Goal: Task Accomplishment & Management: Manage account settings

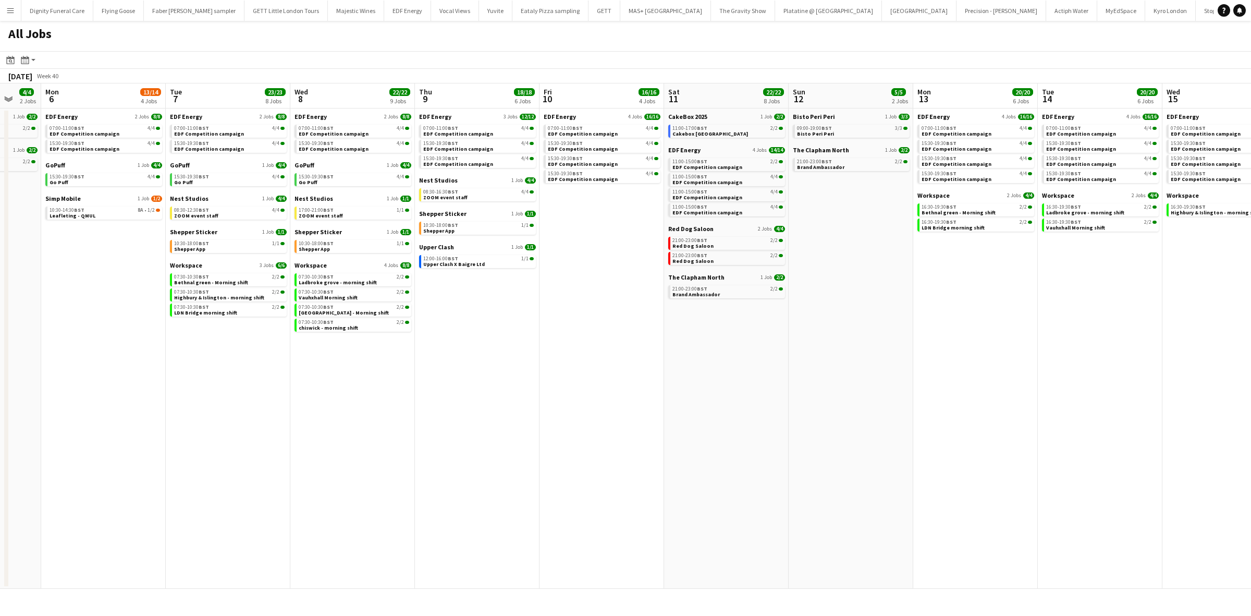
click at [1184, 324] on app-calendar-viewport "Fri 3 23/23 9 Jobs Sat 4 38/38 9 Jobs Sun 5 4/4 2 Jobs Mon 6 13/14 4 Jobs Tue 7…" at bounding box center [625, 335] width 1251 height 505
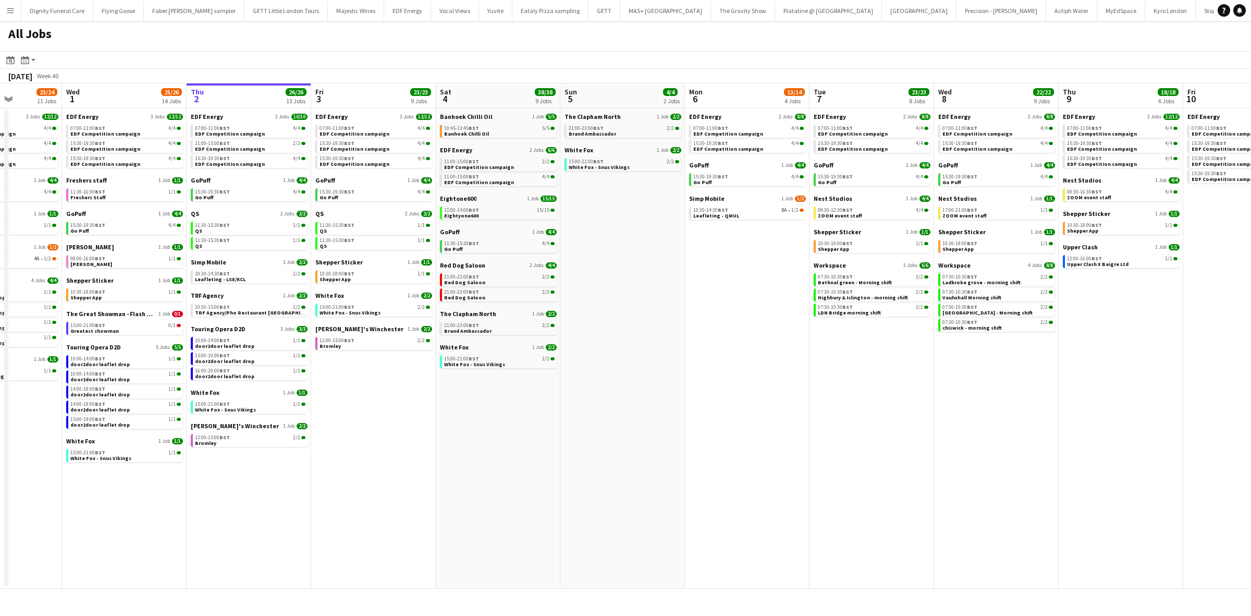
drag, startPoint x: 673, startPoint y: 389, endPoint x: 880, endPoint y: 346, distance: 211.5
click at [1250, 334] on app-calendar-viewport "Sun 28 11/12 4 Jobs Mon 29 21/21 9 Jobs Tue 30 23/24 11 Jobs Wed 1 25/26 14 Job…" at bounding box center [625, 335] width 1251 height 505
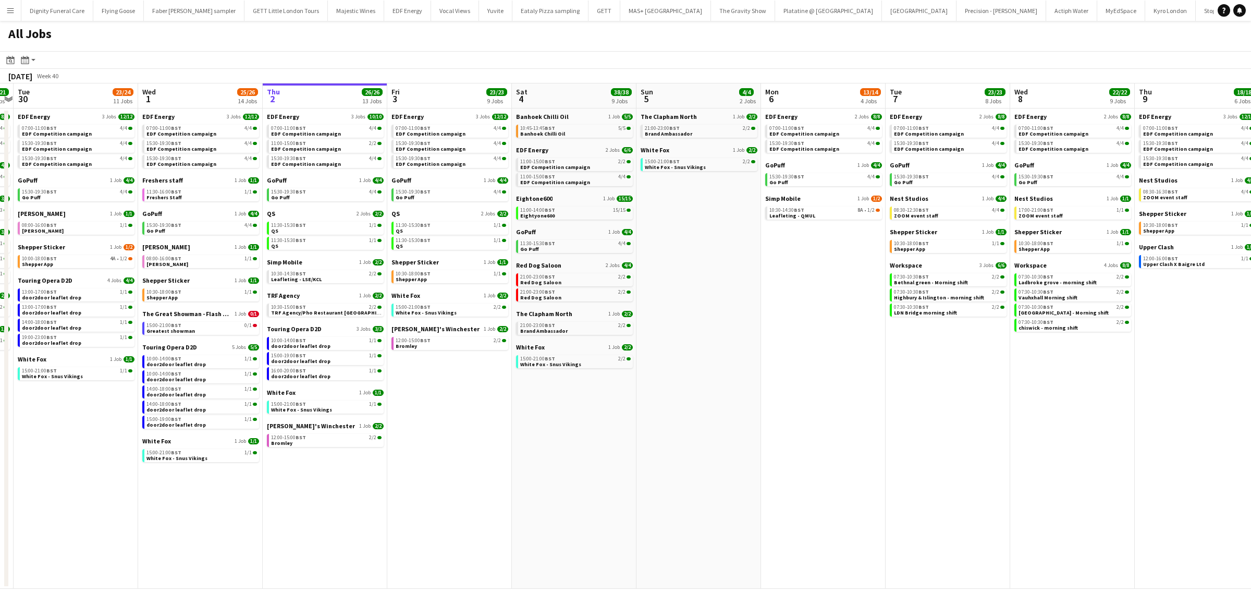
scroll to position [0, 235]
drag, startPoint x: 517, startPoint y: 399, endPoint x: 578, endPoint y: 390, distance: 61.6
click at [578, 390] on app-calendar-viewport "Sun 28 11/12 4 Jobs Mon 29 21/21 9 Jobs Tue 30 23/24 11 Jobs Wed 1 25/26 14 Job…" at bounding box center [625, 335] width 1251 height 505
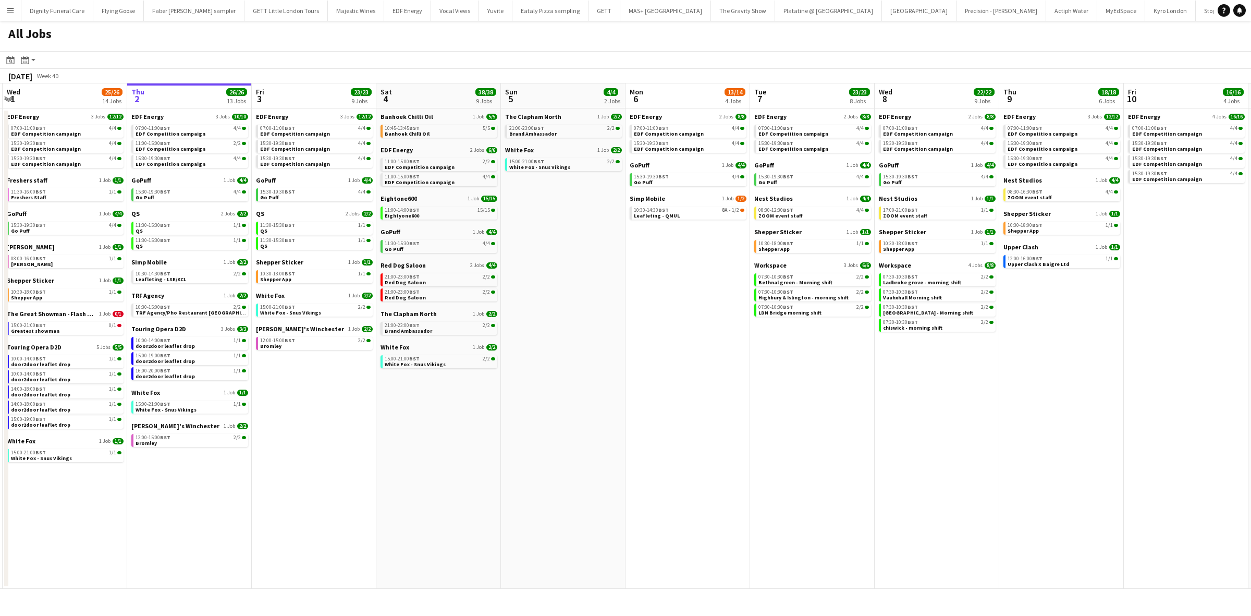
scroll to position [0, 373]
drag, startPoint x: 929, startPoint y: 409, endPoint x: 803, endPoint y: 404, distance: 125.8
click at [803, 404] on app-calendar-viewport "Sun 28 11/12 4 Jobs Mon 29 21/21 9 Jobs Tue 30 23/24 11 Jobs Wed 1 25/26 14 Job…" at bounding box center [625, 335] width 1251 height 505
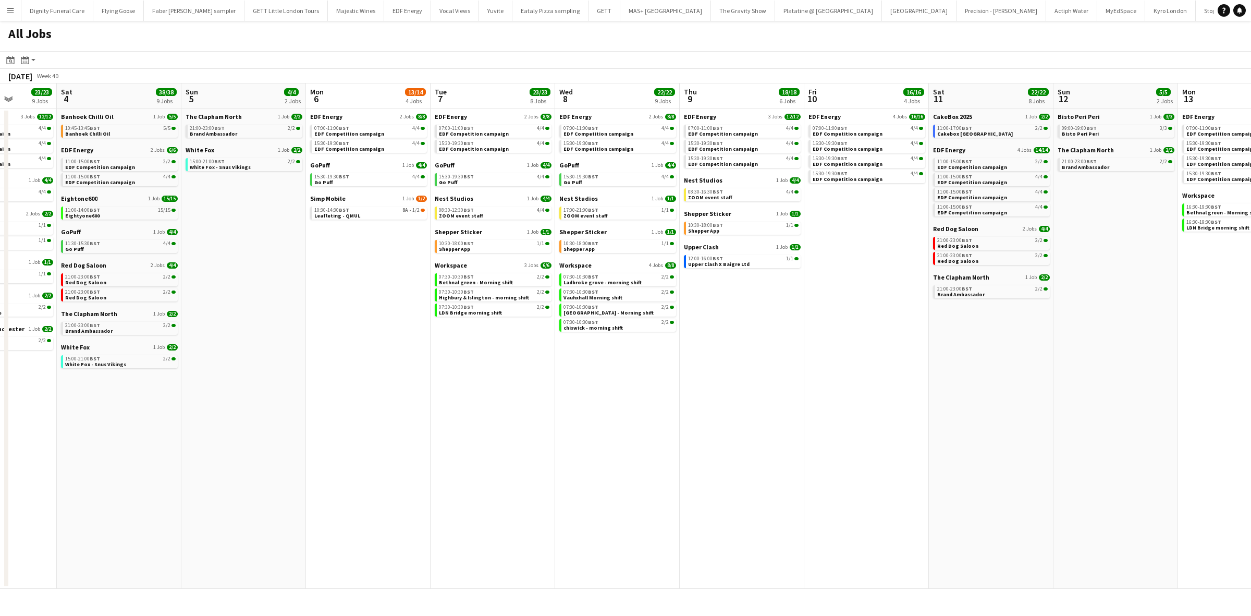
drag, startPoint x: 961, startPoint y: 408, endPoint x: 641, endPoint y: 400, distance: 319.7
click at [641, 400] on app-calendar-viewport "Tue 30 23/24 11 Jobs Wed 1 25/26 14 Jobs Thu 2 26/26 13 Jobs Fri 3 23/23 9 Jobs…" at bounding box center [625, 335] width 1251 height 505
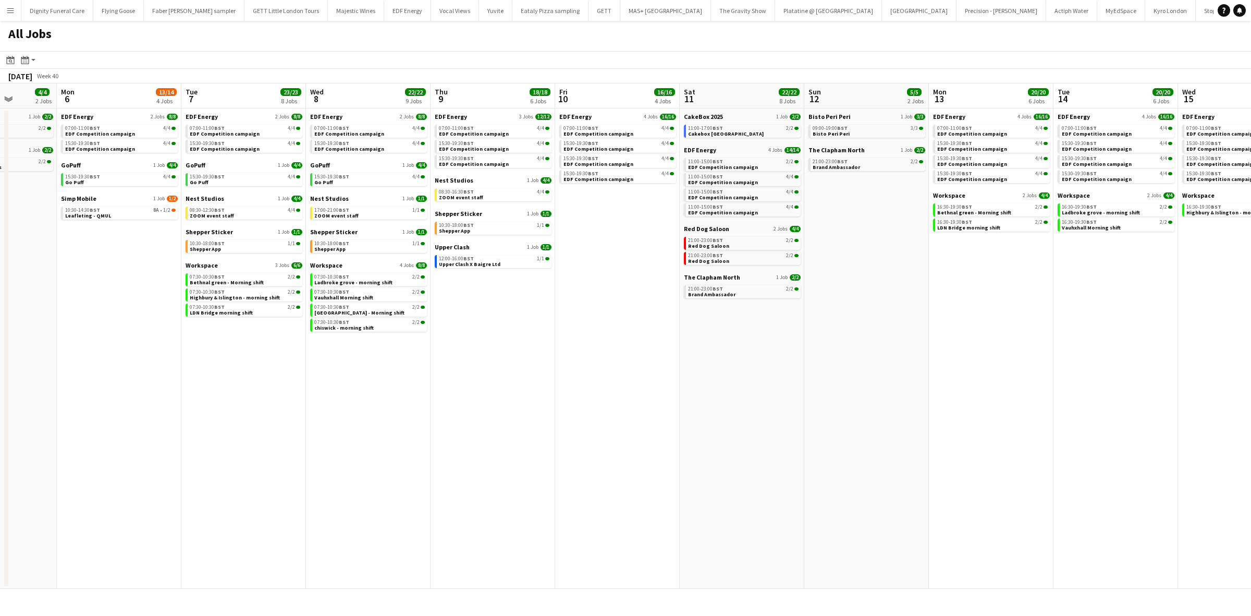
scroll to position [0, 333]
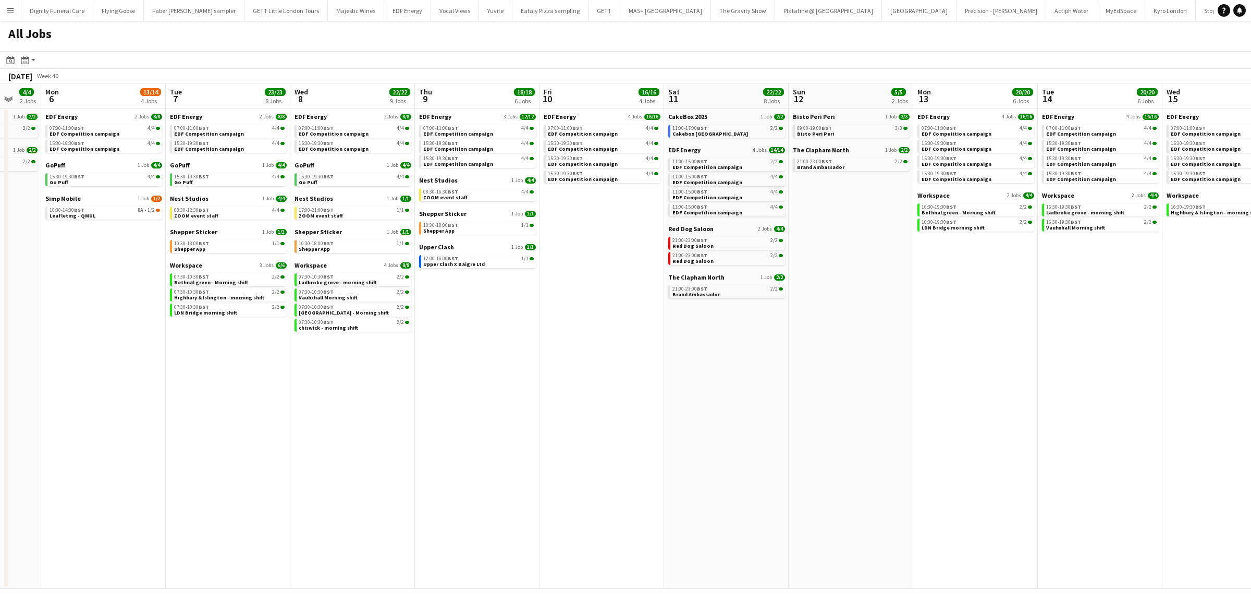
drag, startPoint x: 913, startPoint y: 394, endPoint x: 674, endPoint y: 378, distance: 239.8
click at [657, 384] on app-calendar-viewport "Fri 3 23/23 9 Jobs Sat 4 38/38 9 Jobs Sun 5 4/4 2 Jobs Mon 6 13/14 4 Jobs Tue 7…" at bounding box center [625, 335] width 1251 height 505
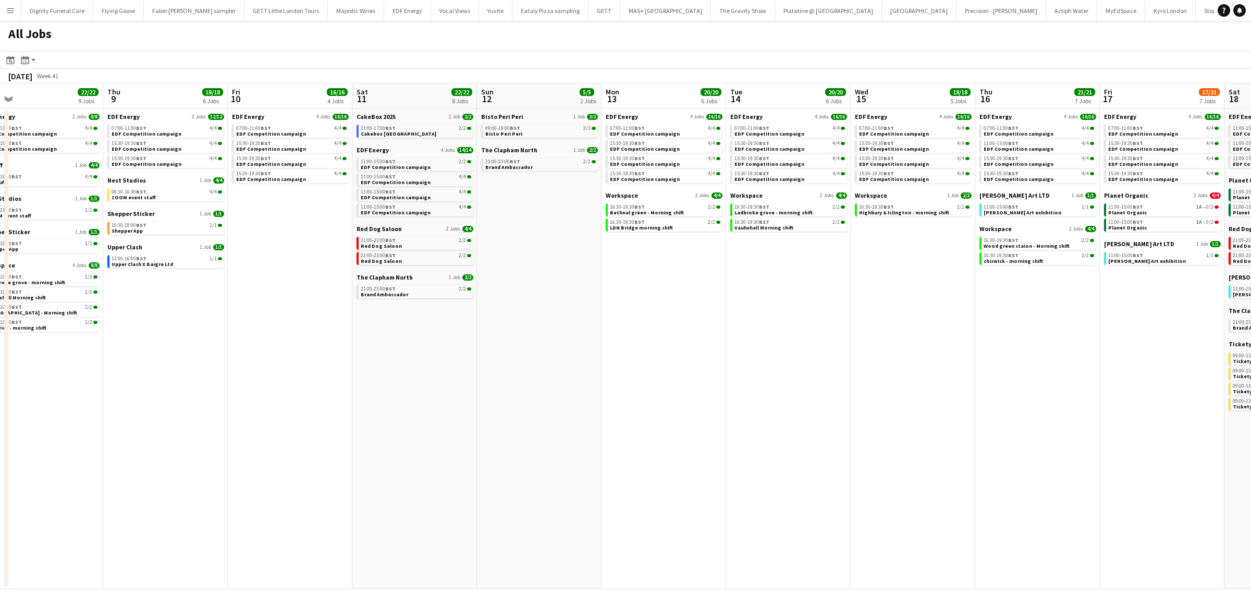
drag, startPoint x: 994, startPoint y: 347, endPoint x: 761, endPoint y: 348, distance: 233.1
click at [761, 348] on app-calendar-viewport "Sun 5 4/4 2 Jobs Mon 6 13/14 4 Jobs Tue 7 23/23 8 Jobs Wed 8 22/22 9 Jobs Thu 9…" at bounding box center [625, 335] width 1251 height 505
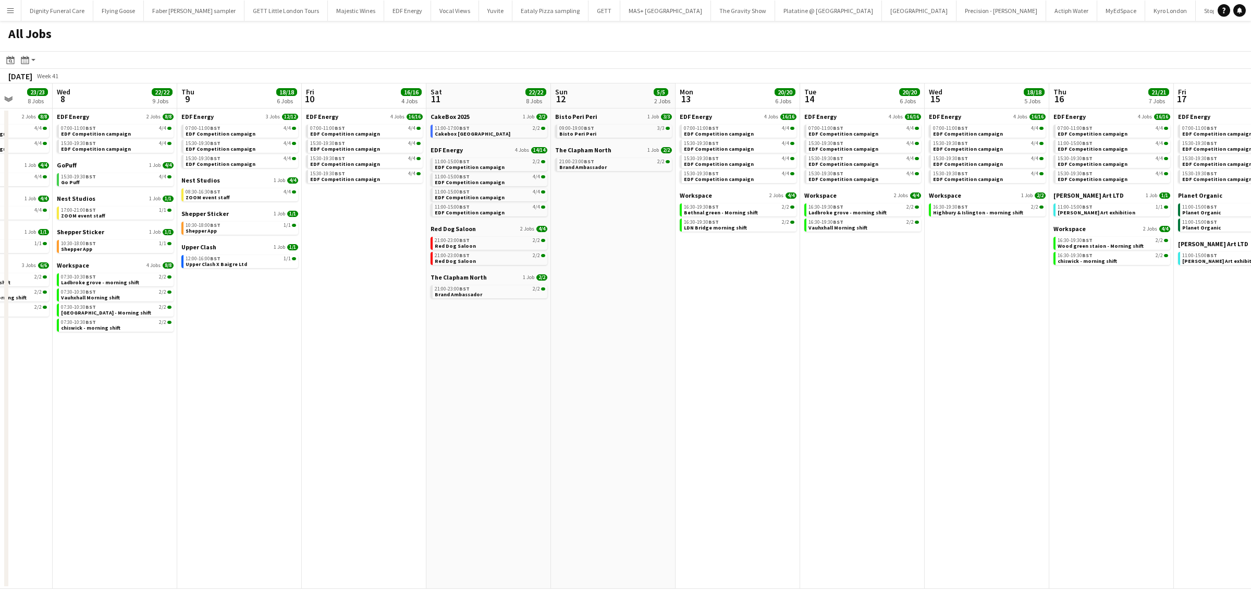
scroll to position [0, 380]
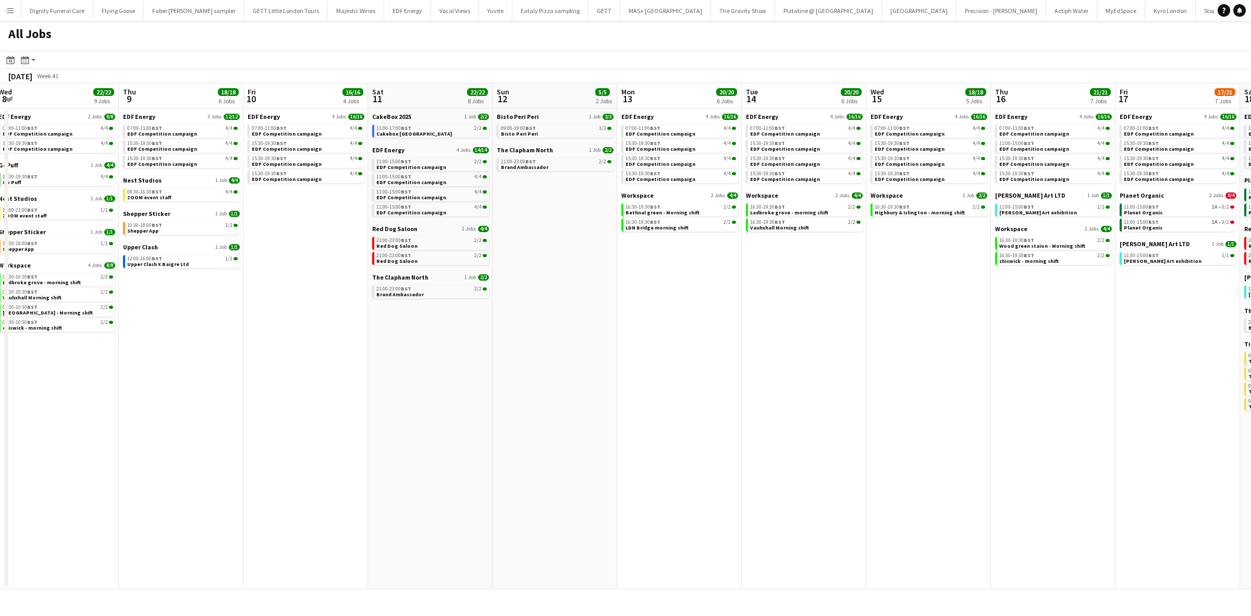
drag, startPoint x: 919, startPoint y: 343, endPoint x: 620, endPoint y: 350, distance: 298.3
click at [617, 350] on app-calendar-viewport "Sun 5 4/4 2 Jobs Mon 6 13/14 4 Jobs Tue 7 23/23 8 Jobs Wed 8 22/22 9 Jobs Thu 9…" at bounding box center [625, 335] width 1251 height 505
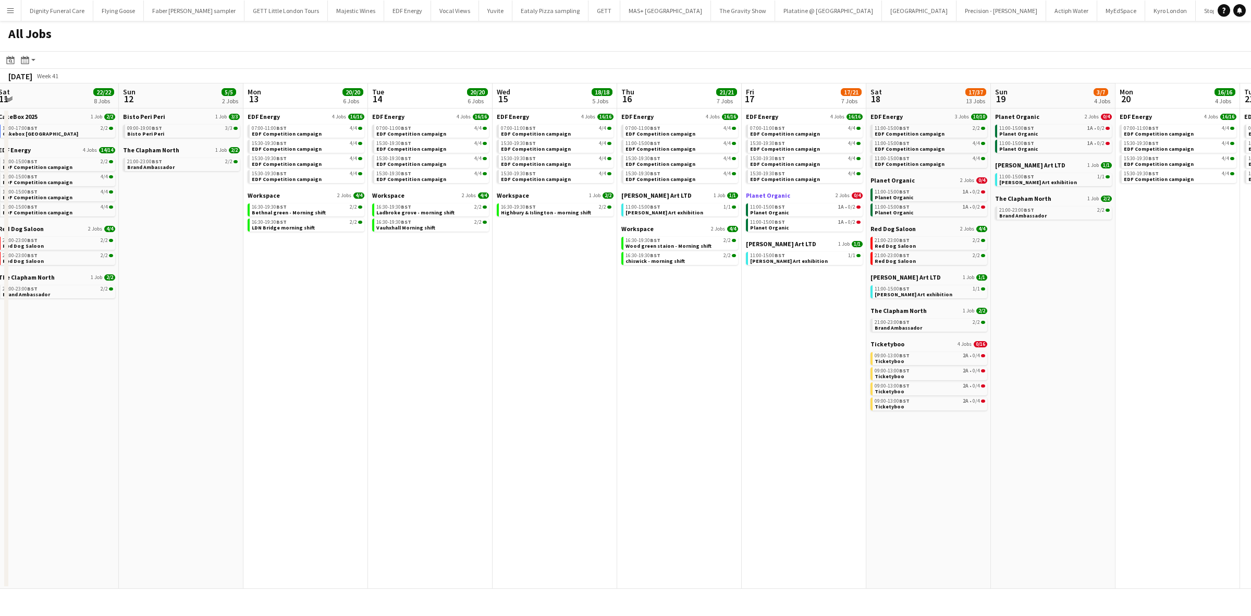
click at [770, 196] on span "Planet Organic" at bounding box center [768, 195] width 44 height 8
click at [893, 340] on span "Ticketyboo" at bounding box center [888, 344] width 34 height 8
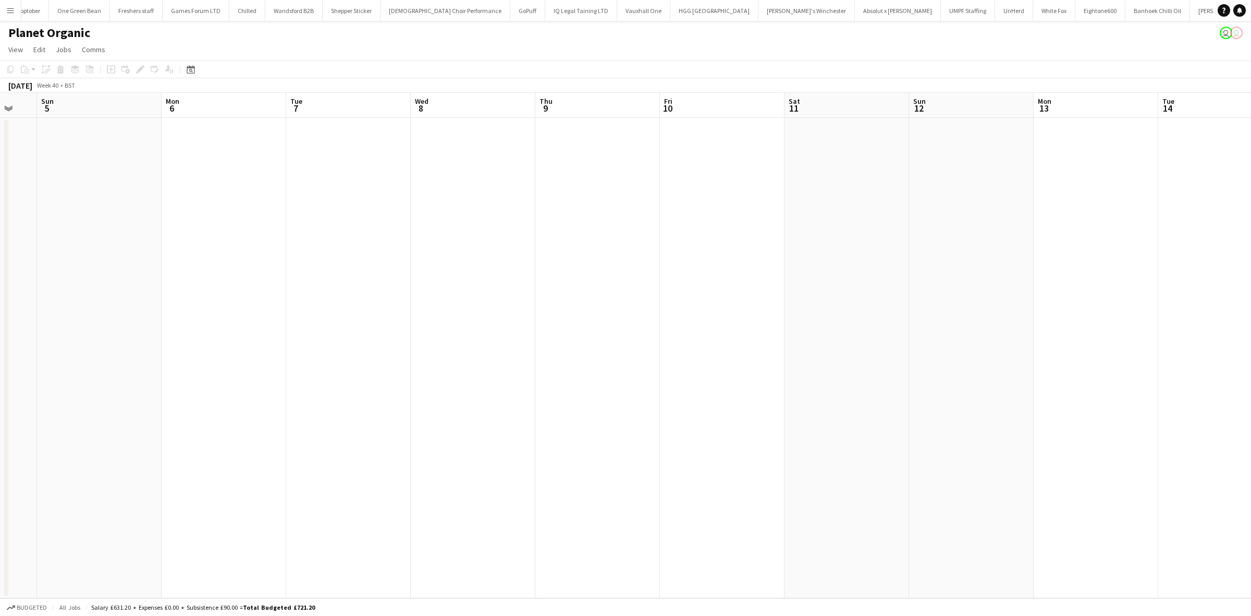
drag, startPoint x: 929, startPoint y: 323, endPoint x: 468, endPoint y: 313, distance: 461.0
click at [465, 314] on app-calendar-viewport "Wed 1 Thu 2 Fri 3 Sat 4 Sun 5 Mon 6 Tue 7 Wed 8 Thu 9 Fri 10 Sat 11 Sun 12 Mon …" at bounding box center [625, 345] width 1251 height 505
drag, startPoint x: 966, startPoint y: 326, endPoint x: 530, endPoint y: 322, distance: 435.9
click at [337, 328] on app-calendar-viewport "Tue 7 Wed 8 Thu 9 Fri 10 Sat 11 Sun 12 Mon 13 Tue 14 Wed 15 Thu 16 Fri 17 Sat 1…" at bounding box center [625, 345] width 1251 height 505
drag, startPoint x: 920, startPoint y: 327, endPoint x: 290, endPoint y: 324, distance: 630.4
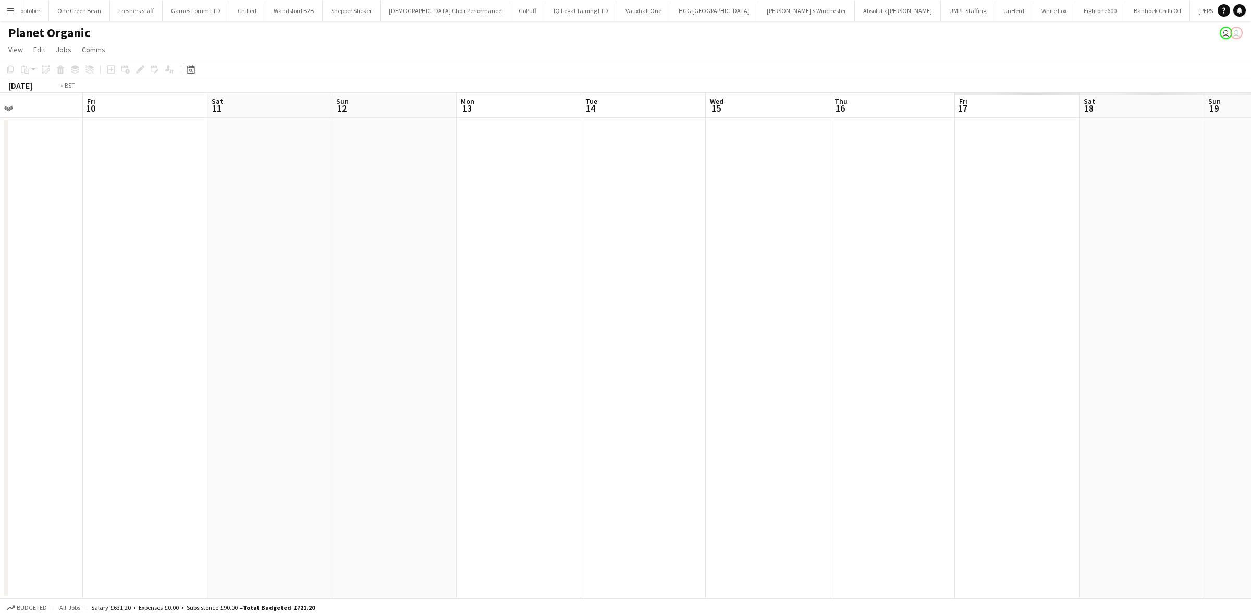
click at [290, 324] on app-calendar-viewport "Tue 7 Wed 8 Thu 9 Fri 10 Sat 11 Sun 12 Mon 13 Tue 14 Wed 15 Thu 16 Fri 17 Sat 1…" at bounding box center [625, 345] width 1251 height 505
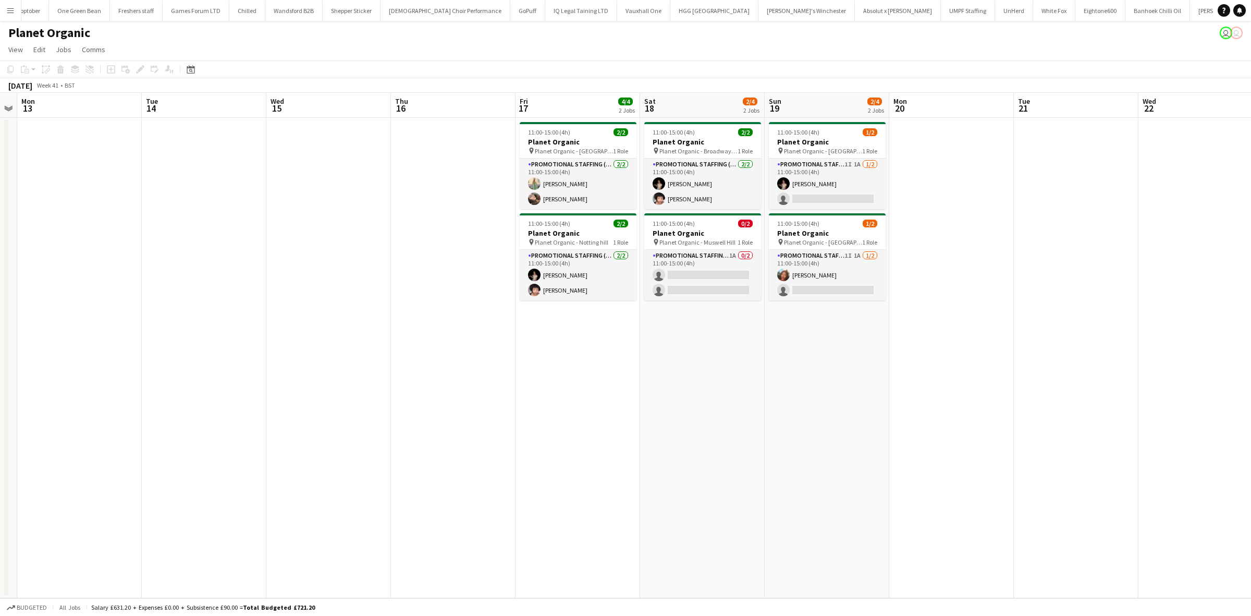
drag, startPoint x: 686, startPoint y: 374, endPoint x: 691, endPoint y: 373, distance: 5.3
click at [691, 373] on app-calendar-viewport "Sat 11 Sun 12 Mon 13 Tue 14 Wed 15 Thu 16 Fri 17 4/4 2 Jobs Sat 18 2/4 2 Jobs S…" at bounding box center [625, 345] width 1251 height 505
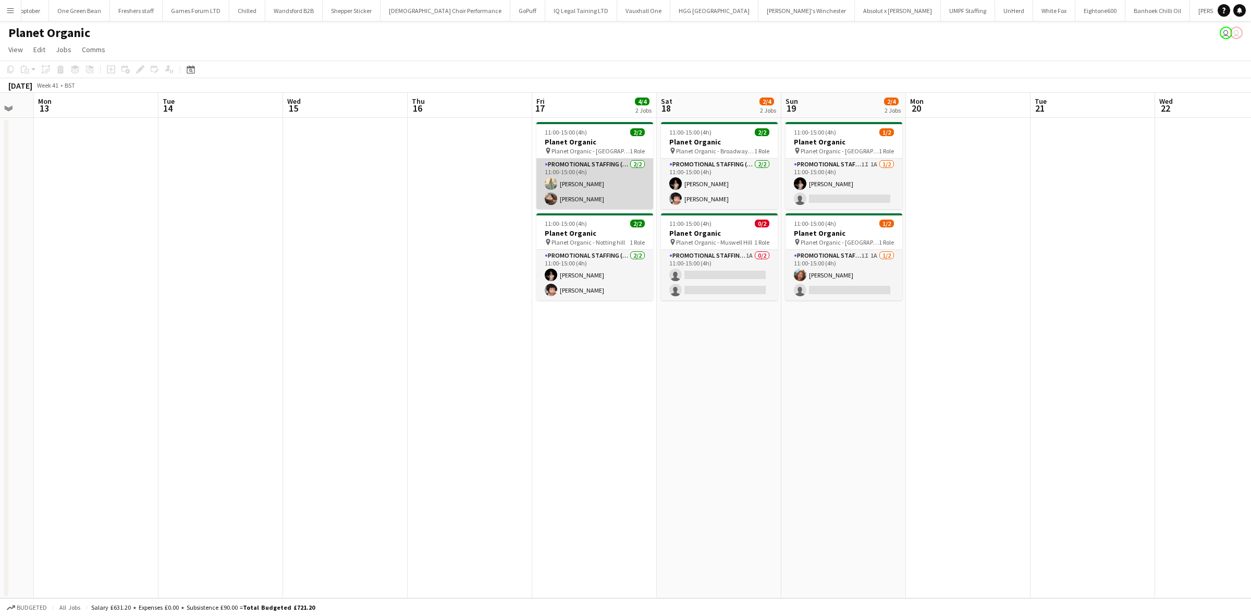
click at [580, 181] on app-card-role "Promotional Staffing (Brand Ambassadors) 2/2 11:00-15:00 (4h) Rachel Hickman An…" at bounding box center [595, 184] width 117 height 51
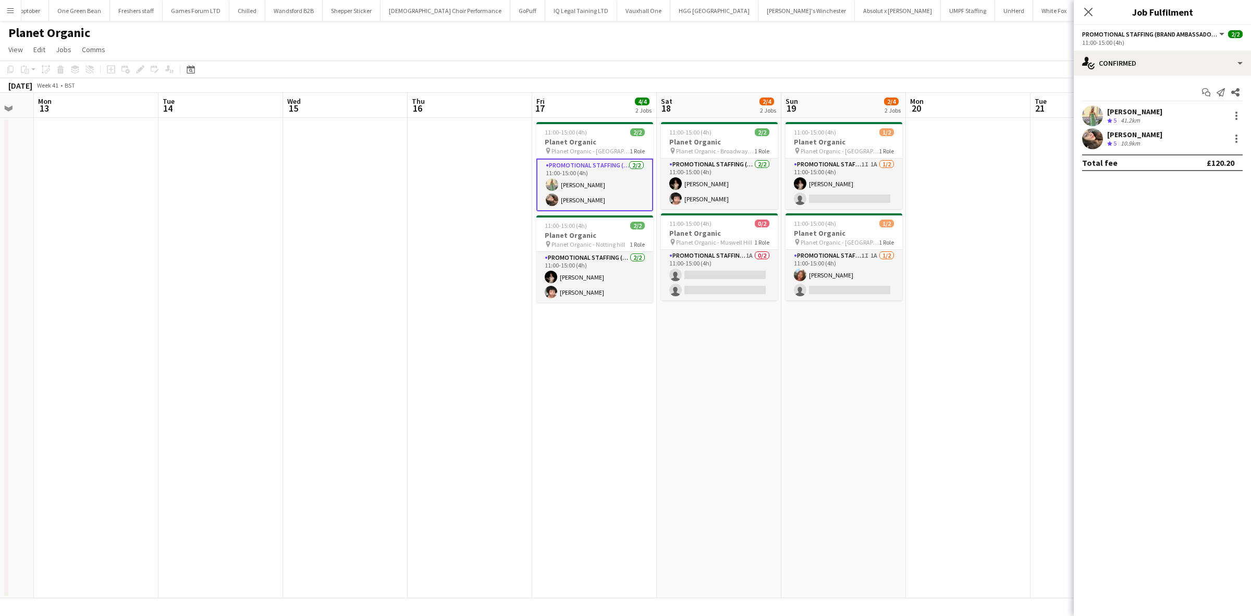
click at [1132, 114] on div "Rachel Hickman" at bounding box center [1134, 111] width 55 height 9
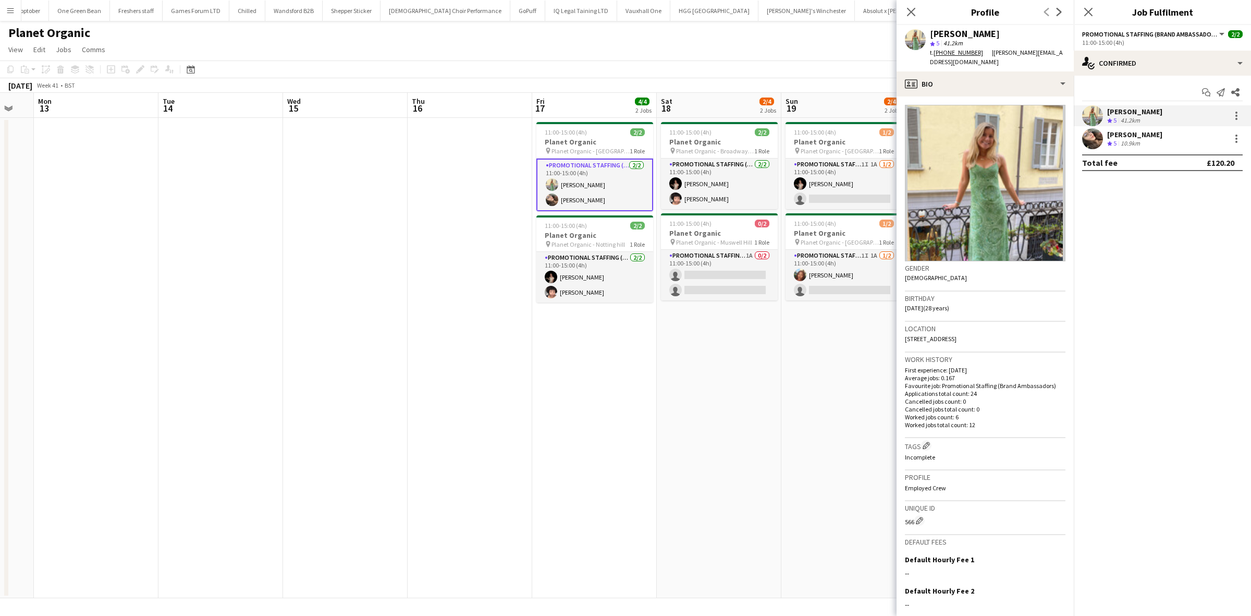
click at [1132, 133] on div "Anastasiia Meleshko" at bounding box center [1134, 134] width 55 height 9
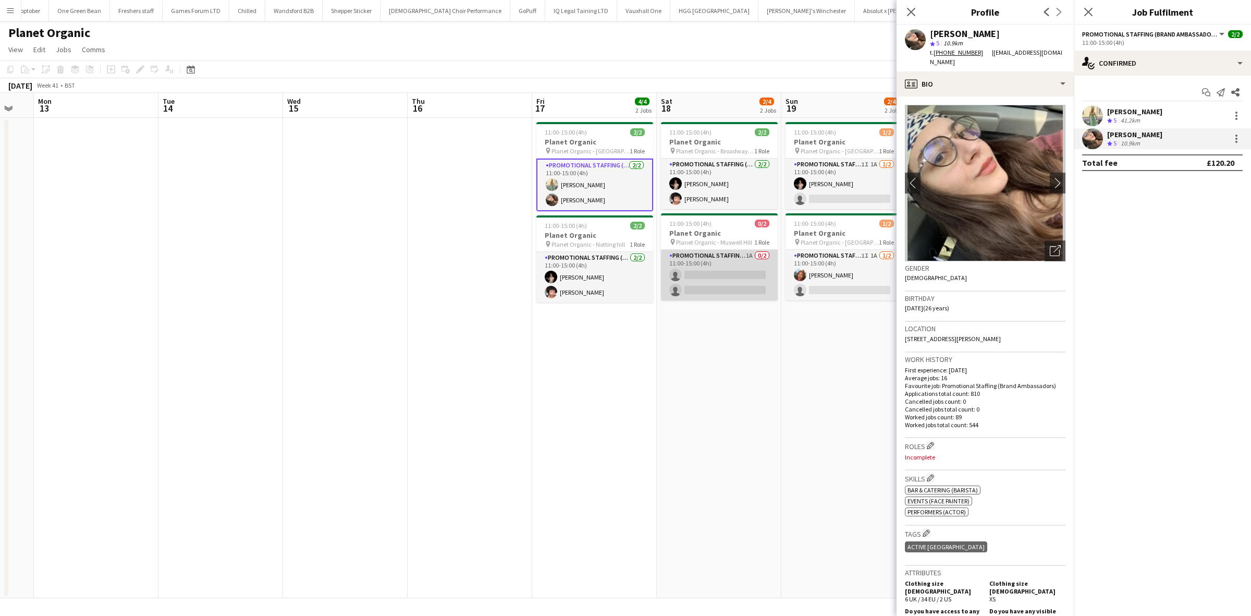
click at [737, 272] on app-card-role "Promotional Staffing (Brand Ambassadors) 1A 0/2 11:00-15:00 (4h) single-neutral…" at bounding box center [719, 275] width 117 height 51
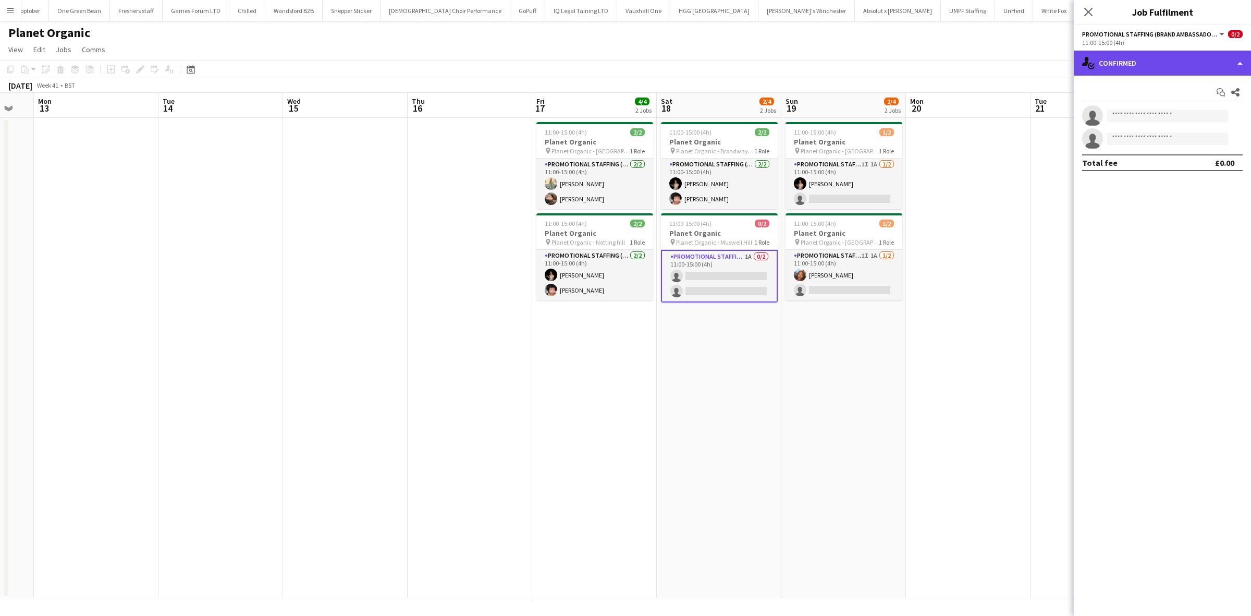
click at [1175, 56] on div "single-neutral-actions-check-2 Confirmed" at bounding box center [1162, 63] width 177 height 25
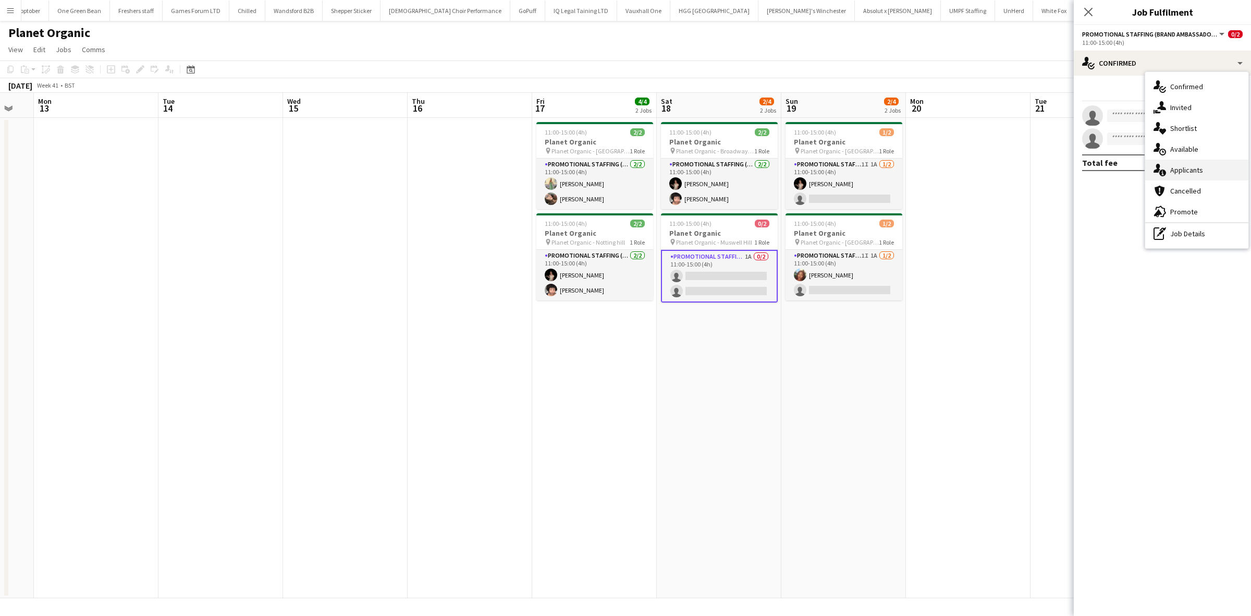
click at [1190, 173] on span "Applicants" at bounding box center [1187, 169] width 33 height 9
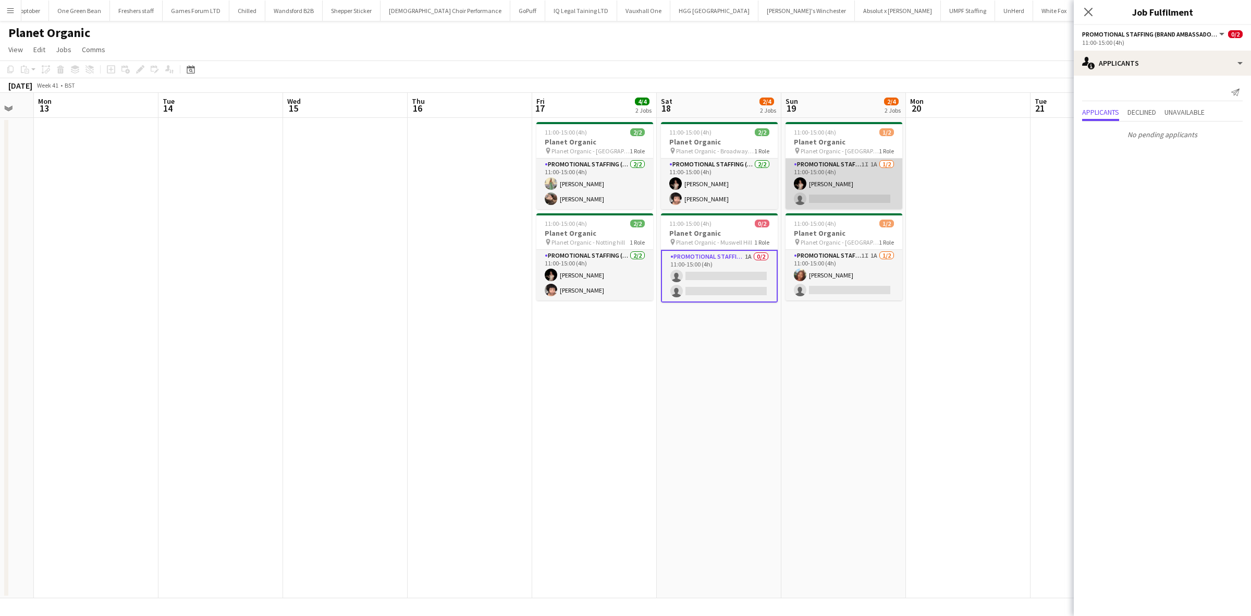
click at [853, 196] on app-card-role "Promotional Staffing (Brand Ambassadors) 1I 1A 1/2 11:00-15:00 (4h) Yuliia Levy…" at bounding box center [844, 184] width 117 height 51
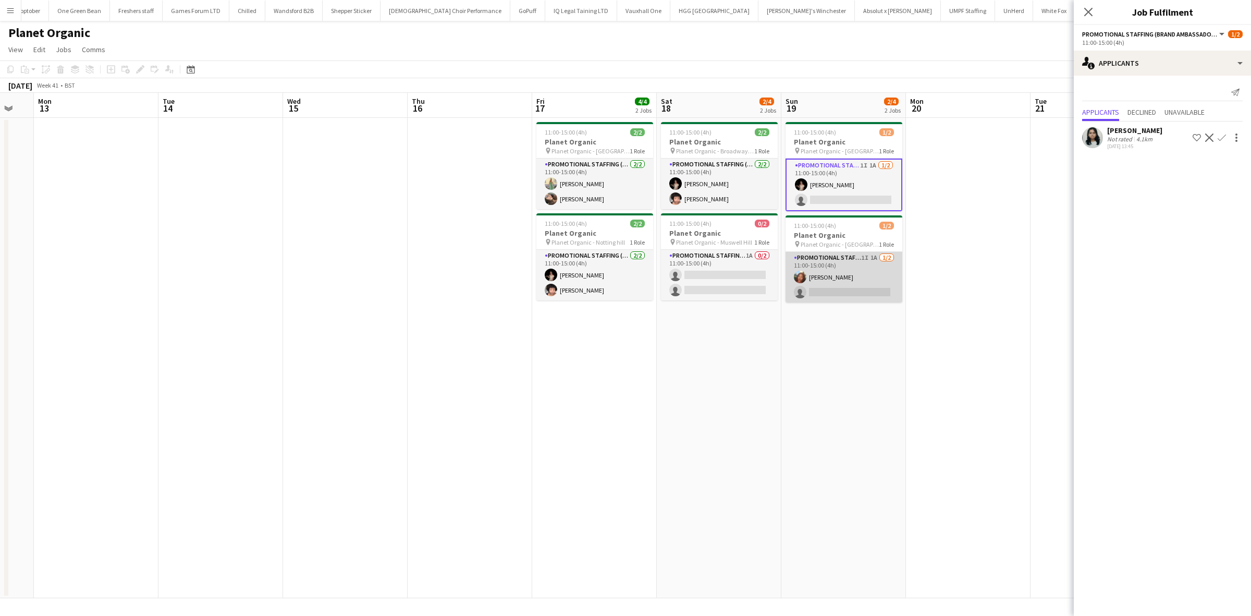
click at [843, 288] on app-card-role "Promotional Staffing (Brand Ambassadors) 1I 1A 1/2 11:00-15:00 (4h) Lianna Smit…" at bounding box center [844, 277] width 117 height 51
click at [730, 403] on app-date-cell "11:00-15:00 (4h) 2/2 Planet Organic pin Planet Organic - Broadway Market 1 Role…" at bounding box center [719, 358] width 125 height 480
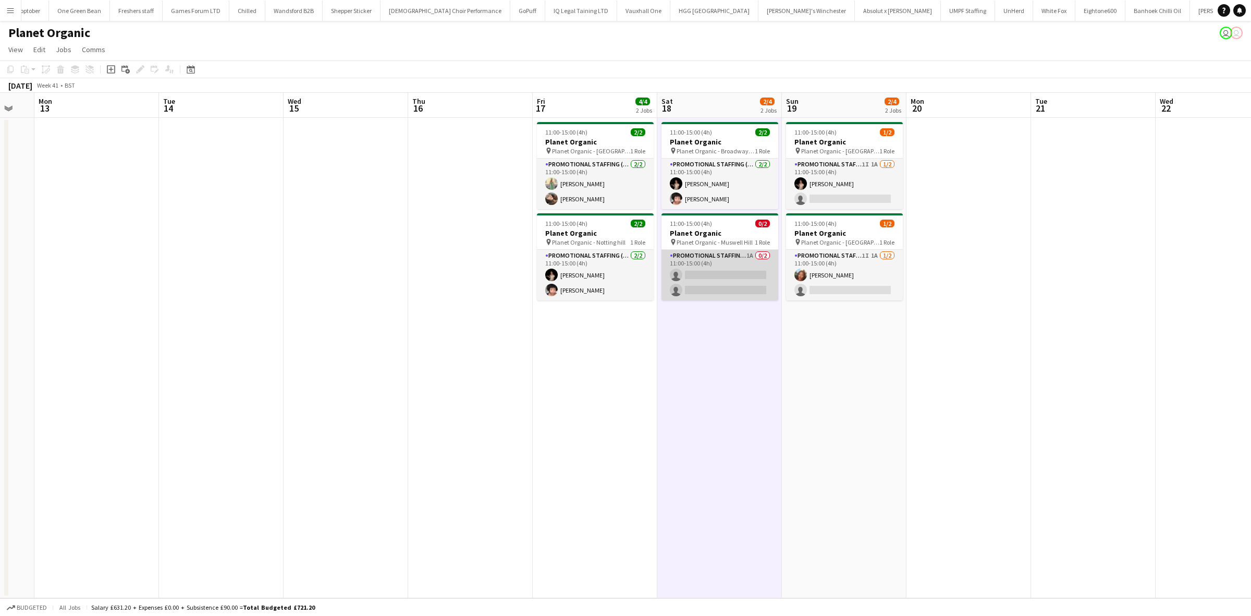
click at [731, 282] on app-card-role "Promotional Staffing (Brand Ambassadors) 1A 0/2 11:00-15:00 (4h) single-neutral…" at bounding box center [720, 275] width 117 height 51
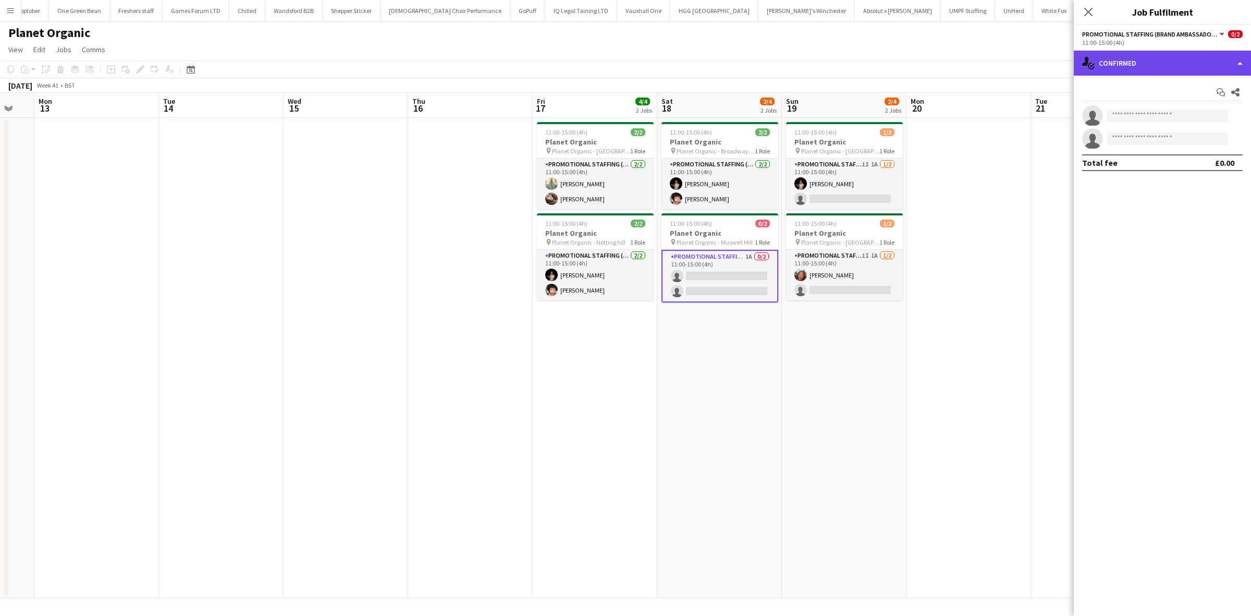
click at [1140, 63] on div "single-neutral-actions-check-2 Confirmed" at bounding box center [1162, 63] width 177 height 25
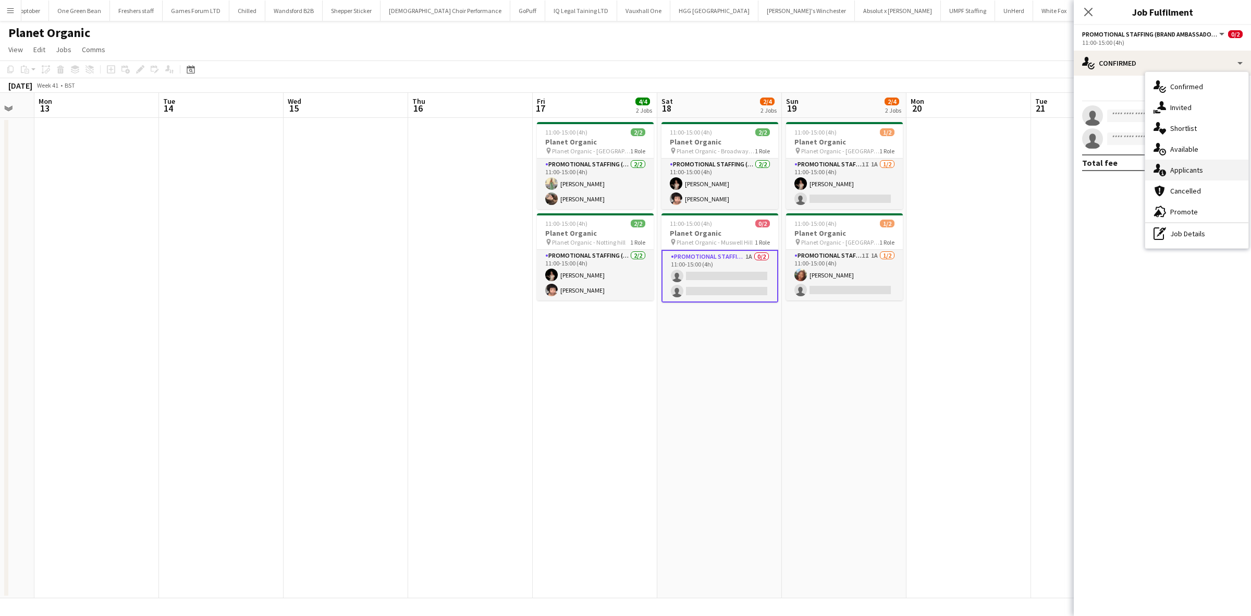
click at [1179, 168] on span "Applicants" at bounding box center [1187, 169] width 33 height 9
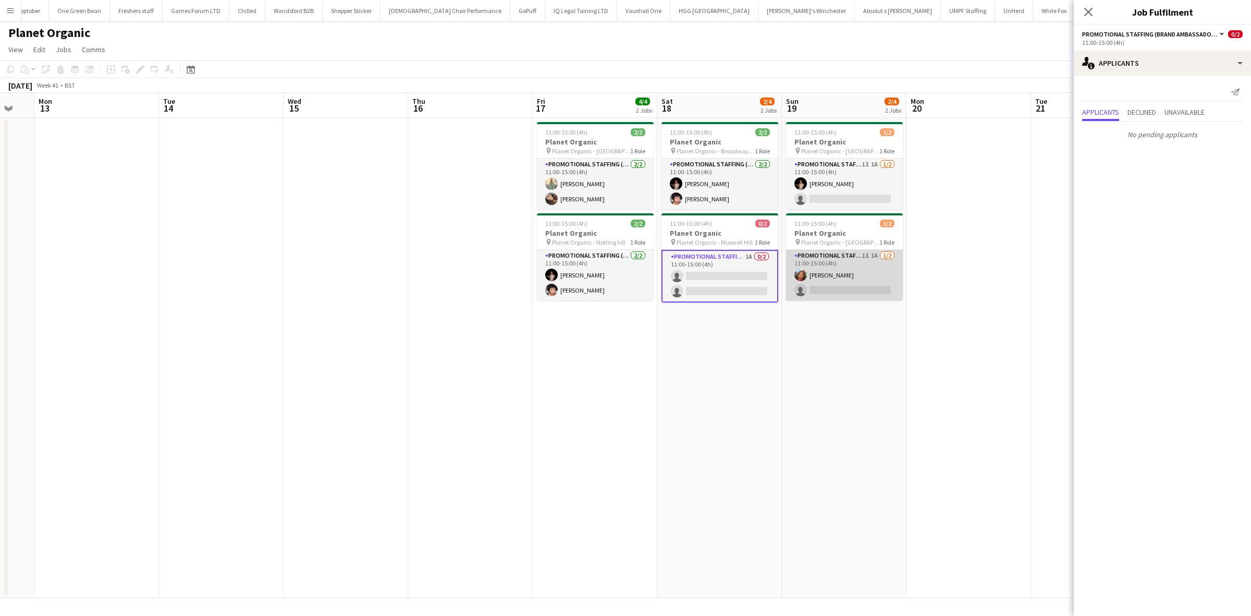
click at [855, 283] on app-card-role "Promotional Staffing (Brand Ambassadors) 1I 1A 1/2 11:00-15:00 (4h) Lianna Smit…" at bounding box center [844, 275] width 117 height 51
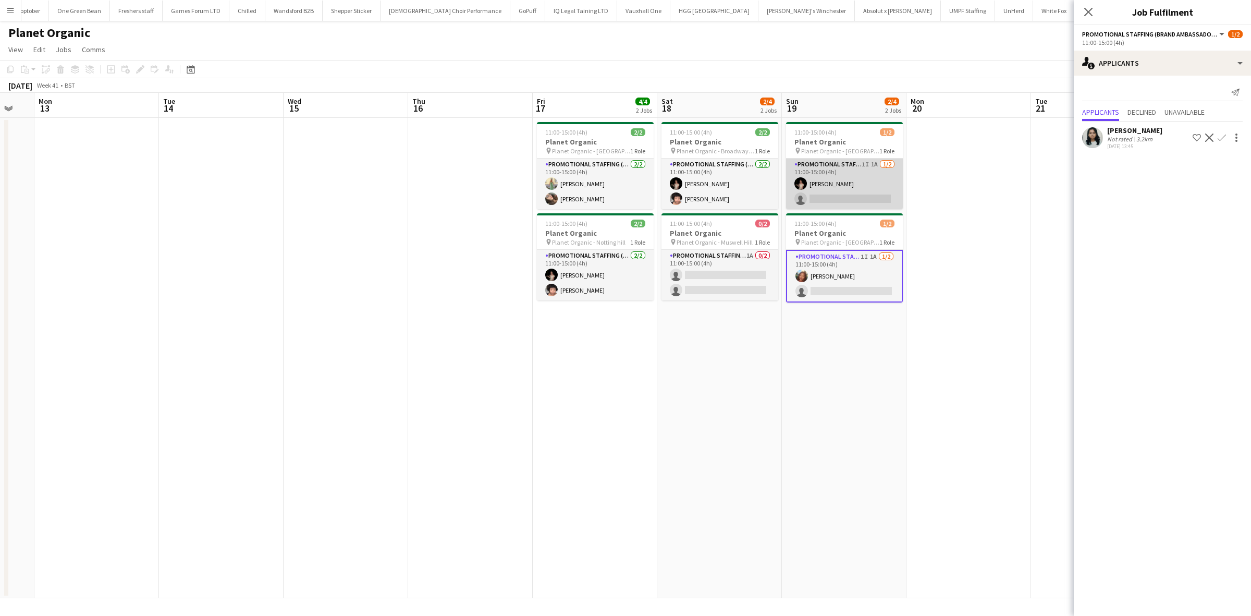
click at [869, 194] on app-card-role "Promotional Staffing (Brand Ambassadors) 1I 1A 1/2 11:00-15:00 (4h) Yuliia Levy…" at bounding box center [844, 184] width 117 height 51
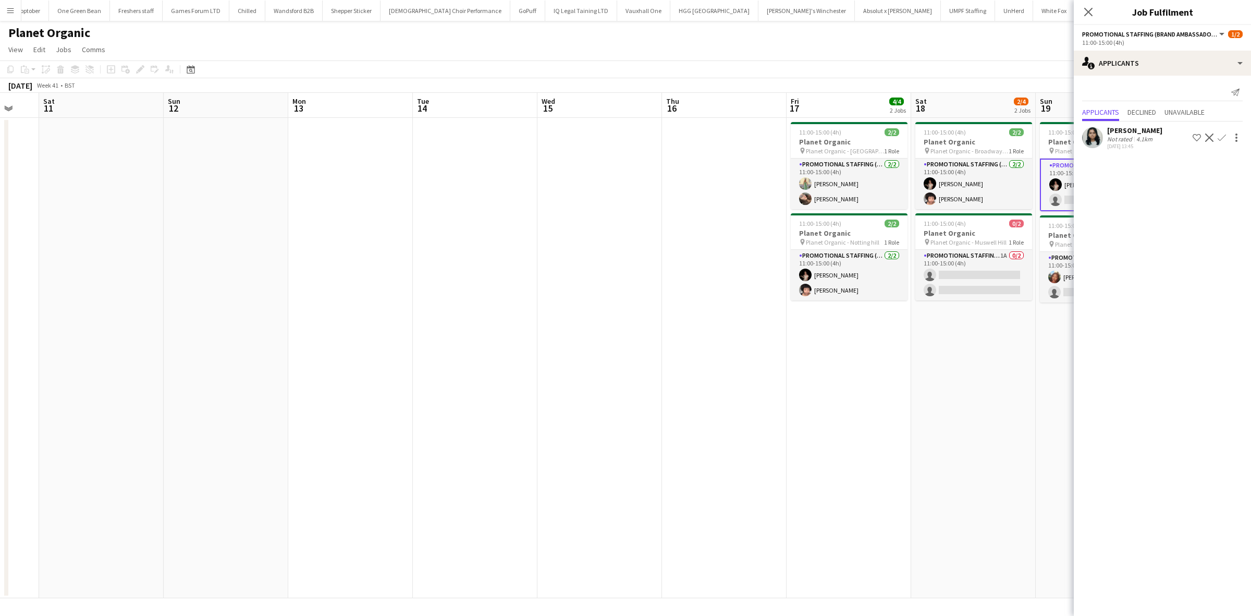
scroll to position [0, 311]
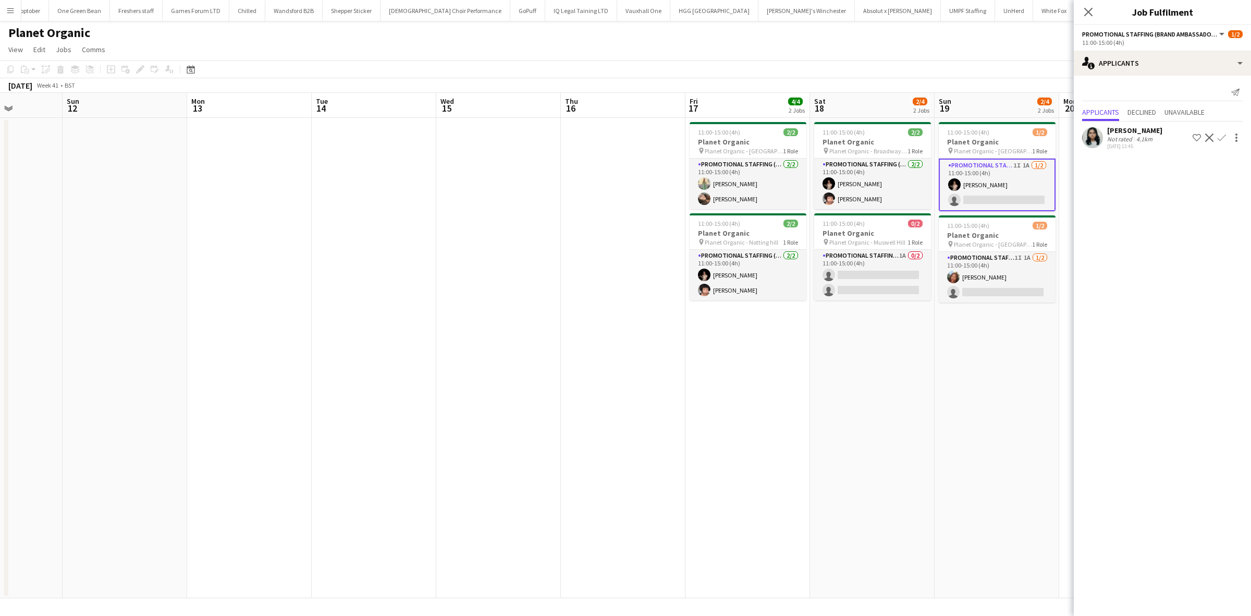
drag, startPoint x: 532, startPoint y: 315, endPoint x: 595, endPoint y: 313, distance: 63.1
click at [613, 316] on app-calendar-viewport "Thu 9 Fri 10 Sat 11 Sun 12 Mon 13 Tue 14 Wed 15 Thu 16 Fri 17 4/4 2 Jobs Sat 18…" at bounding box center [625, 345] width 1251 height 505
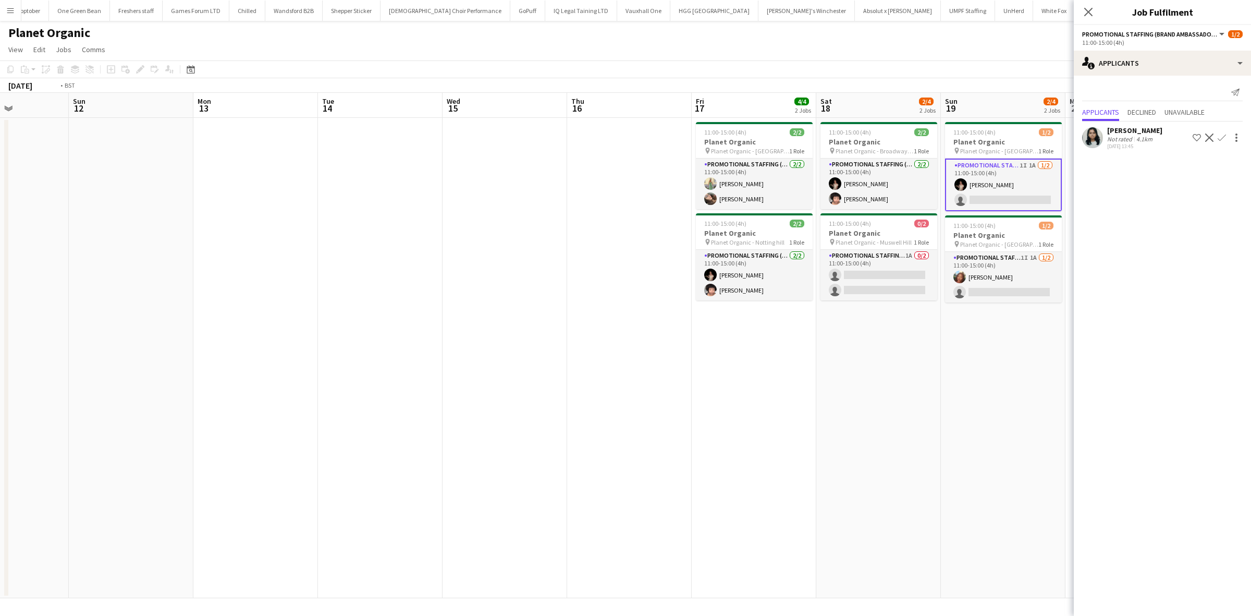
drag, startPoint x: 699, startPoint y: 363, endPoint x: 460, endPoint y: 363, distance: 239.3
click at [460, 363] on app-calendar-viewport "Thu 9 Fri 10 Sat 11 Sun 12 Mon 13 Tue 14 Wed 15 Thu 16 Fri 17 4/4 2 Jobs Sat 18…" at bounding box center [625, 345] width 1251 height 505
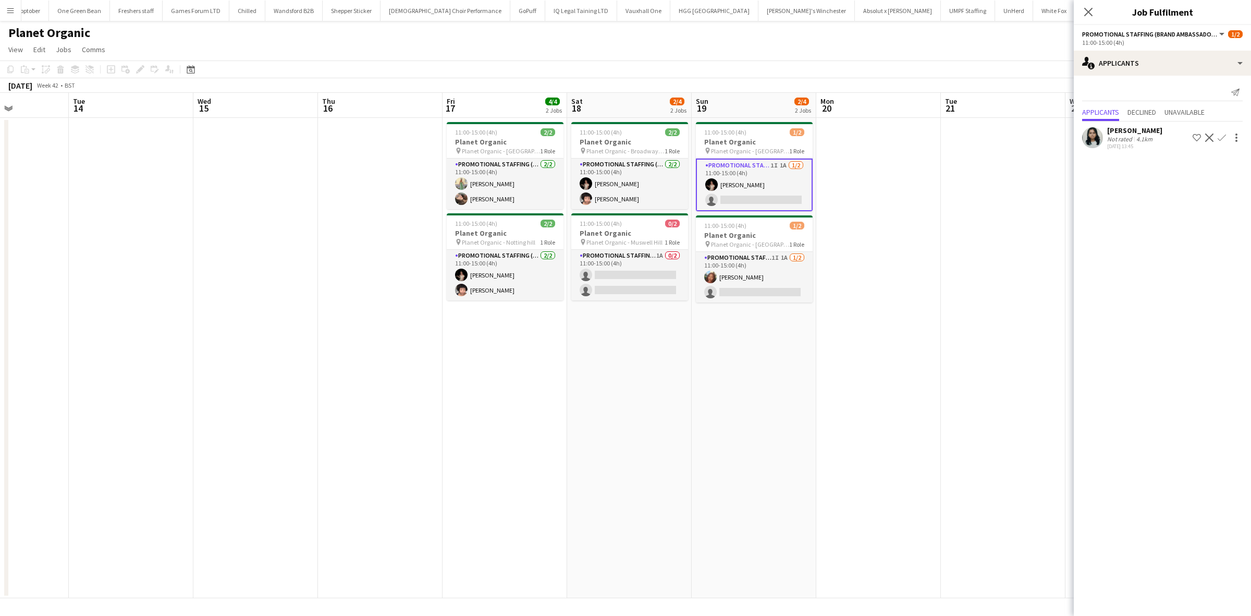
scroll to position [0, 310]
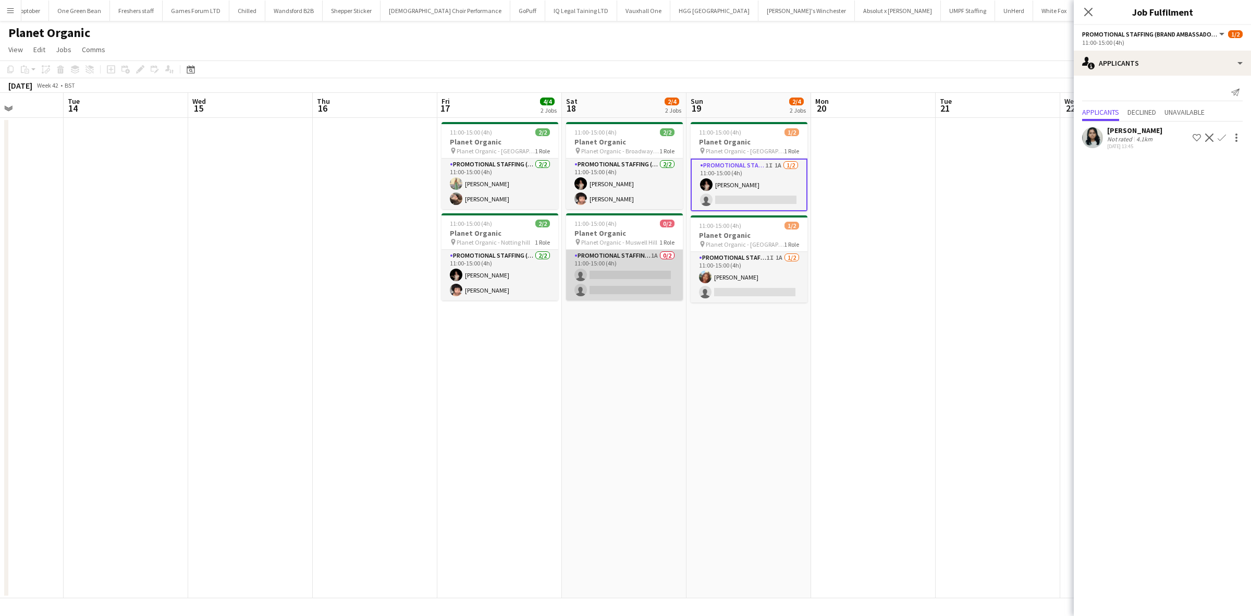
click at [640, 281] on app-card-role "Promotional Staffing (Brand Ambassadors) 1A 0/2 11:00-15:00 (4h) single-neutral…" at bounding box center [624, 275] width 117 height 51
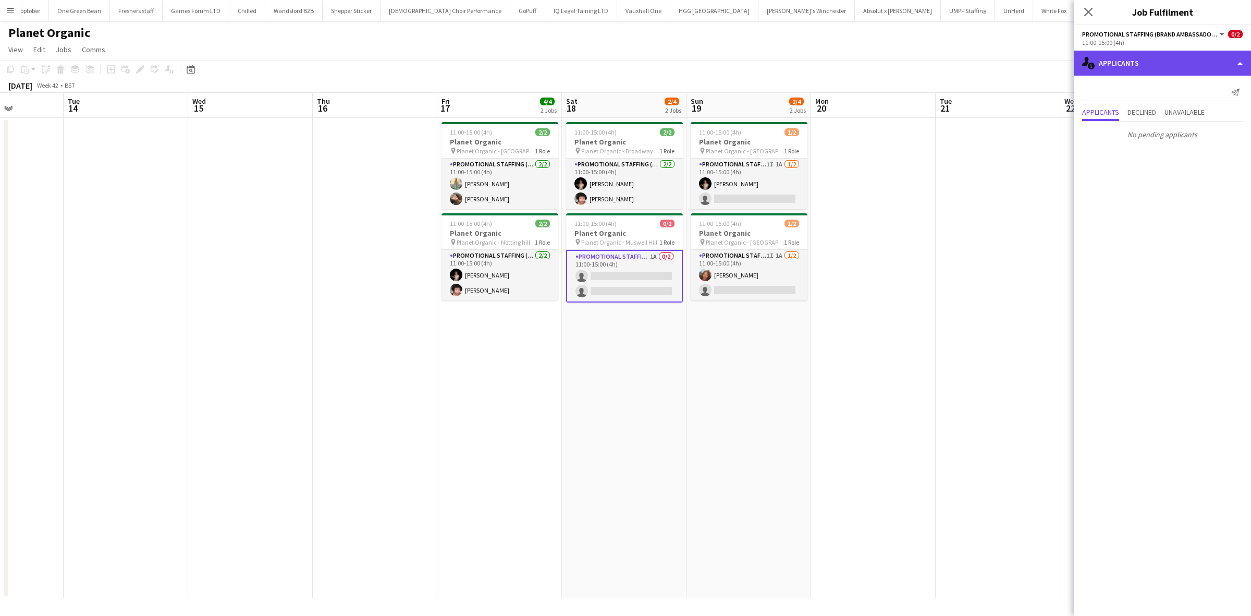
click at [1167, 56] on div "single-neutral-actions-information Applicants" at bounding box center [1162, 63] width 177 height 25
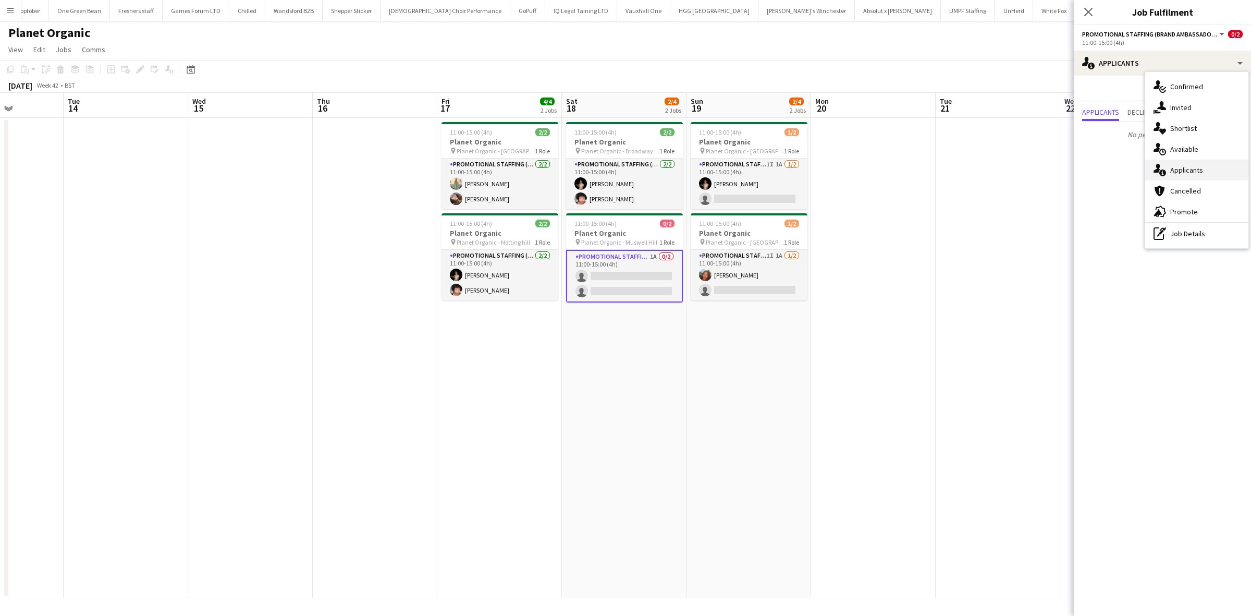
click at [1193, 164] on div "single-neutral-actions-information Applicants" at bounding box center [1196, 170] width 103 height 21
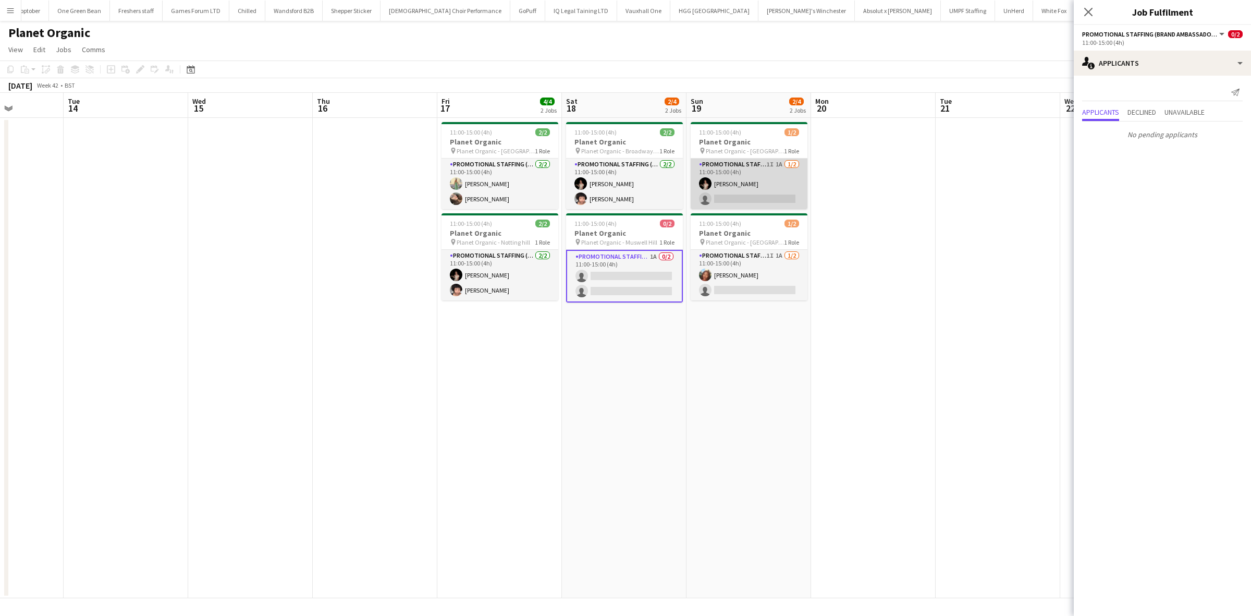
click at [747, 196] on app-card-role "Promotional Staffing (Brand Ambassadors) 1I 1A 1/2 11:00-15:00 (4h) Yuliia Levy…" at bounding box center [749, 184] width 117 height 51
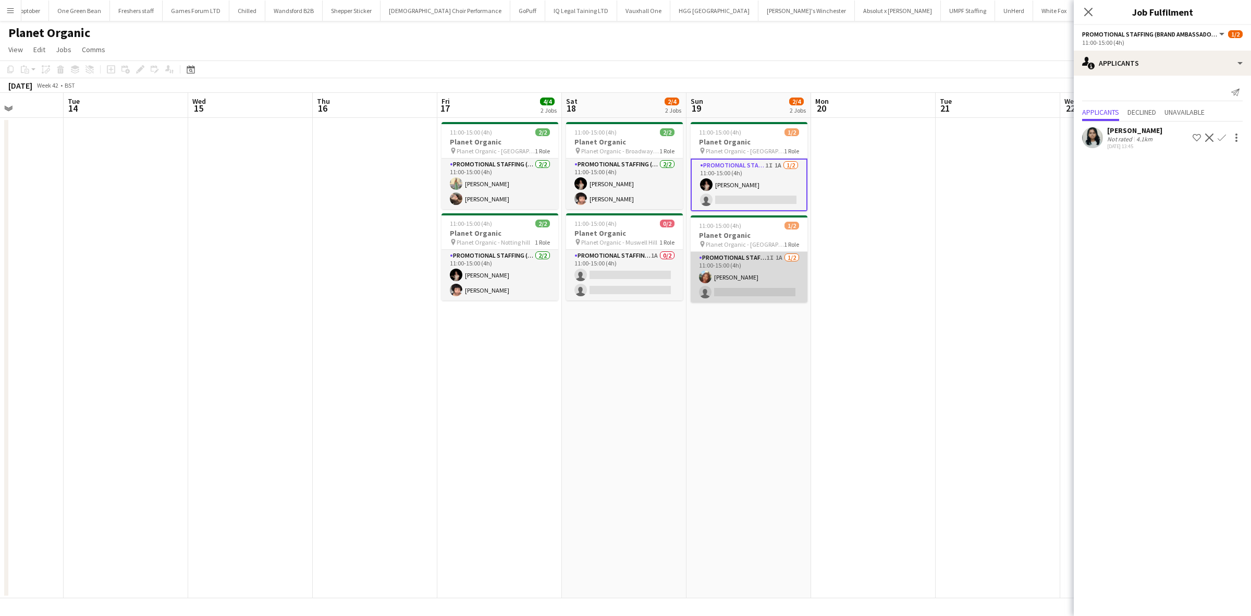
click at [752, 293] on app-card-role "Promotional Staffing (Brand Ambassadors) 1I 1A 1/2 11:00-15:00 (4h) Lianna Smit…" at bounding box center [749, 277] width 117 height 51
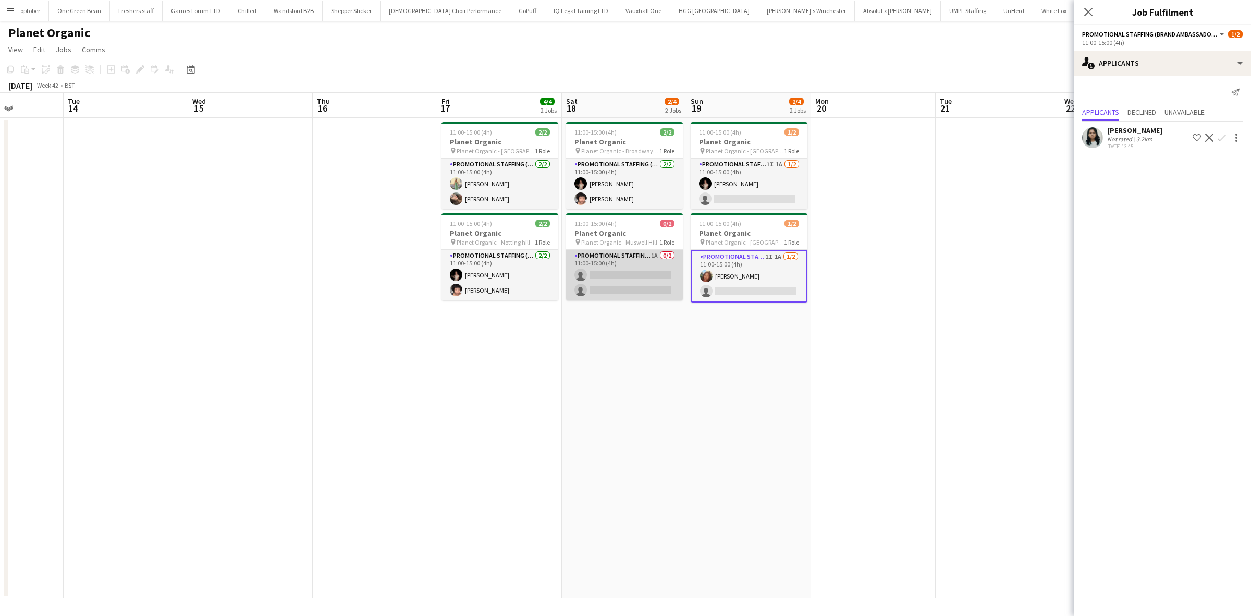
click at [611, 281] on app-card-role "Promotional Staffing (Brand Ambassadors) 1A 0/2 11:00-15:00 (4h) single-neutral…" at bounding box center [624, 275] width 117 height 51
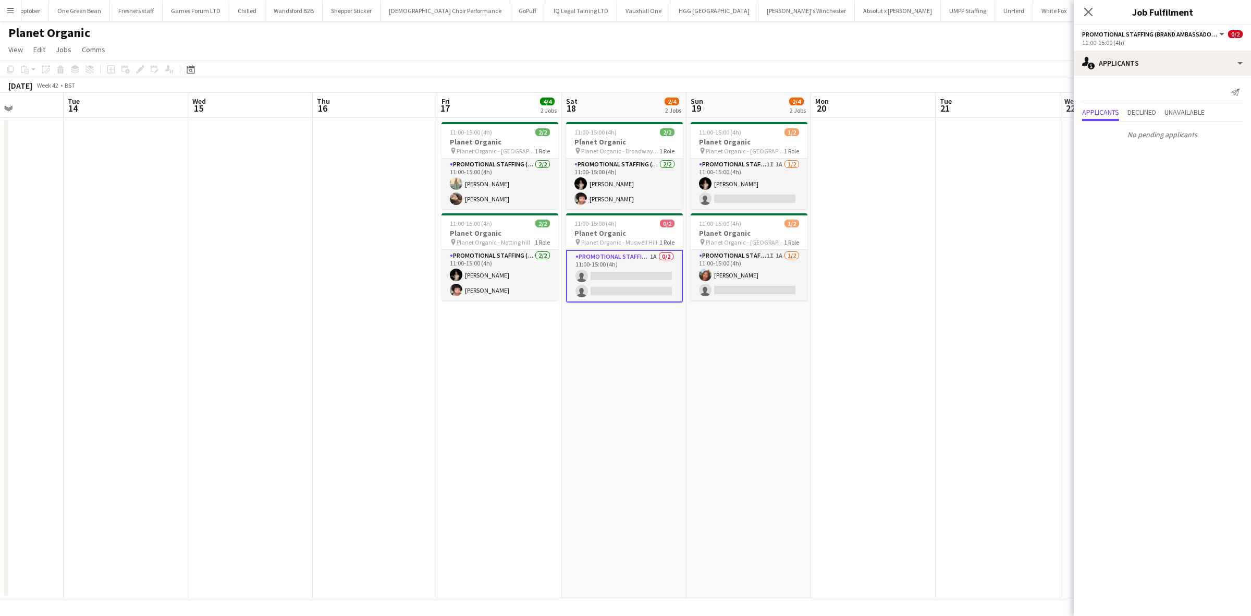
click at [387, 326] on app-date-cell at bounding box center [375, 358] width 125 height 480
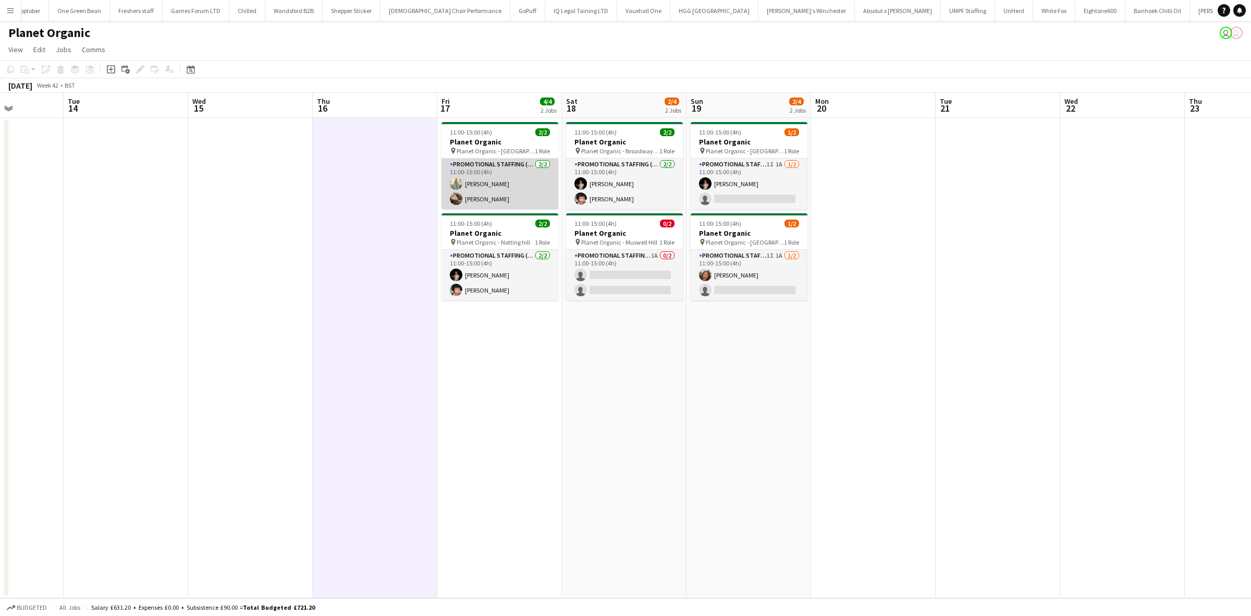
click at [496, 182] on app-card-role "Promotional Staffing (Brand Ambassadors) 2/2 11:00-15:00 (4h) Rachel Hickman An…" at bounding box center [500, 184] width 117 height 51
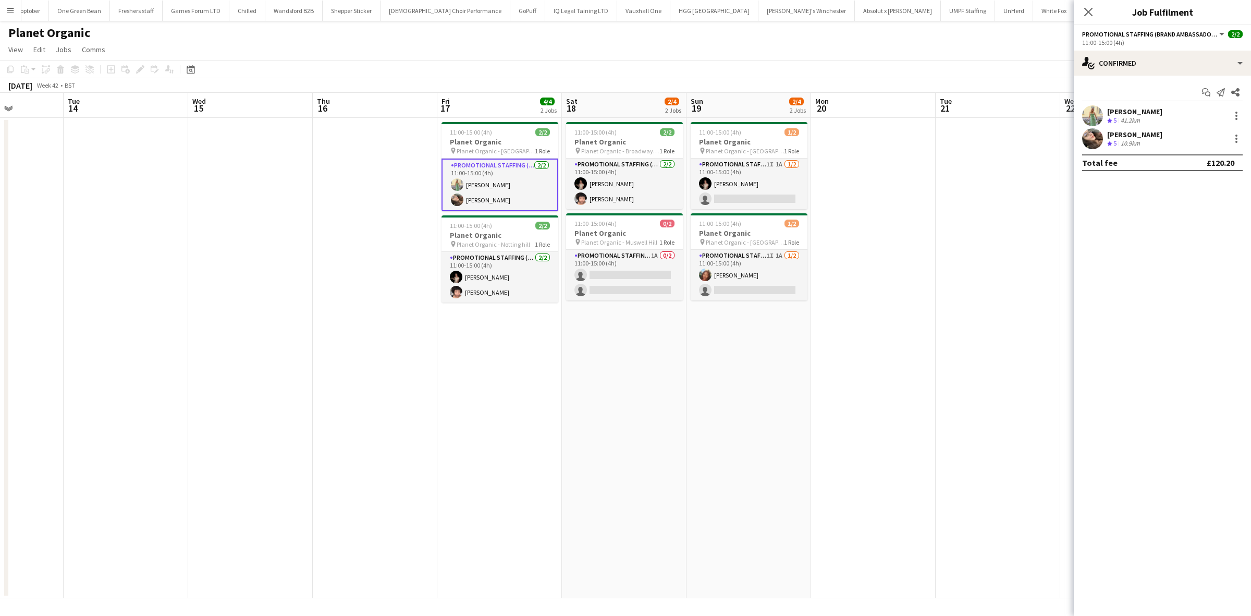
click at [1127, 107] on div "Rachel Hickman" at bounding box center [1134, 111] width 55 height 9
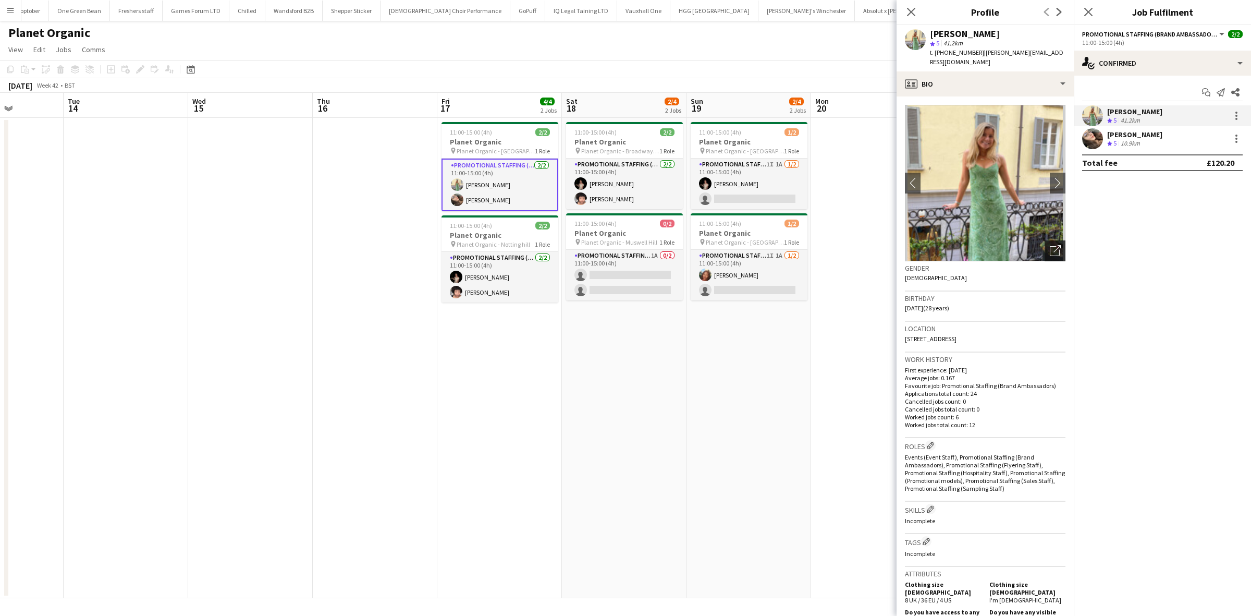
click at [1050, 245] on icon "Open photos pop-in" at bounding box center [1055, 250] width 11 height 11
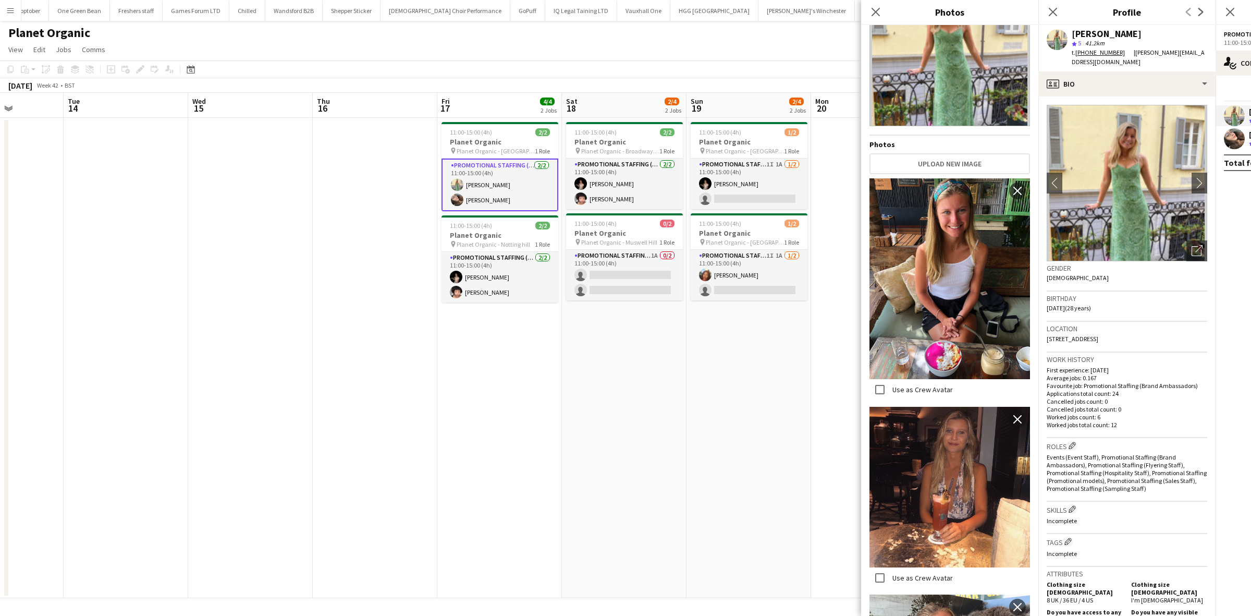
scroll to position [0, 0]
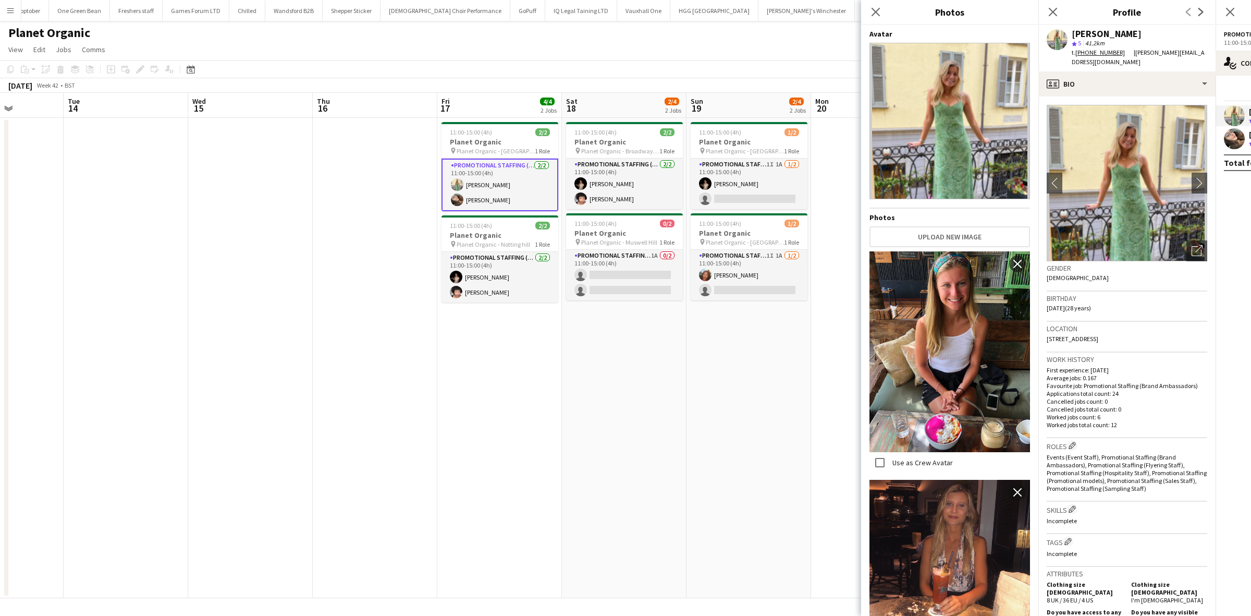
click at [949, 119] on img at bounding box center [950, 121] width 161 height 156
click at [876, 8] on icon "Close pop-in" at bounding box center [876, 12] width 10 height 10
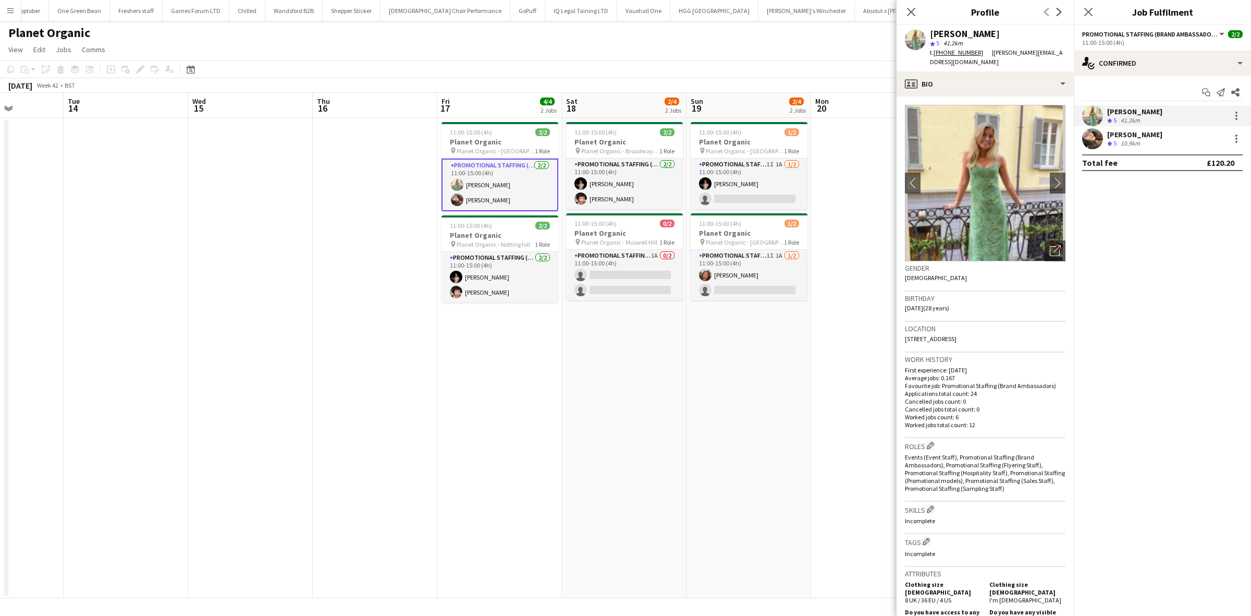
click at [1141, 131] on div "Anastasiia Meleshko" at bounding box center [1134, 134] width 55 height 9
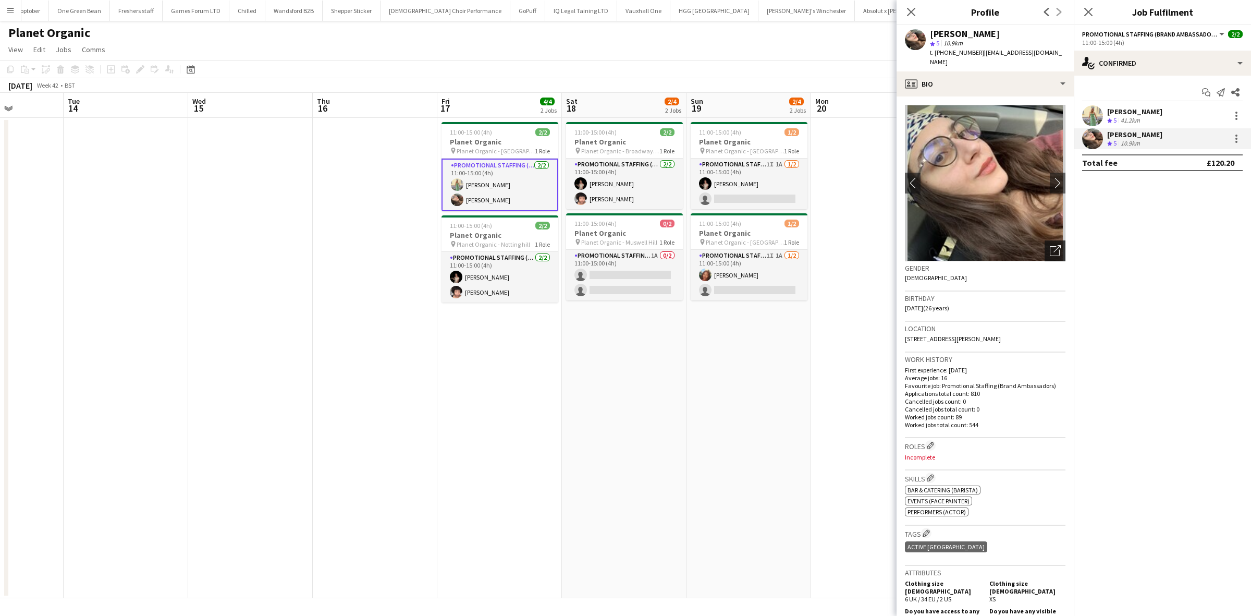
click at [1050, 245] on icon "Open photos pop-in" at bounding box center [1055, 250] width 11 height 11
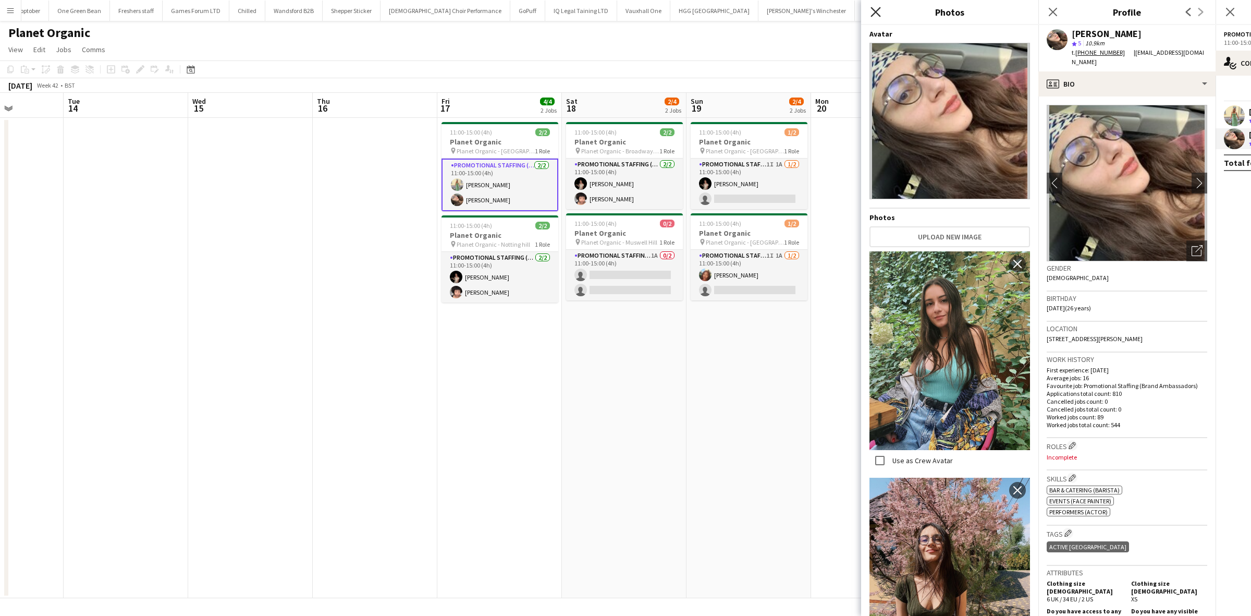
click at [876, 8] on icon "Close pop-in" at bounding box center [876, 12] width 10 height 10
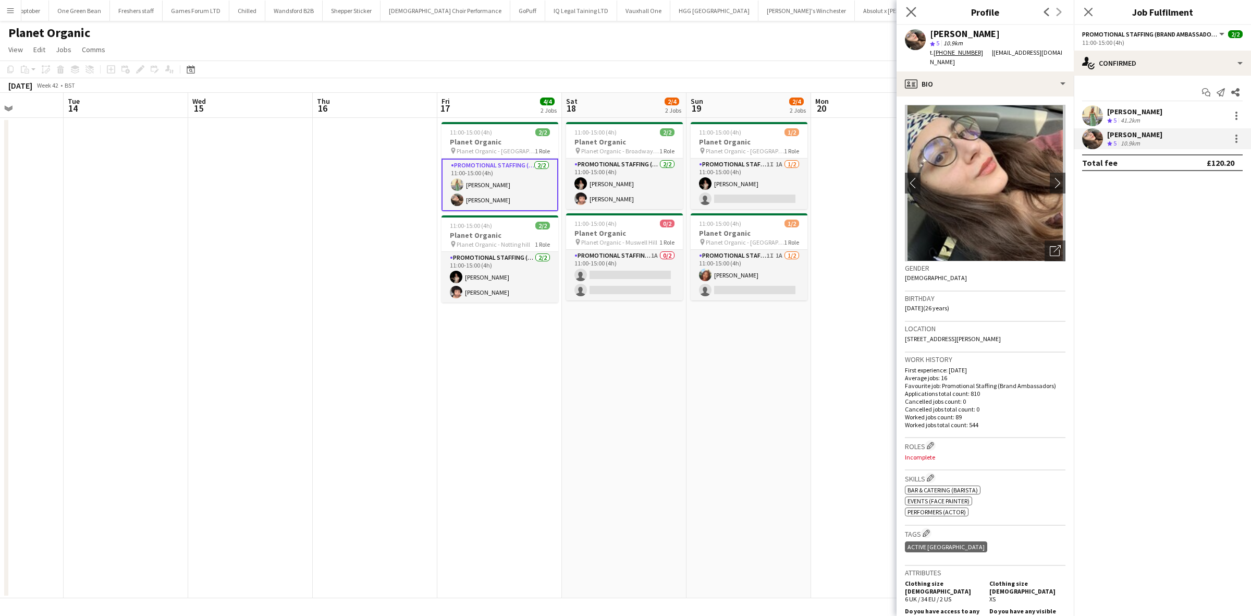
drag, startPoint x: 905, startPoint y: 9, endPoint x: 916, endPoint y: 16, distance: 13.3
click at [905, 11] on app-icon "Close pop-in" at bounding box center [911, 12] width 13 height 13
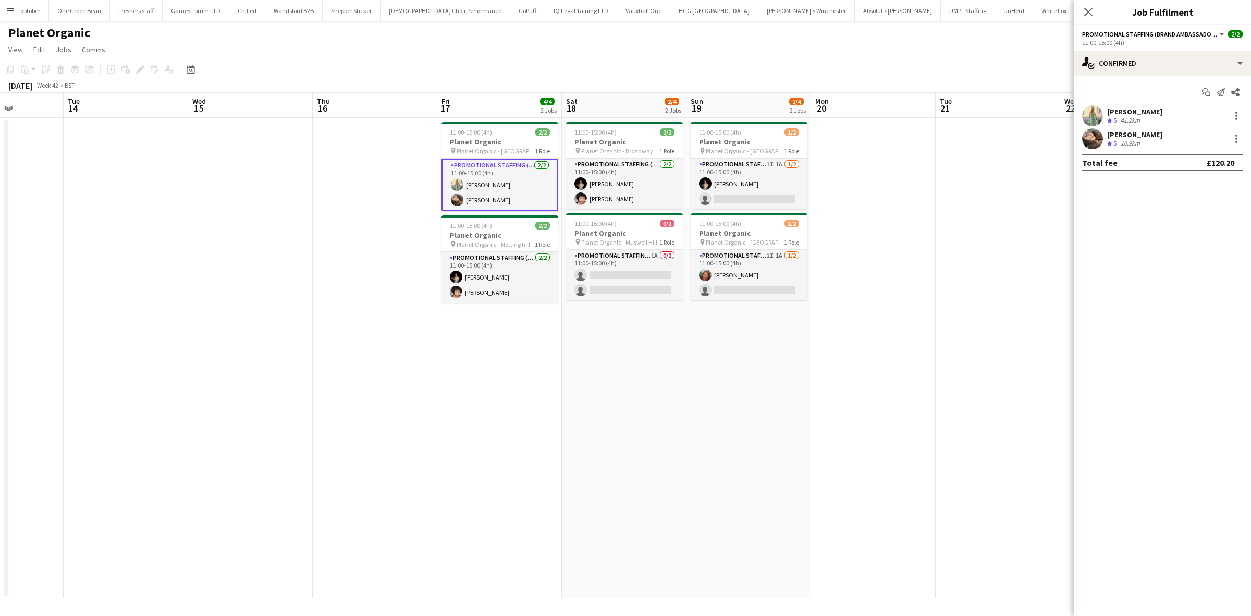
click at [933, 204] on app-date-cell at bounding box center [873, 358] width 125 height 480
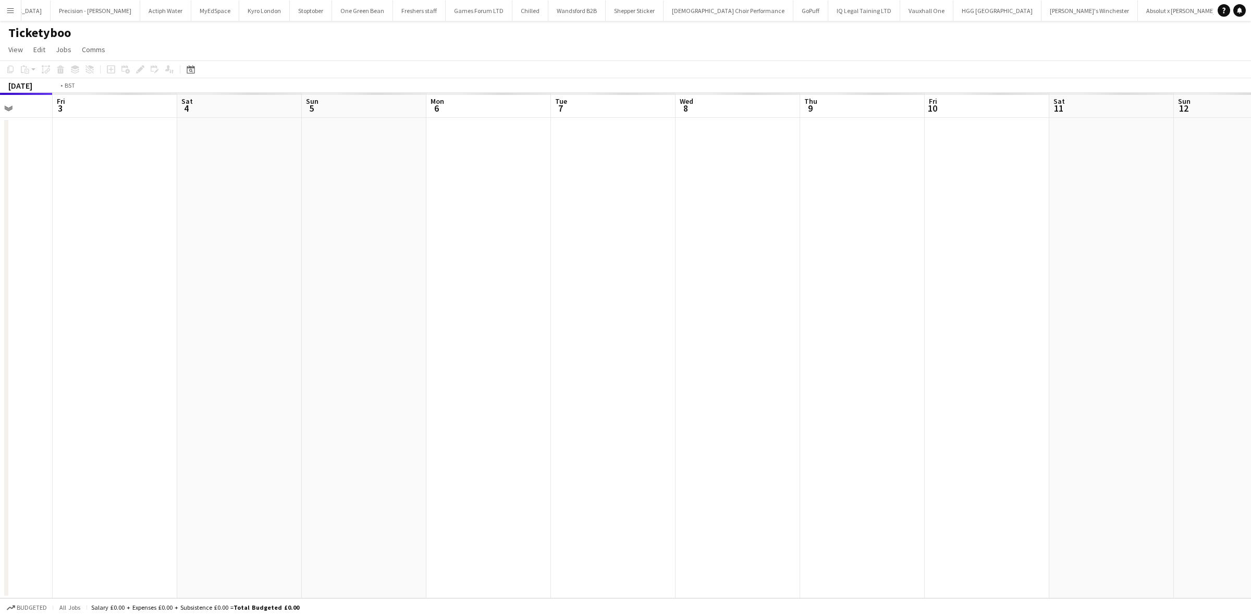
scroll to position [0, 436]
drag, startPoint x: 934, startPoint y: 348, endPoint x: 209, endPoint y: 266, distance: 730.3
click at [174, 282] on app-calendar-viewport "Mon 29 Tue 30 Wed 1 Thu 2 Fri 3 Sat 4 Sun 5 Mon 6 Tue 7 Wed 8 Thu 9 Fri 10 Sat …" at bounding box center [625, 345] width 1251 height 505
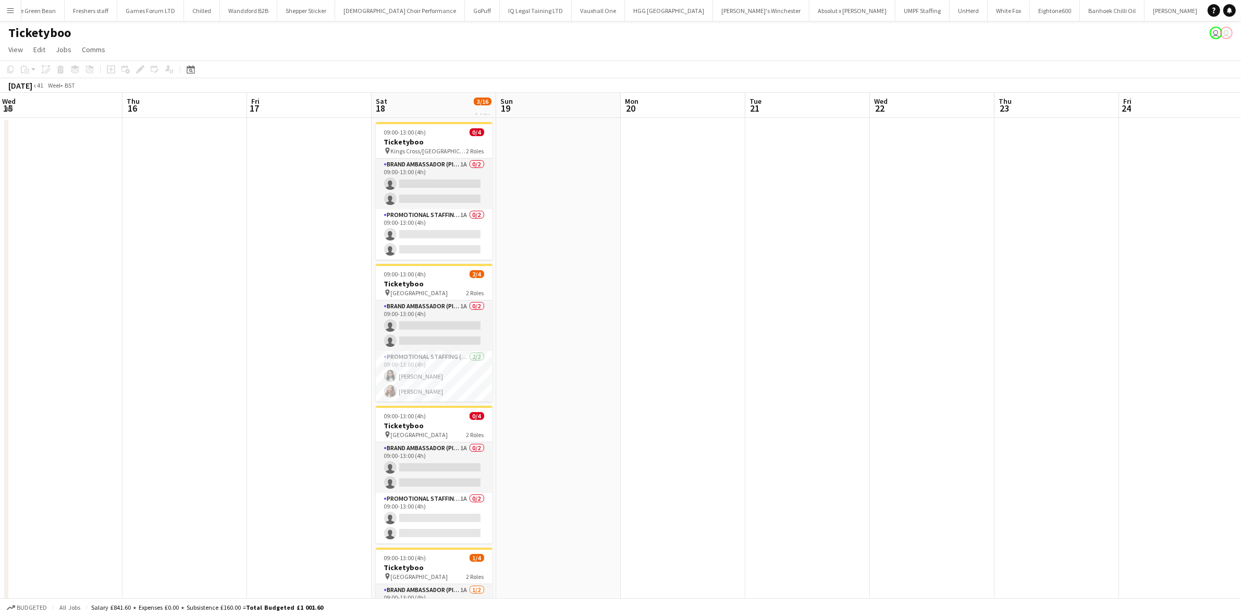
drag, startPoint x: 945, startPoint y: 327, endPoint x: 53, endPoint y: 291, distance: 893.3
click at [53, 291] on app-calendar-viewport "Sat 11 Sun 12 Mon 13 Tue 14 Wed 15 Thu 16 Fri 17 Sat 18 3/16 4 Jobs Sun 19 Mon …" at bounding box center [620, 401] width 1241 height 616
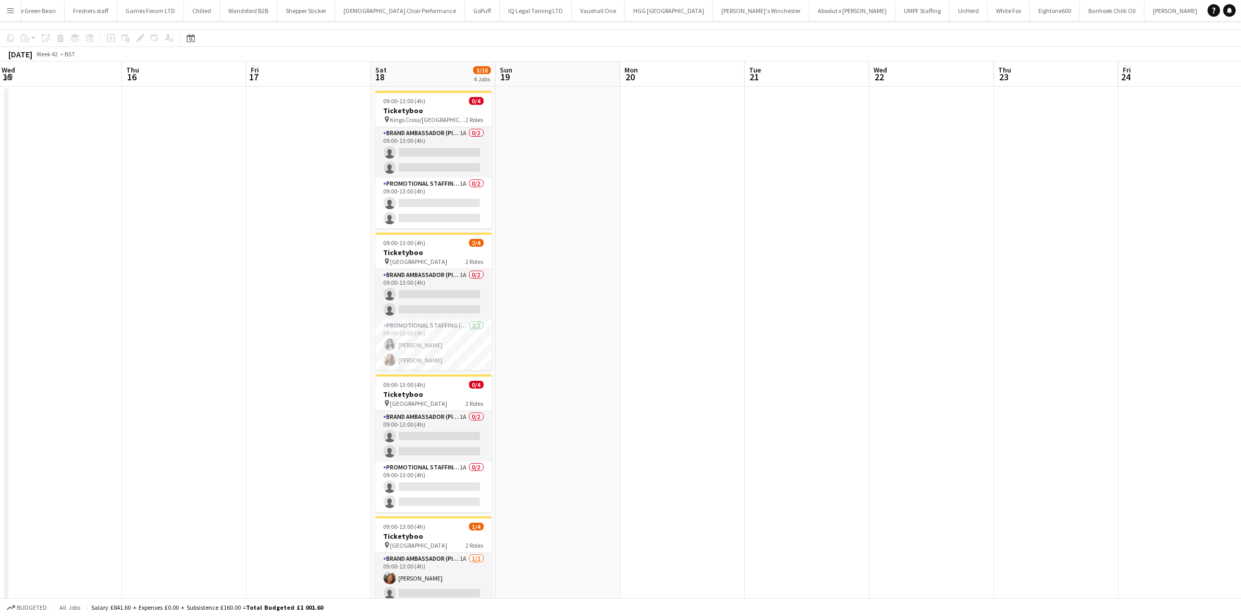
scroll to position [0, 0]
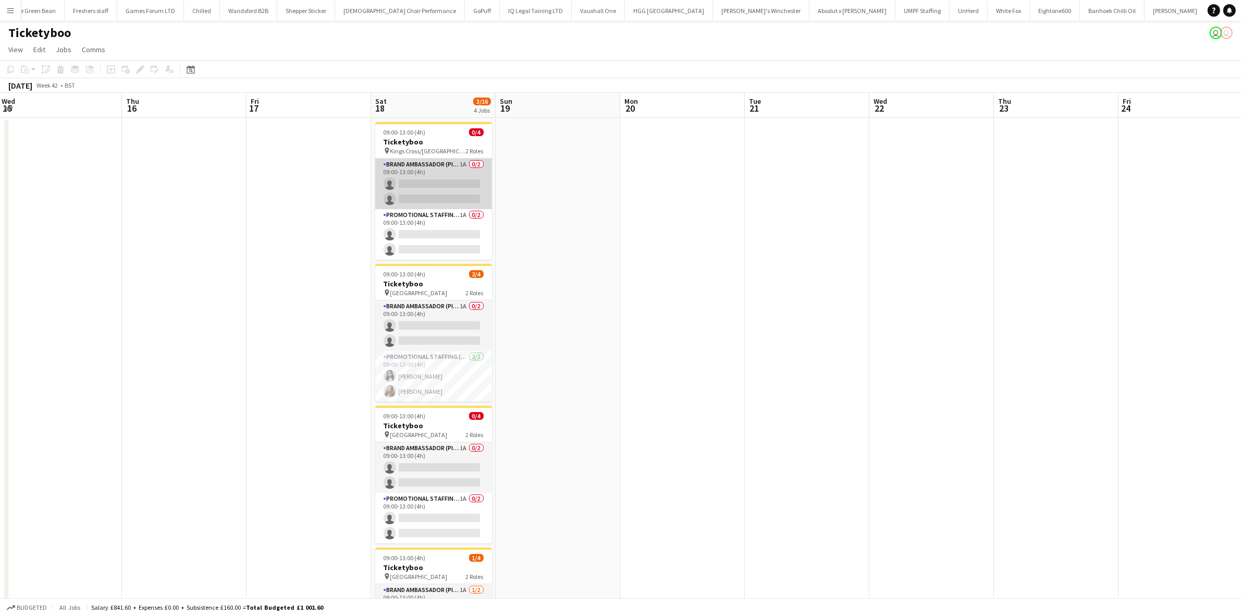
click at [449, 181] on app-card-role "Brand Ambassador (Pick up) 1A 0/2 09:00-13:00 (4h) single-neutral-actions singl…" at bounding box center [433, 184] width 117 height 51
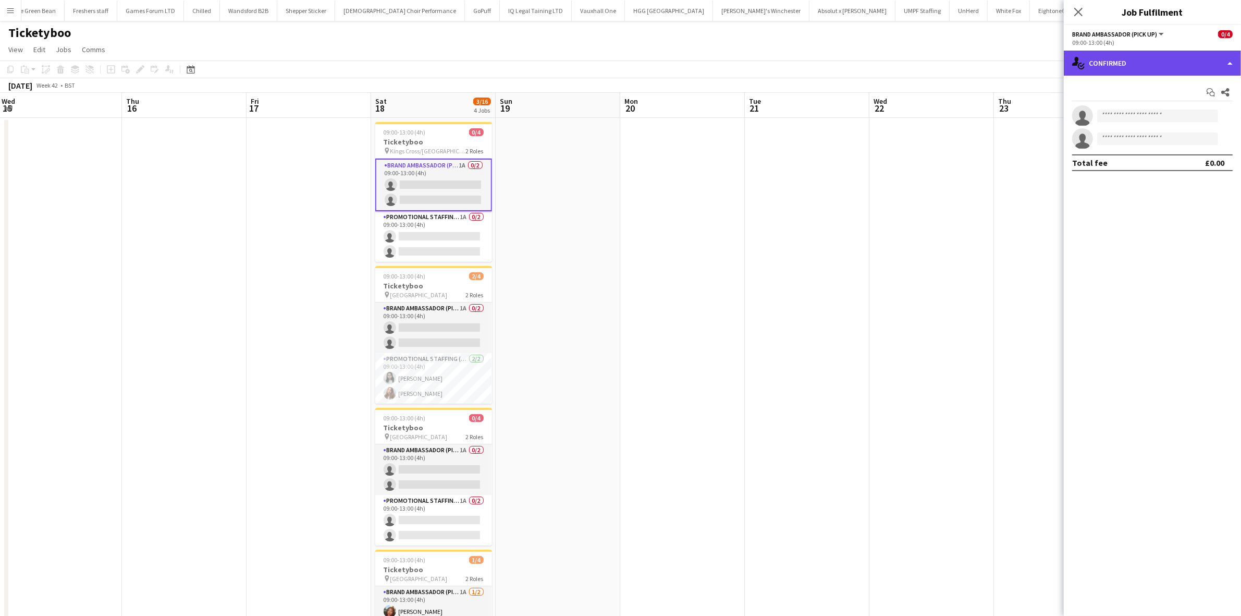
click at [1148, 56] on div "single-neutral-actions-check-2 Confirmed" at bounding box center [1152, 63] width 177 height 25
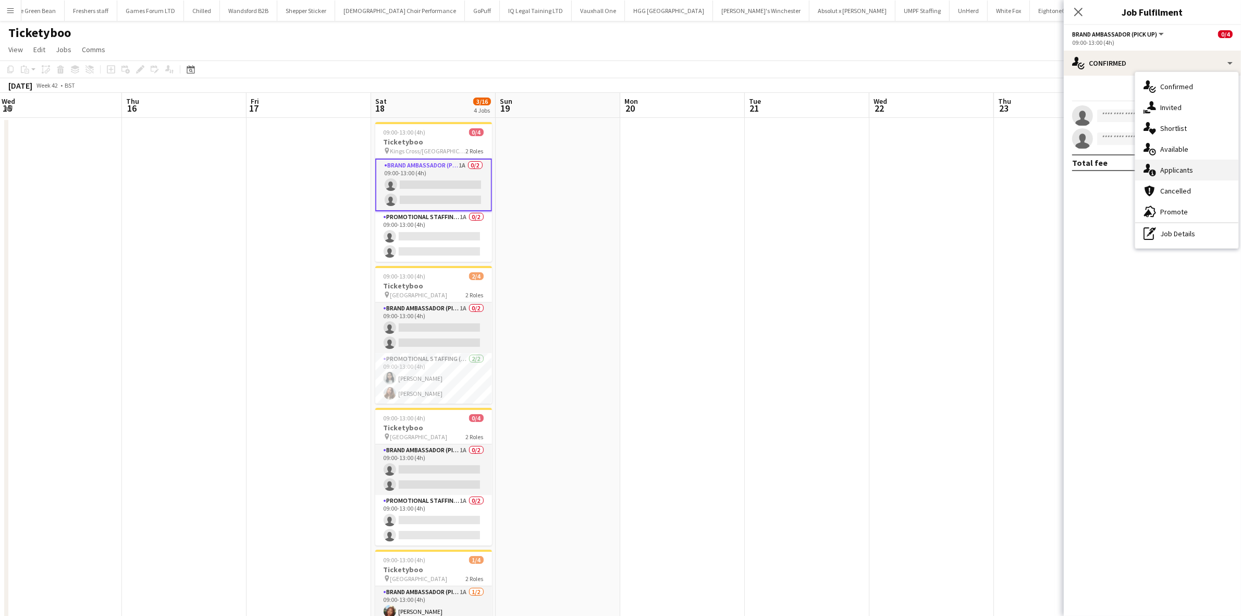
click at [1174, 163] on div "single-neutral-actions-information Applicants" at bounding box center [1187, 170] width 103 height 21
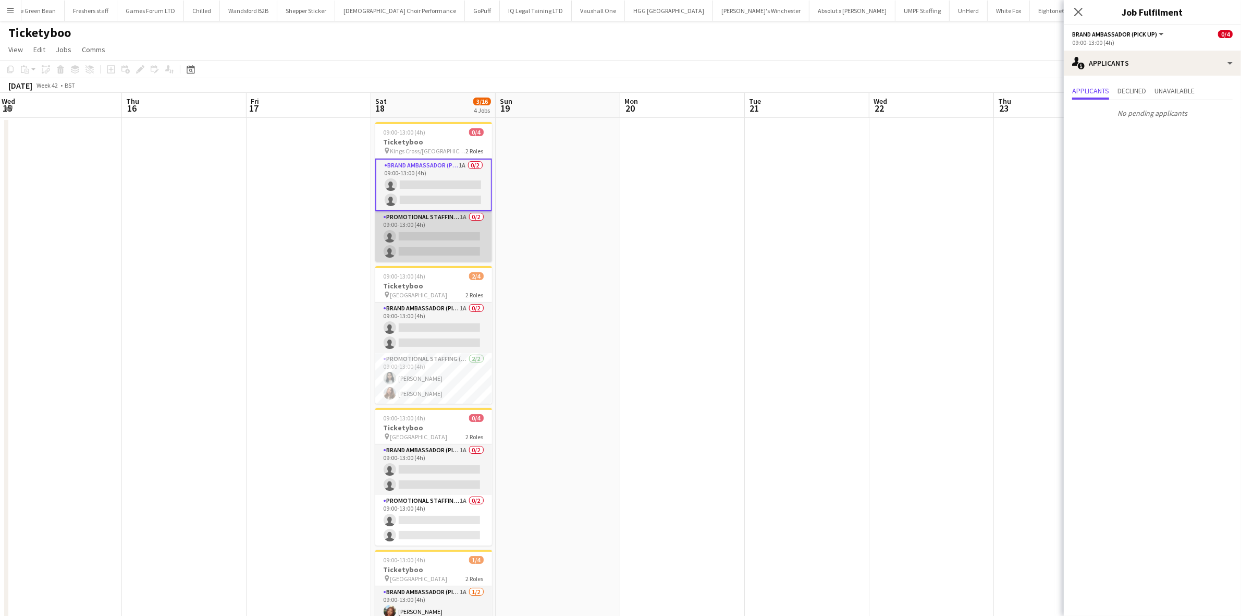
click at [444, 241] on app-card-role "Promotional Staffing (Brand Ambassadors) 1A 0/2 09:00-13:00 (4h) single-neutral…" at bounding box center [433, 236] width 117 height 51
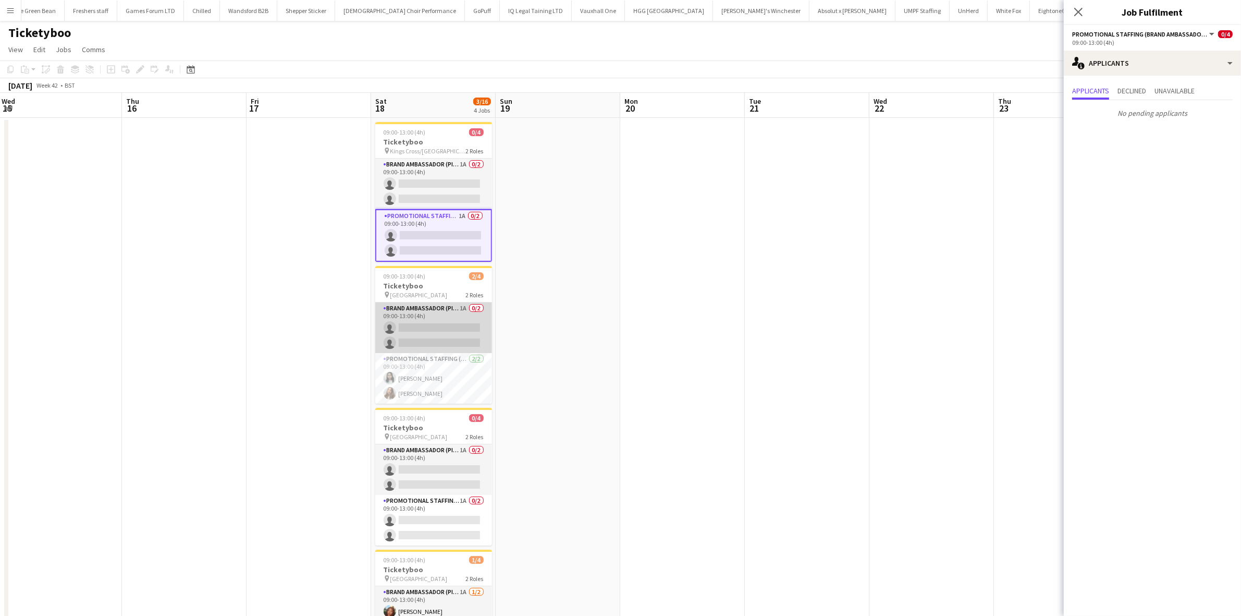
click at [442, 322] on app-card-role "Brand Ambassador (Pick up) 1A 0/2 09:00-13:00 (4h) single-neutral-actions singl…" at bounding box center [433, 327] width 117 height 51
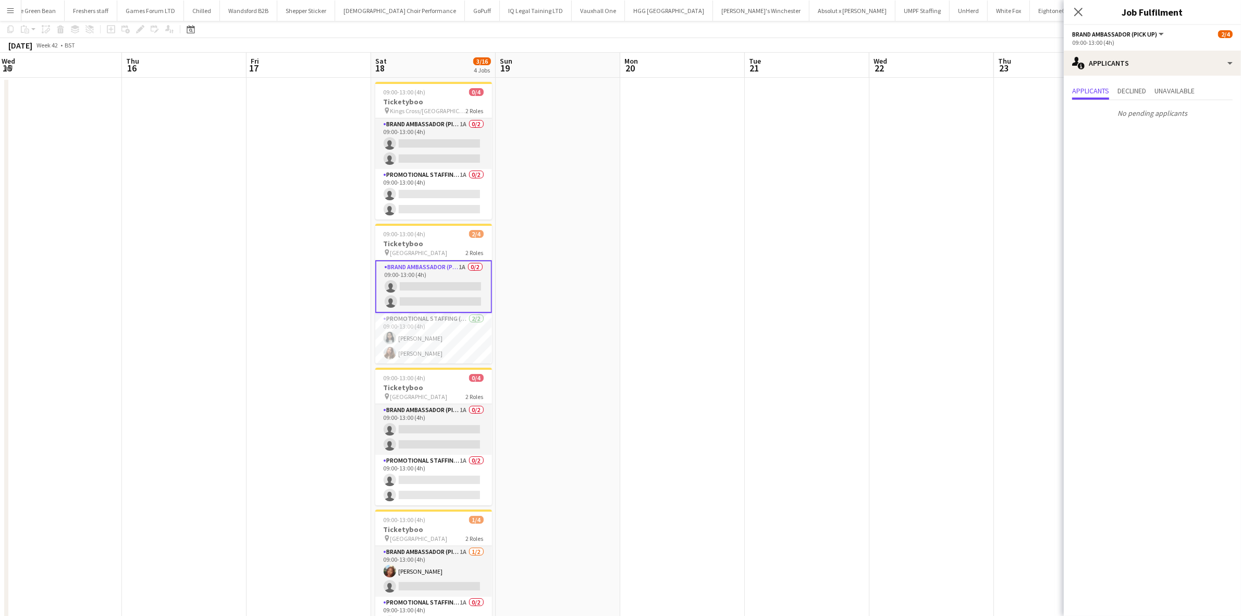
scroll to position [110, 0]
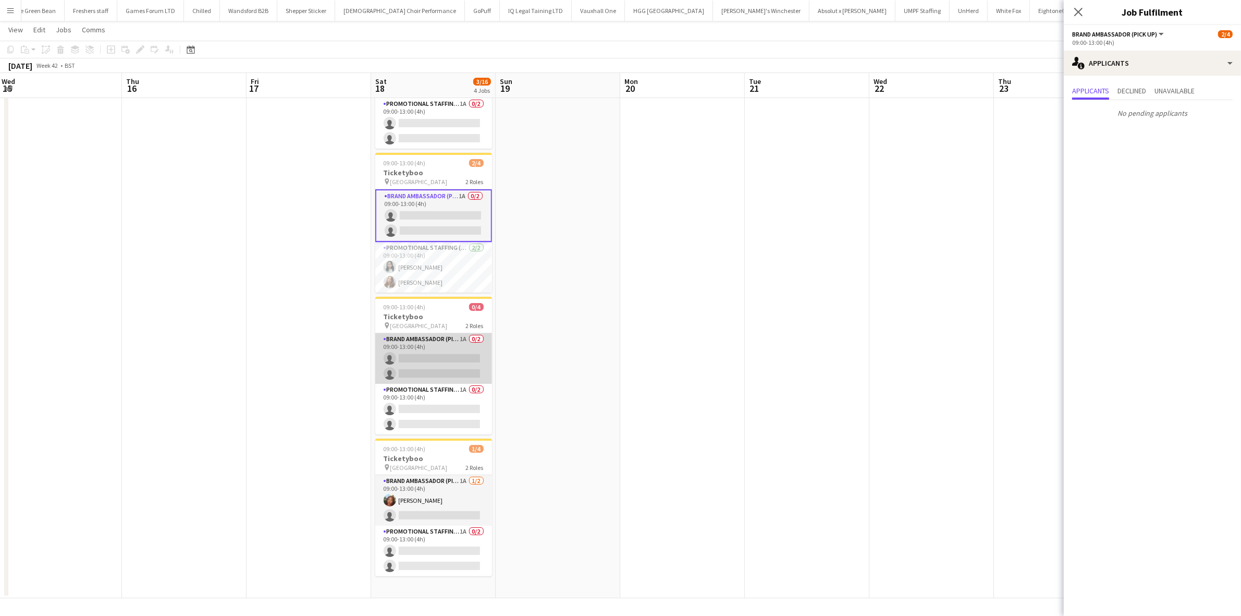
click at [441, 353] on app-card-role "Brand Ambassador (Pick up) 1A 0/2 09:00-13:00 (4h) single-neutral-actions singl…" at bounding box center [433, 358] width 117 height 51
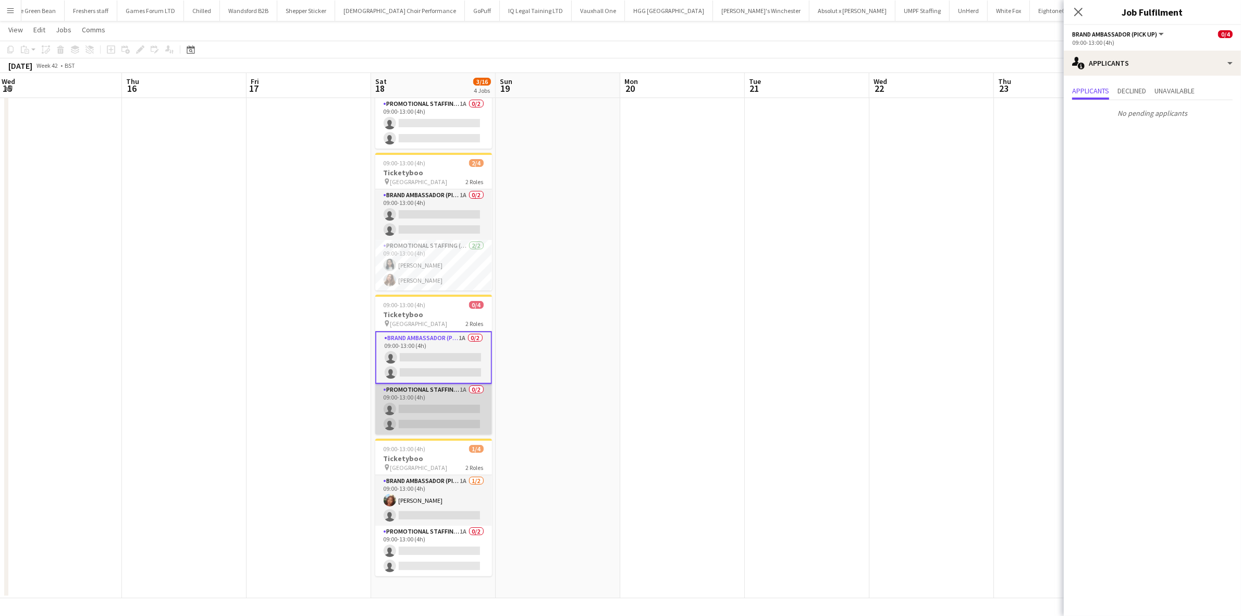
click at [438, 408] on app-card-role "Promotional Staffing (Brand Ambassadors) 1A 0/2 09:00-13:00 (4h) single-neutral…" at bounding box center [433, 409] width 117 height 51
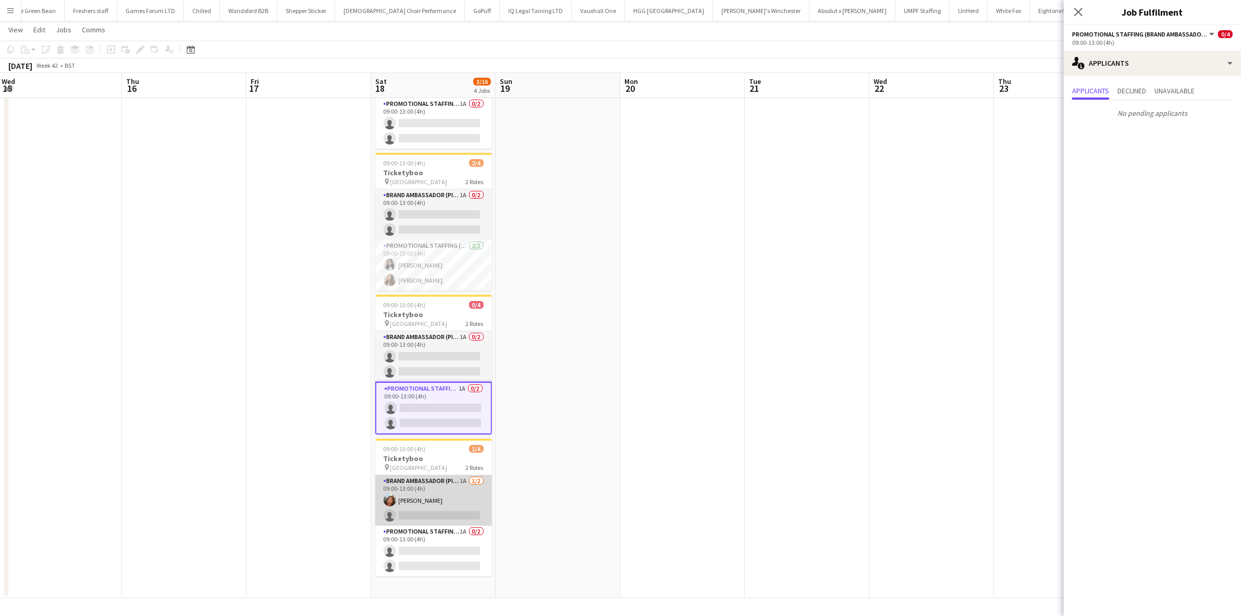
click at [447, 515] on app-card-role "Brand Ambassador (Pick up) 1A 1/2 09:00-13:00 (4h) Lianna Smith-Prince single-n…" at bounding box center [433, 500] width 117 height 51
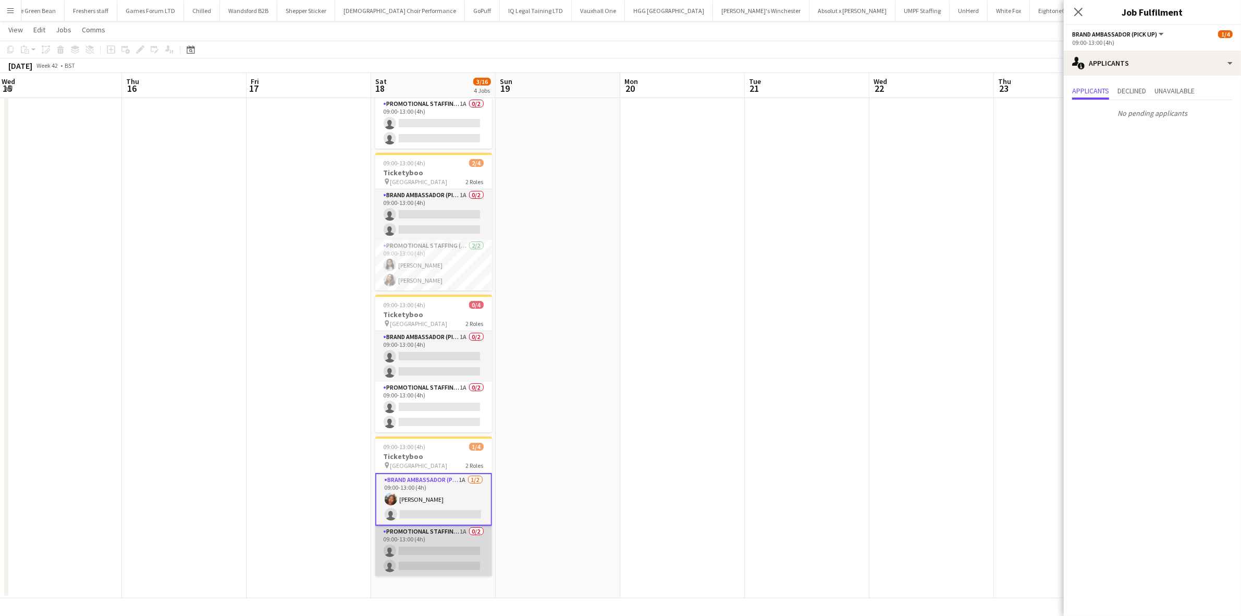
click at [447, 565] on app-card-role "Promotional Staffing (Brand Ambassadors) 1A 0/2 09:00-13:00 (4h) single-neutral…" at bounding box center [433, 551] width 117 height 51
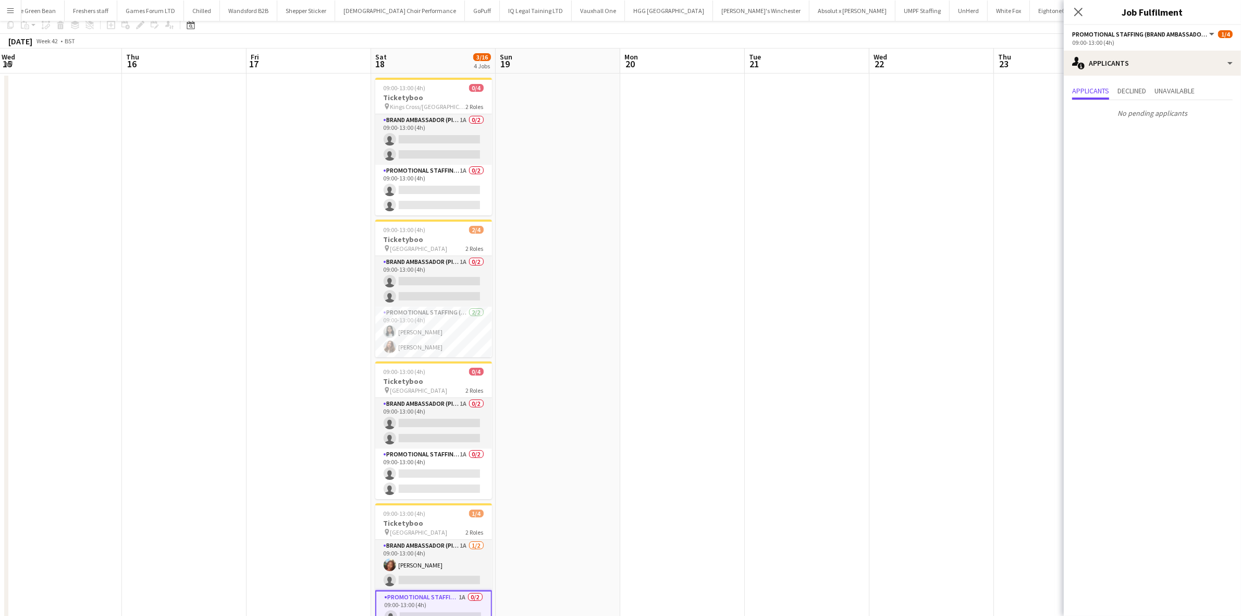
scroll to position [0, 0]
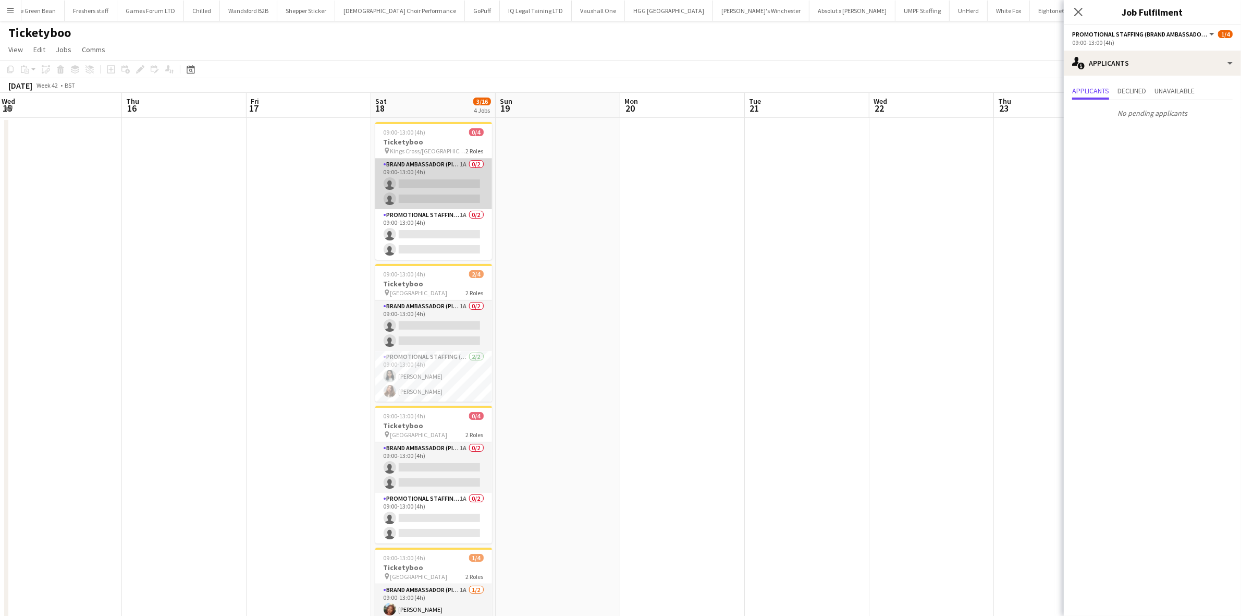
click at [449, 185] on app-card-role "Brand Ambassador (Pick up) 1A 0/2 09:00-13:00 (4h) single-neutral-actions singl…" at bounding box center [433, 184] width 117 height 51
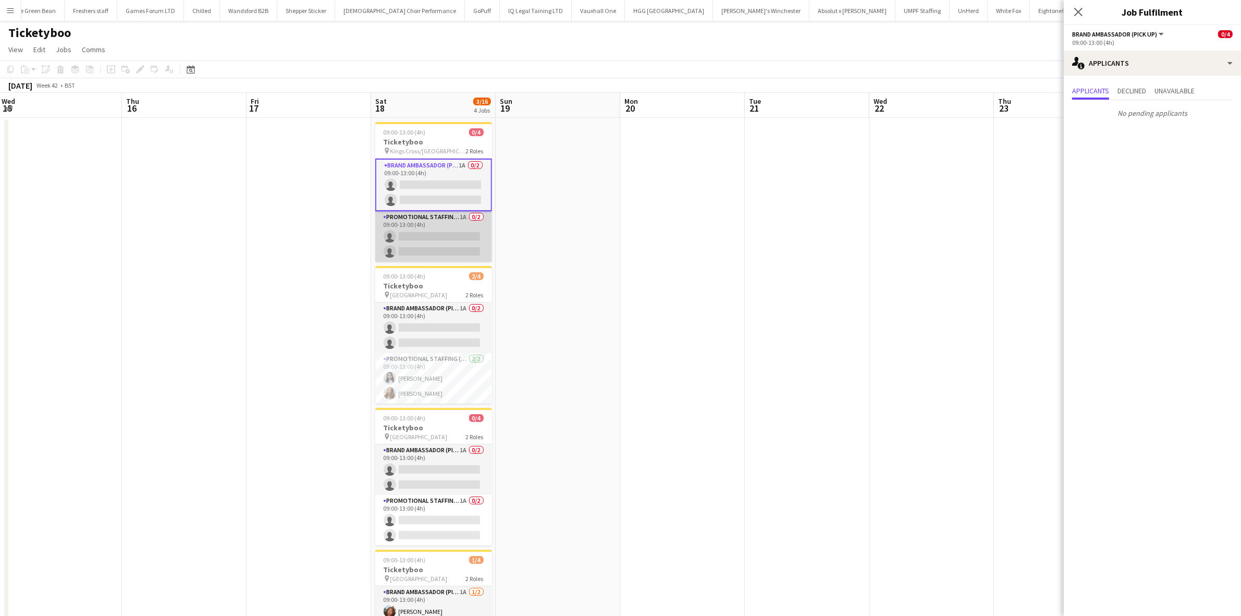
click at [438, 238] on app-card-role "Promotional Staffing (Brand Ambassadors) 1A 0/2 09:00-13:00 (4h) single-neutral…" at bounding box center [433, 236] width 117 height 51
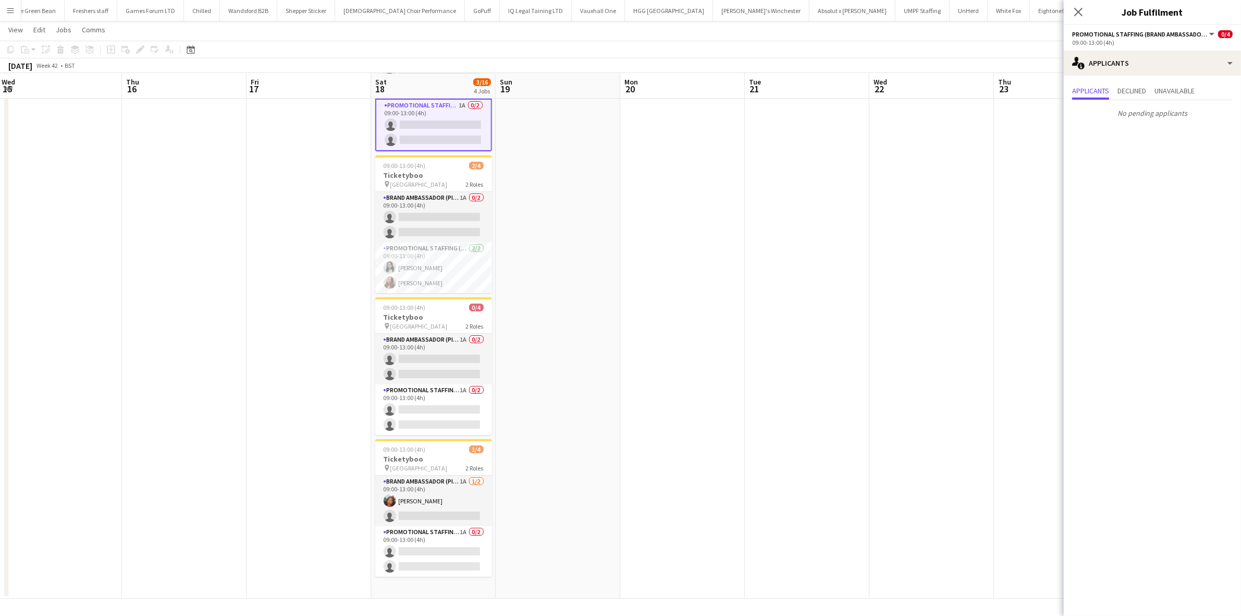
scroll to position [110, 0]
click at [454, 222] on app-card-role "Brand Ambassador (Pick up) 1A 0/2 09:00-13:00 (4h) single-neutral-actions singl…" at bounding box center [433, 216] width 117 height 51
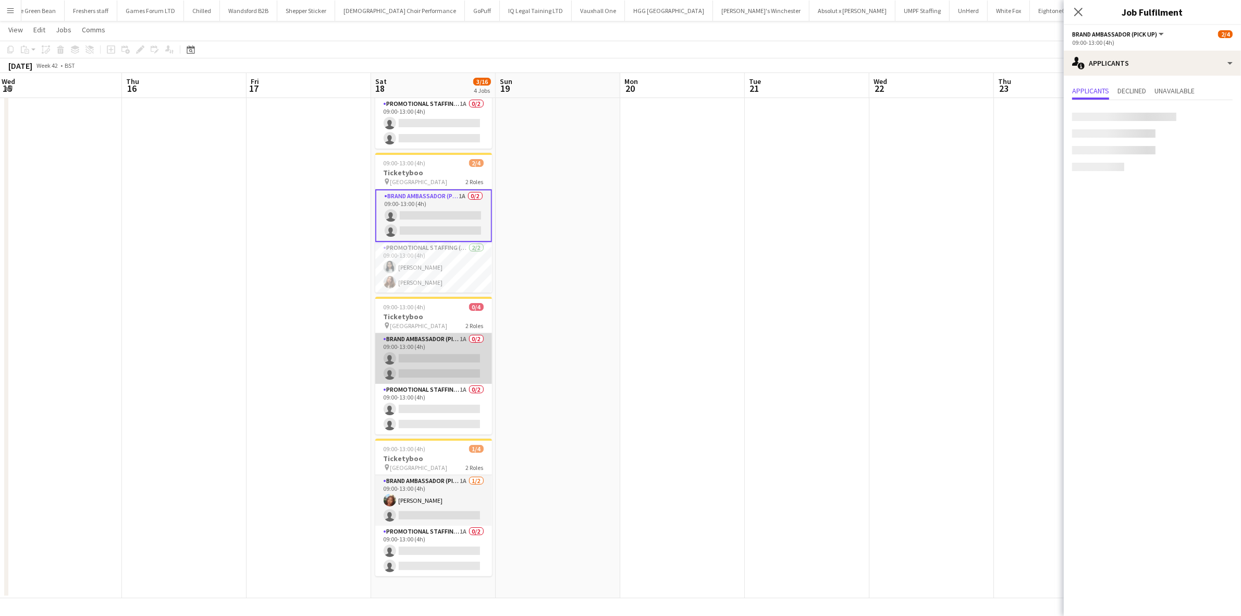
click at [429, 351] on app-card-role "Brand Ambassador (Pick up) 1A 0/2 09:00-13:00 (4h) single-neutral-actions singl…" at bounding box center [433, 358] width 117 height 51
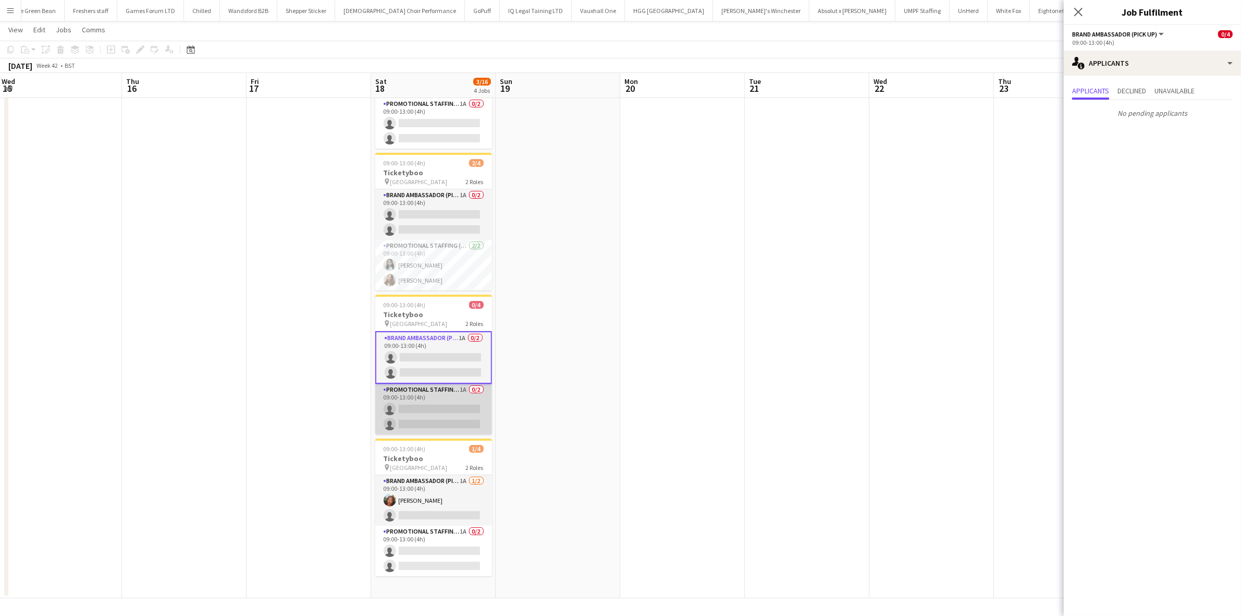
click at [459, 411] on app-card-role "Promotional Staffing (Brand Ambassadors) 1A 0/2 09:00-13:00 (4h) single-neutral…" at bounding box center [433, 409] width 117 height 51
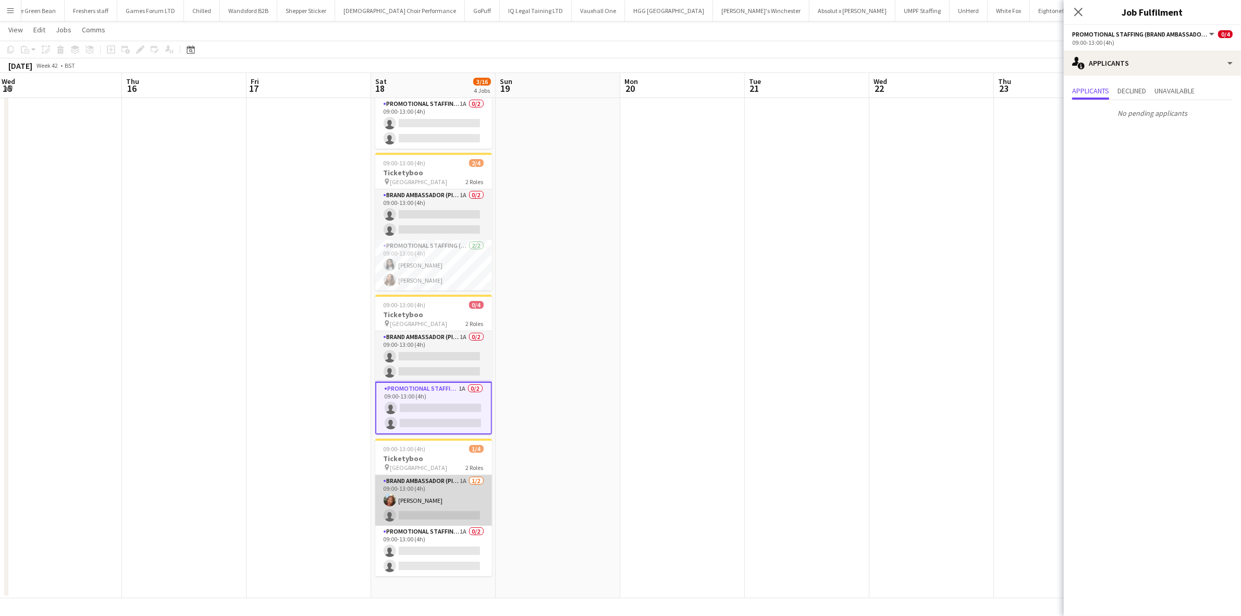
drag, startPoint x: 457, startPoint y: 513, endPoint x: 463, endPoint y: 508, distance: 7.1
click at [457, 512] on app-card-role "Brand Ambassador (Pick up) 1A 1/2 09:00-13:00 (4h) Lianna Smith-Prince single-n…" at bounding box center [433, 500] width 117 height 51
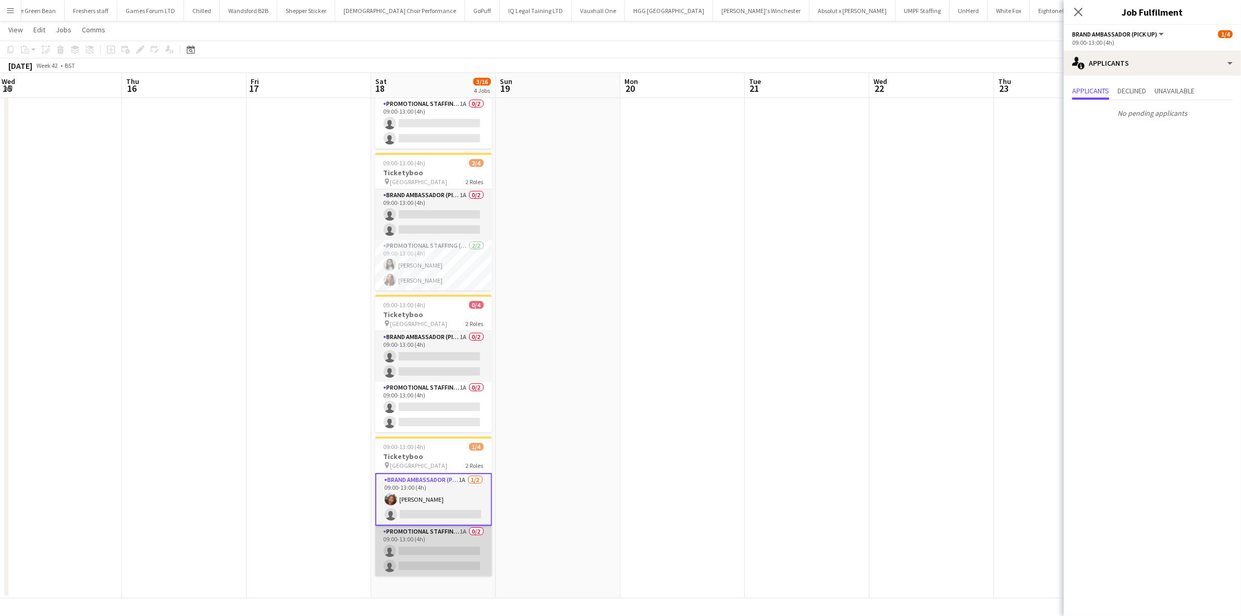
click at [434, 566] on app-card-role "Promotional Staffing (Brand Ambassadors) 1A 0/2 09:00-13:00 (4h) single-neutral…" at bounding box center [433, 551] width 117 height 51
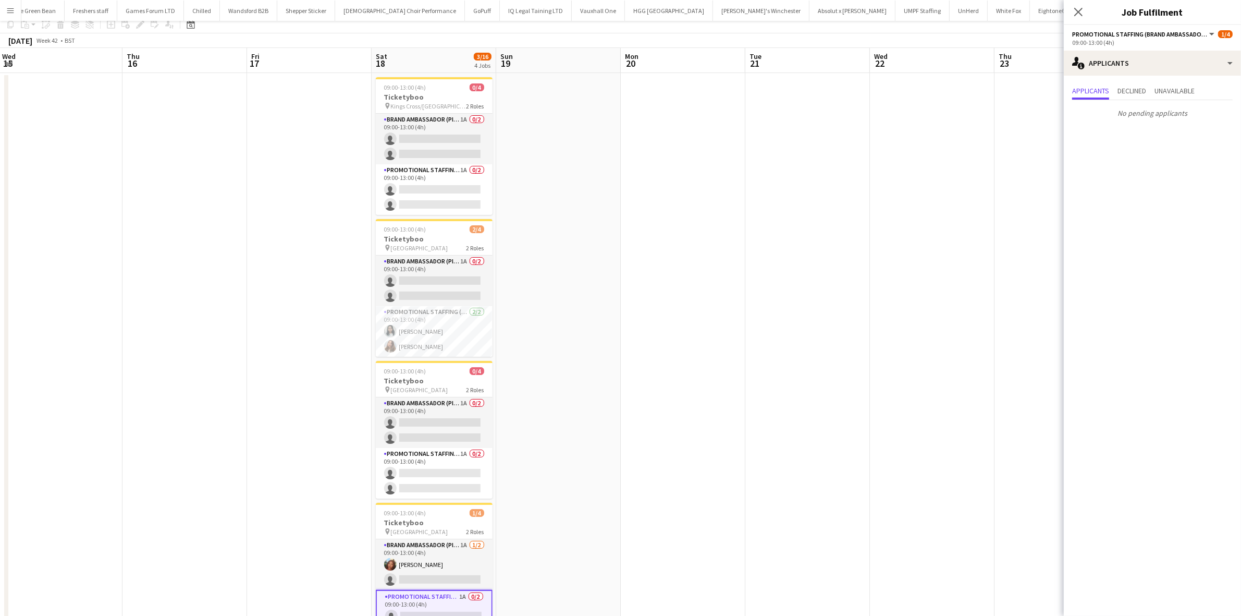
scroll to position [0, 0]
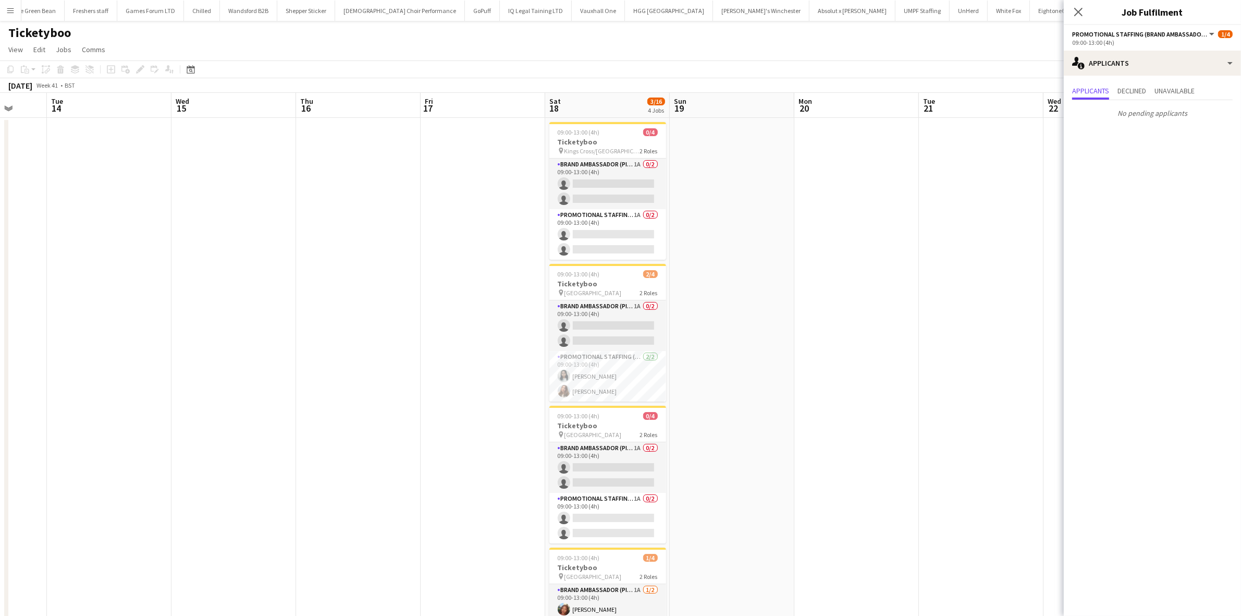
drag, startPoint x: 681, startPoint y: 389, endPoint x: 976, endPoint y: 365, distance: 295.0
click at [976, 365] on app-calendar-viewport "Sat 11 Sun 12 Mon 13 Tue 14 Wed 15 Thu 16 Fri 17 Sat 18 3/16 4 Jobs Sun 19 Mon …" at bounding box center [620, 401] width 1241 height 616
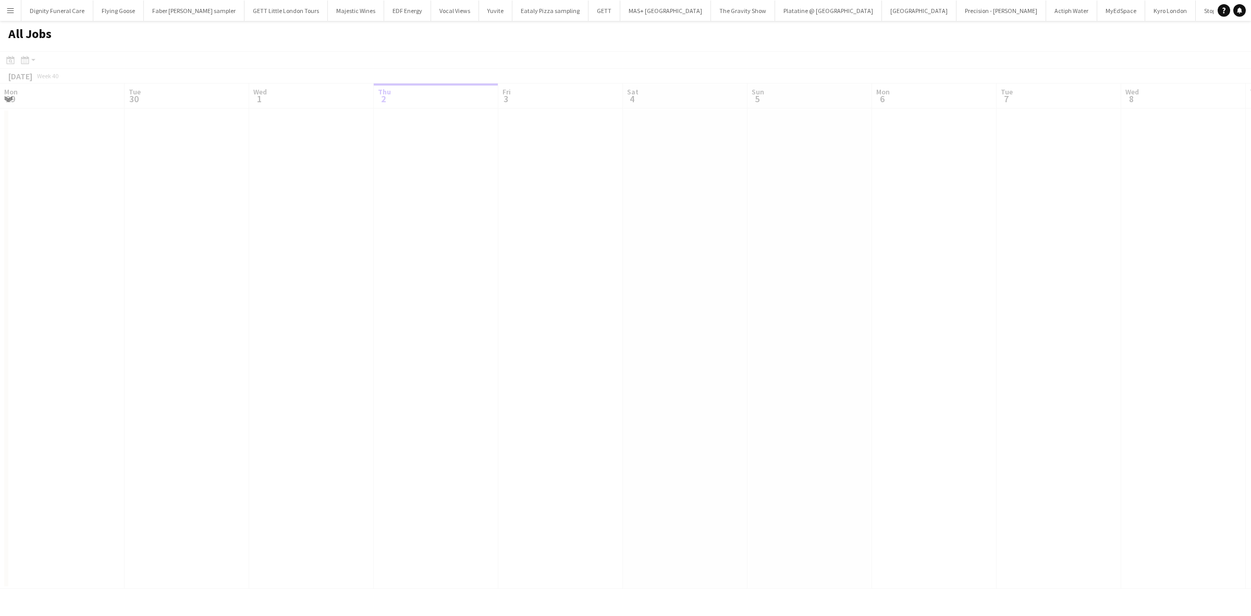
scroll to position [0, 249]
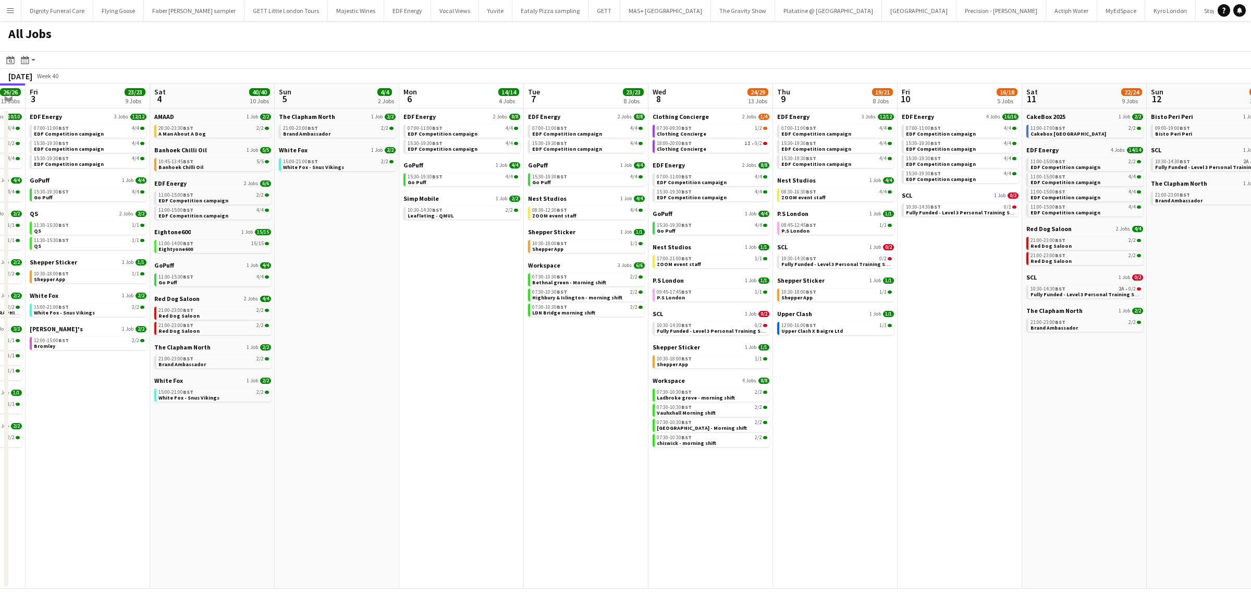
drag, startPoint x: 601, startPoint y: 342, endPoint x: 428, endPoint y: 343, distance: 173.6
click at [428, 343] on app-calendar-viewport "Mon 29 21/21 9 Jobs Tue 30 23/24 11 Jobs Wed 1 25/26 14 Jobs Thu 2 26/26 13 Job…" at bounding box center [625, 335] width 1251 height 505
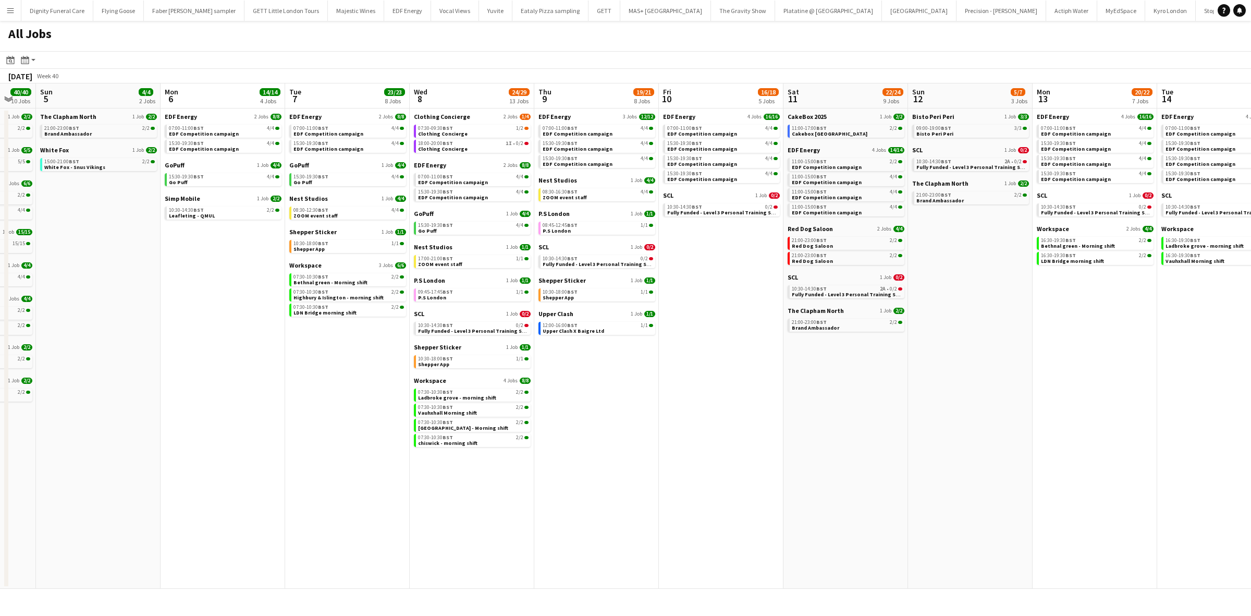
drag, startPoint x: 831, startPoint y: 405, endPoint x: 593, endPoint y: 403, distance: 237.2
click at [593, 403] on app-calendar-viewport "Wed 1 25/26 14 Jobs Thu 2 26/26 13 Jobs Fri 3 23/23 9 Jobs Sat 4 40/40 10 Jobs …" at bounding box center [625, 335] width 1251 height 505
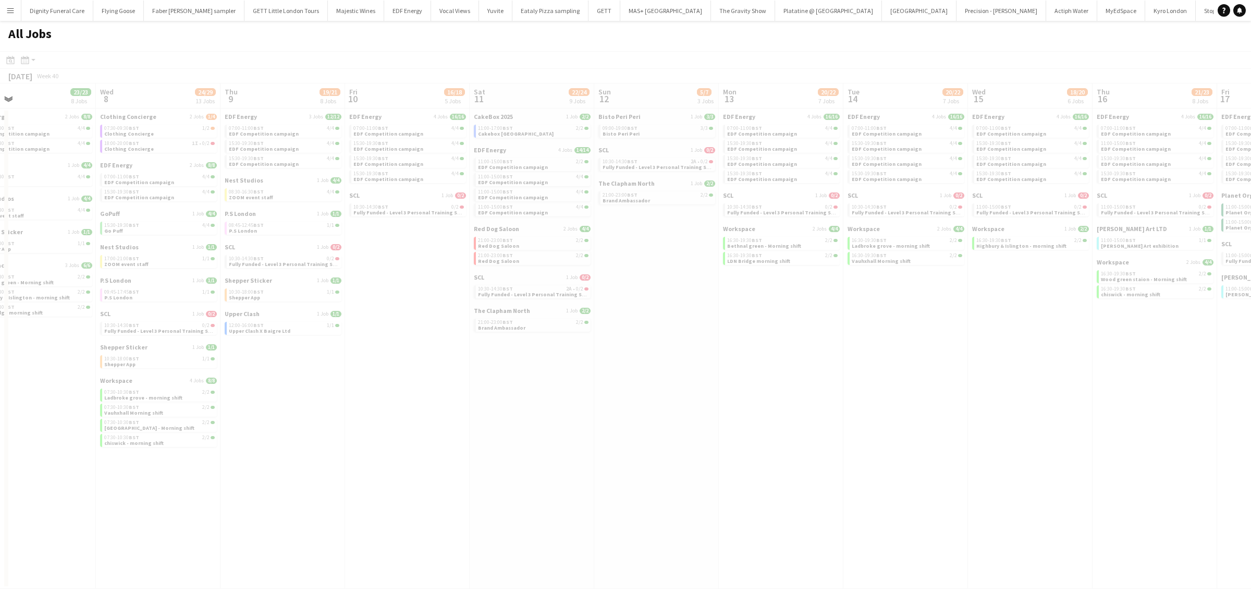
scroll to position [0, 288]
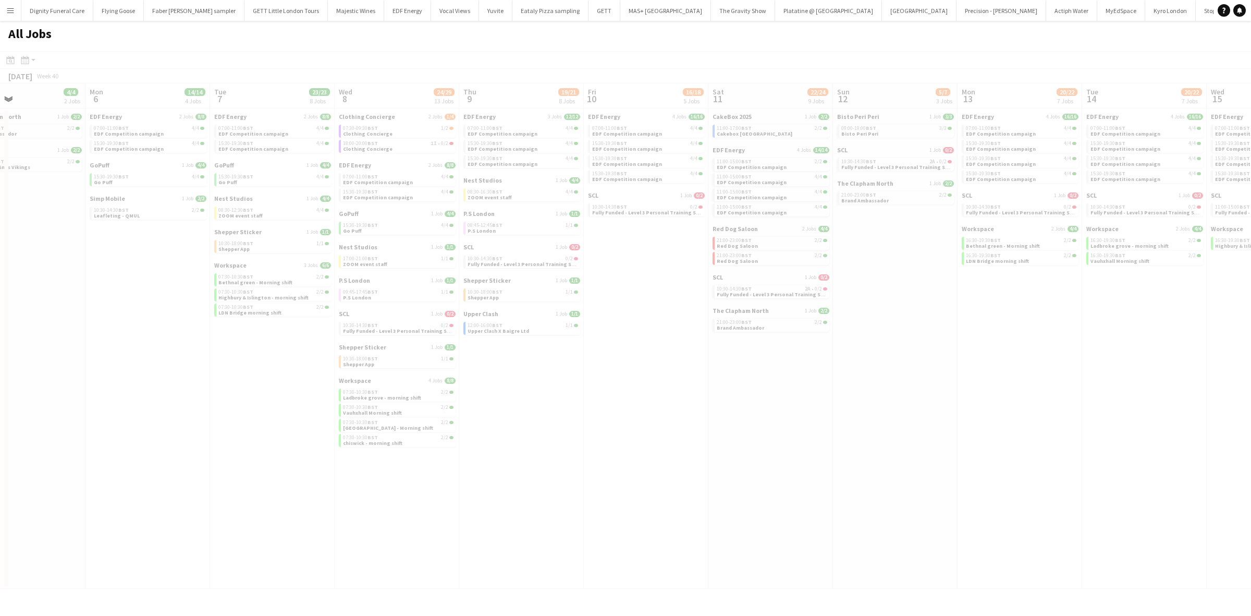
drag, startPoint x: 798, startPoint y: 402, endPoint x: 648, endPoint y: 399, distance: 150.7
click at [648, 399] on app-all-jobs "All Jobs Date picker [DATE] [DATE] [DATE] M [DATE] T [DATE] W [DATE] T [DATE] F…" at bounding box center [625, 305] width 1251 height 568
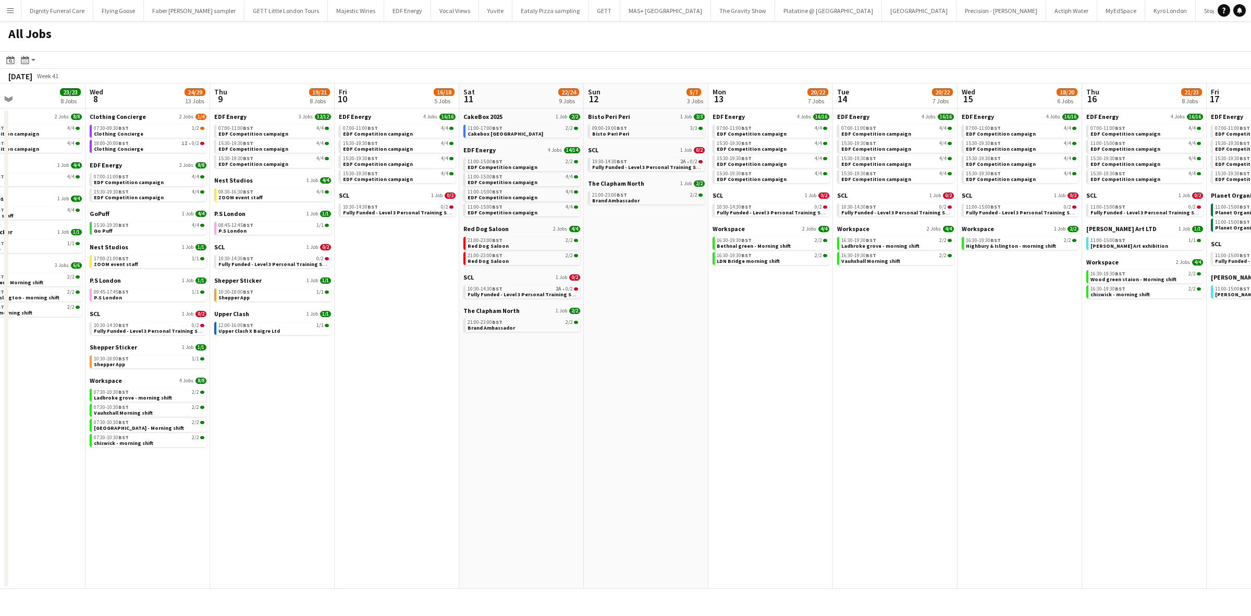
click at [513, 326] on app-all-jobs "All Jobs Date picker [DATE] [DATE] [DATE] M [DATE] T [DATE] W [DATE] T [DATE] F…" at bounding box center [625, 305] width 1251 height 568
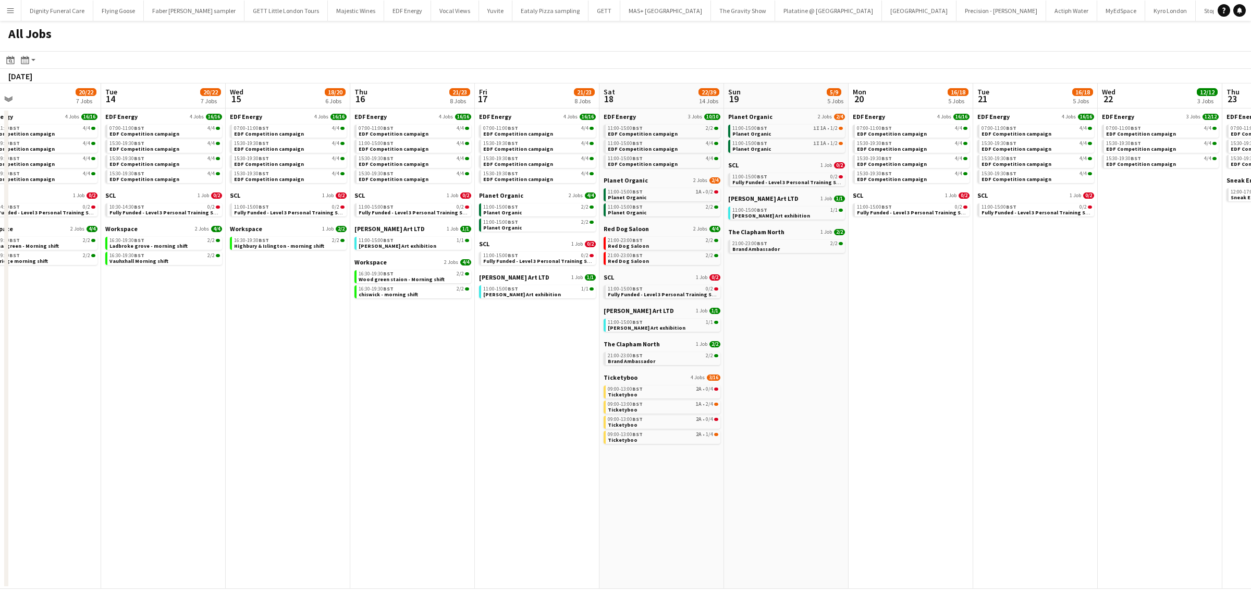
drag, startPoint x: 955, startPoint y: 381, endPoint x: 486, endPoint y: 382, distance: 468.7
click at [462, 388] on app-calendar-viewport "Thu 9 19/21 8 Jobs Fri 10 16/18 5 Jobs Sat 11 22/24 9 Jobs Sun 12 5/7 3 Jobs Mo…" at bounding box center [625, 335] width 1251 height 505
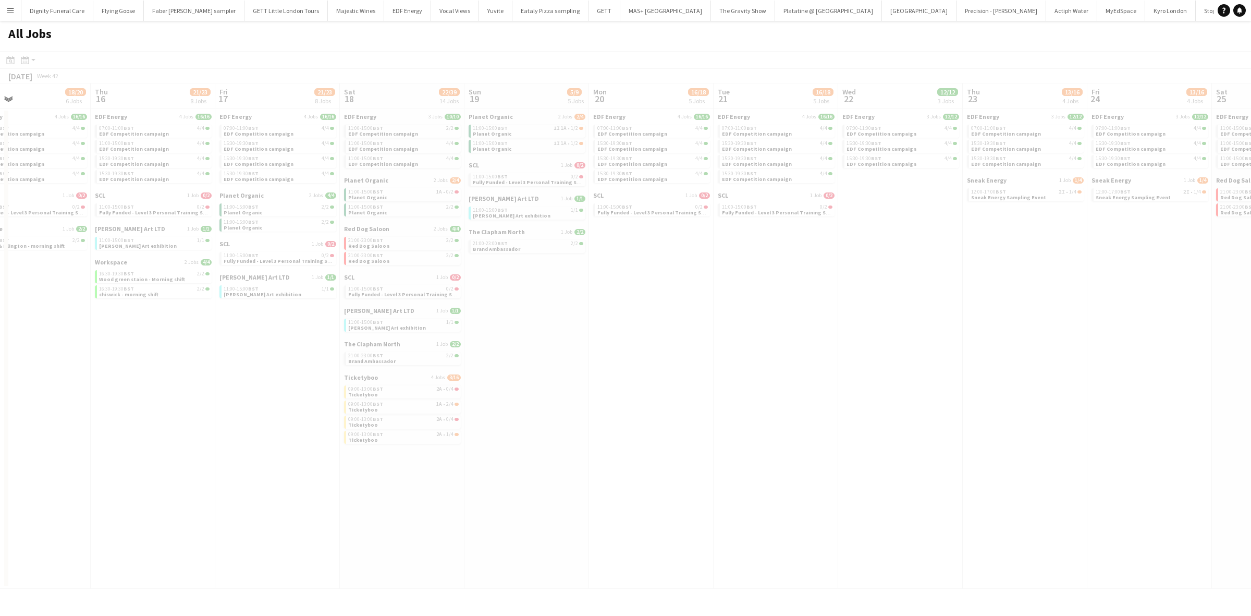
scroll to position [0, 287]
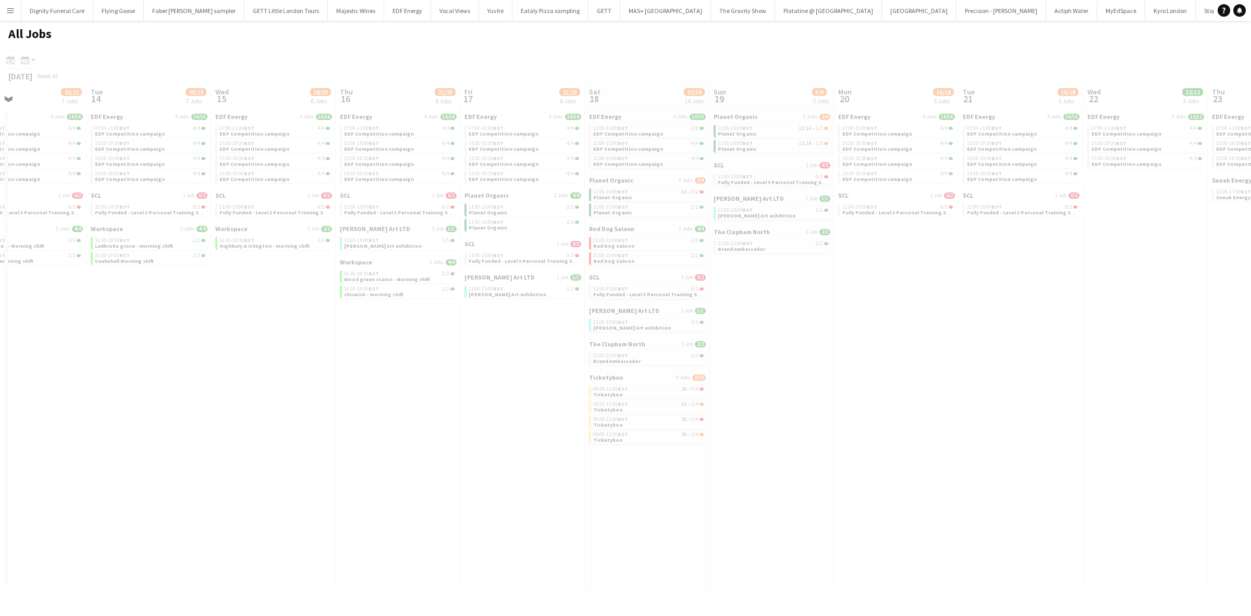
drag, startPoint x: 1001, startPoint y: 369, endPoint x: 910, endPoint y: 382, distance: 92.2
click at [910, 382] on app-all-jobs "All Jobs Date picker [DATE] [DATE] [DATE] M [DATE] T [DATE] W [DATE] T [DATE] F…" at bounding box center [625, 305] width 1251 height 568
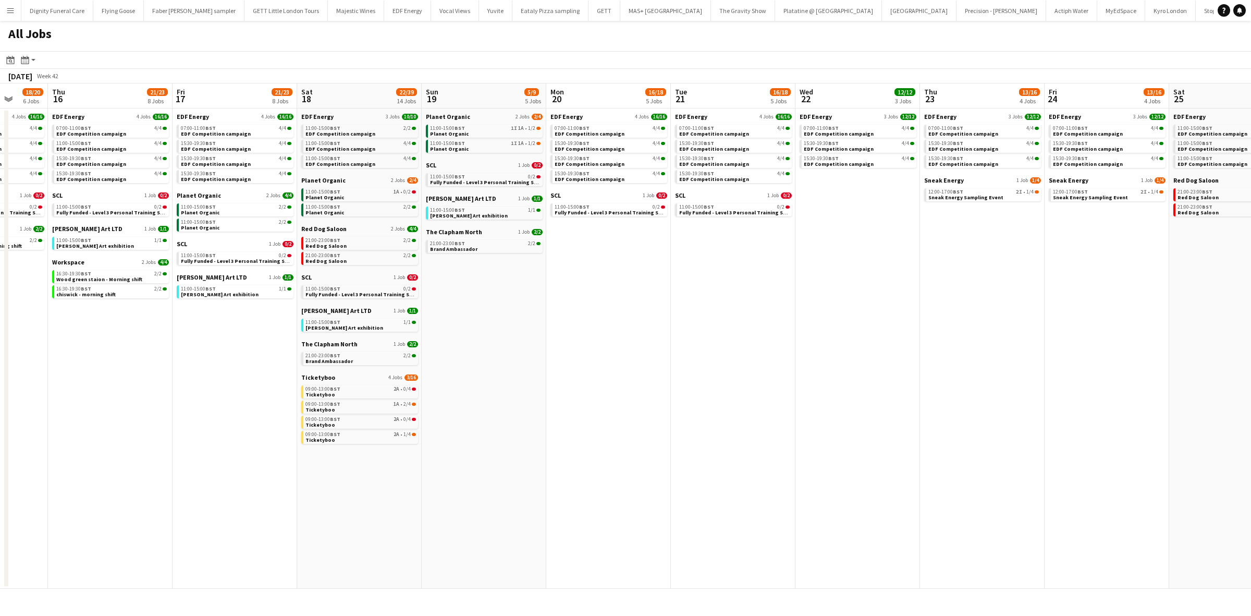
drag, startPoint x: 1001, startPoint y: 394, endPoint x: 693, endPoint y: 382, distance: 307.9
click at [693, 383] on app-calendar-viewport "Mon 13 20/22 7 Jobs Tue 14 20/22 7 Jobs Wed 15 18/20 6 Jobs Thu 16 21/23 8 Jobs…" at bounding box center [625, 335] width 1251 height 505
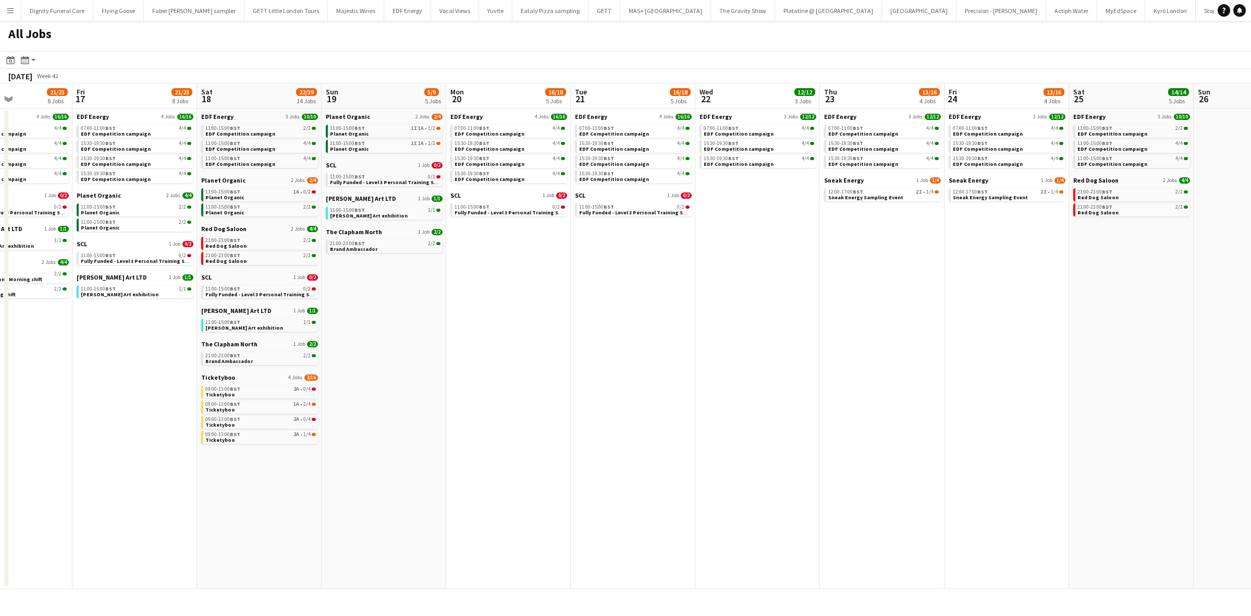
scroll to position [0, 308]
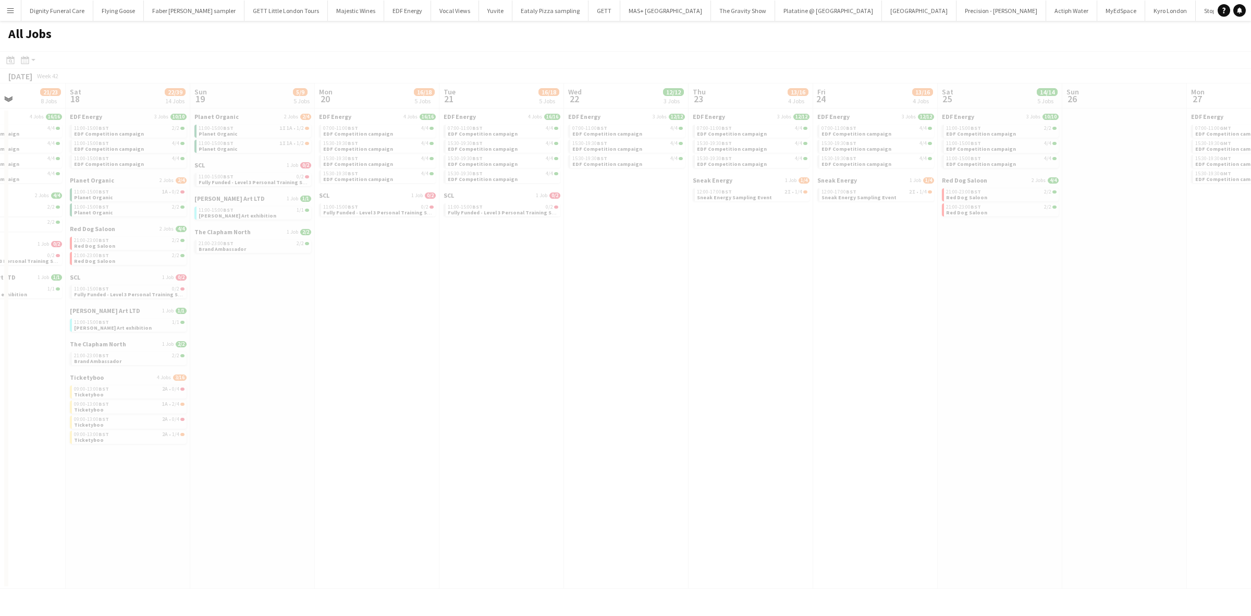
drag, startPoint x: 1030, startPoint y: 321, endPoint x: 720, endPoint y: 321, distance: 310.2
click at [720, 321] on app-all-jobs "All Jobs Date picker [DATE] [DATE] [DATE] M [DATE] T [DATE] W [DATE] T [DATE] F…" at bounding box center [625, 305] width 1251 height 568
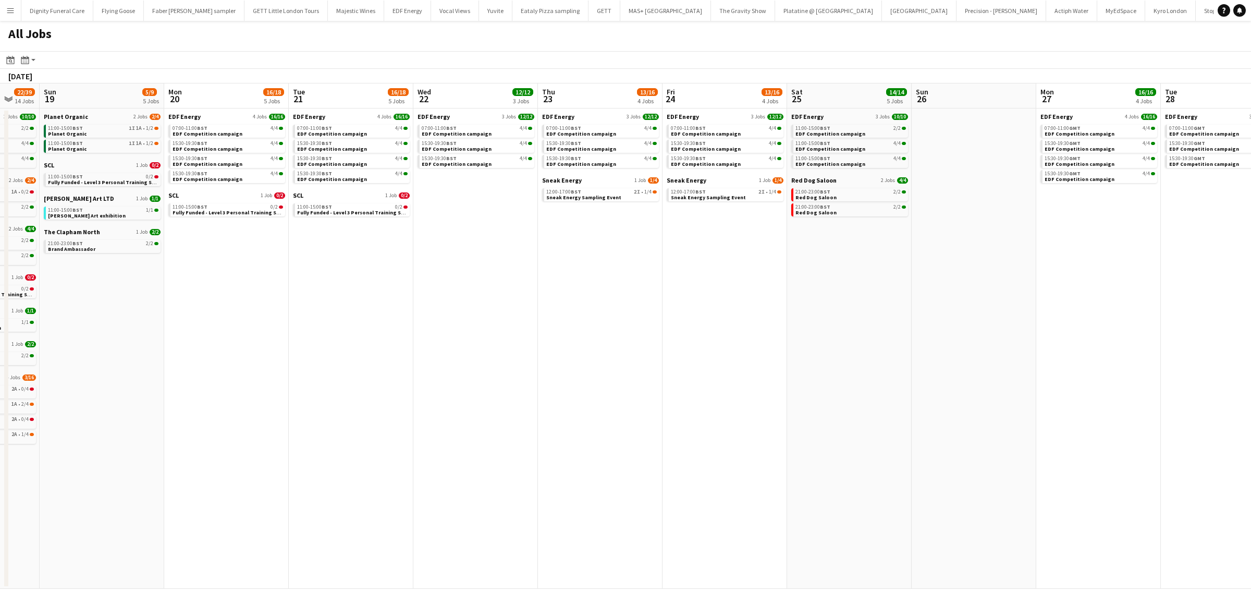
drag, startPoint x: 925, startPoint y: 306, endPoint x: 684, endPoint y: 312, distance: 242.0
click at [679, 311] on app-calendar-viewport "Wed 15 18/20 6 Jobs Thu 16 21/23 8 Jobs Fri 17 21/23 8 Jobs Sat 18 22/39 14 Job…" at bounding box center [625, 335] width 1251 height 505
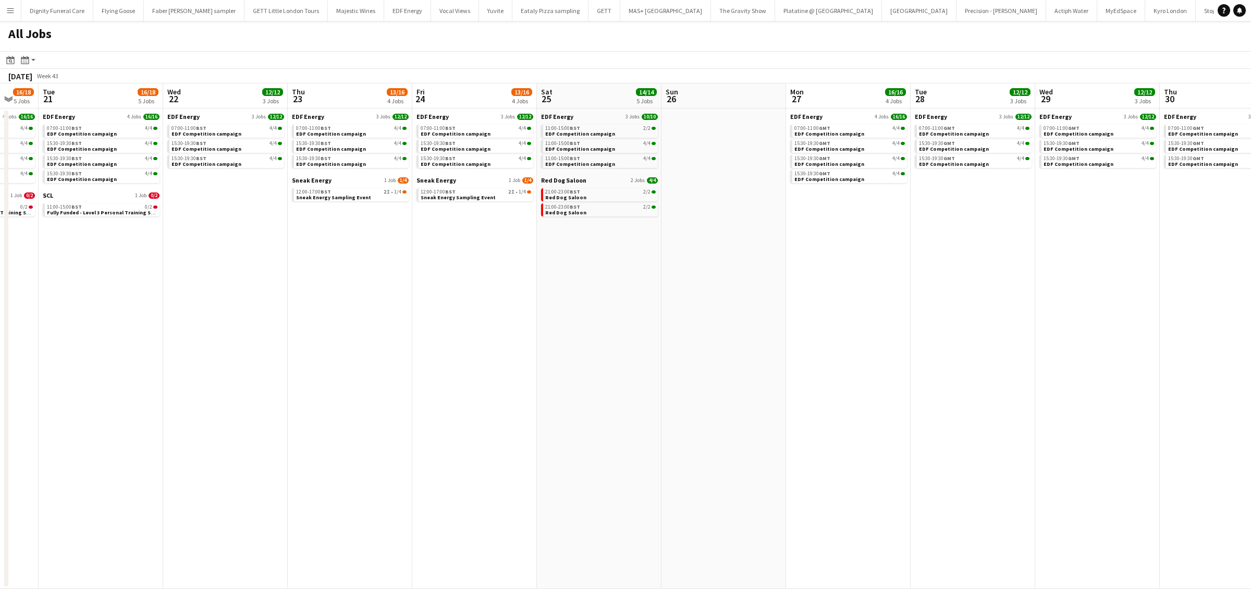
scroll to position [0, 358]
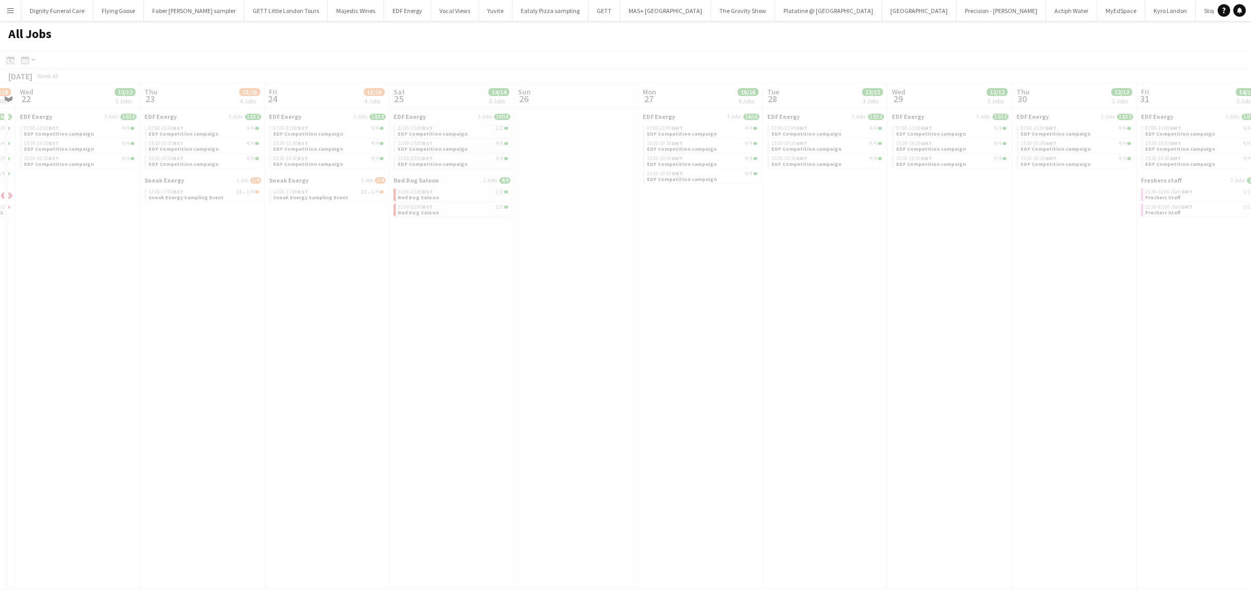
drag, startPoint x: 922, startPoint y: 350, endPoint x: 532, endPoint y: 349, distance: 390.0
click at [530, 349] on app-all-jobs "All Jobs Date picker [DATE] [DATE] [DATE] M [DATE] T [DATE] W [DATE] T [DATE] F…" at bounding box center [625, 305] width 1251 height 568
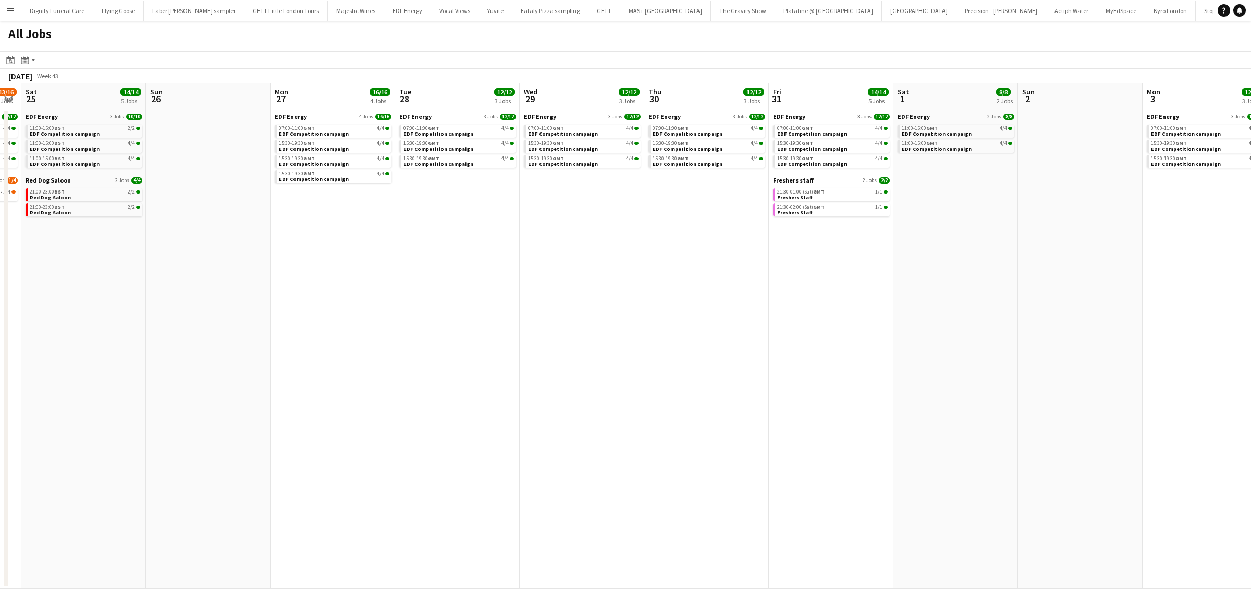
scroll to position [0, 293]
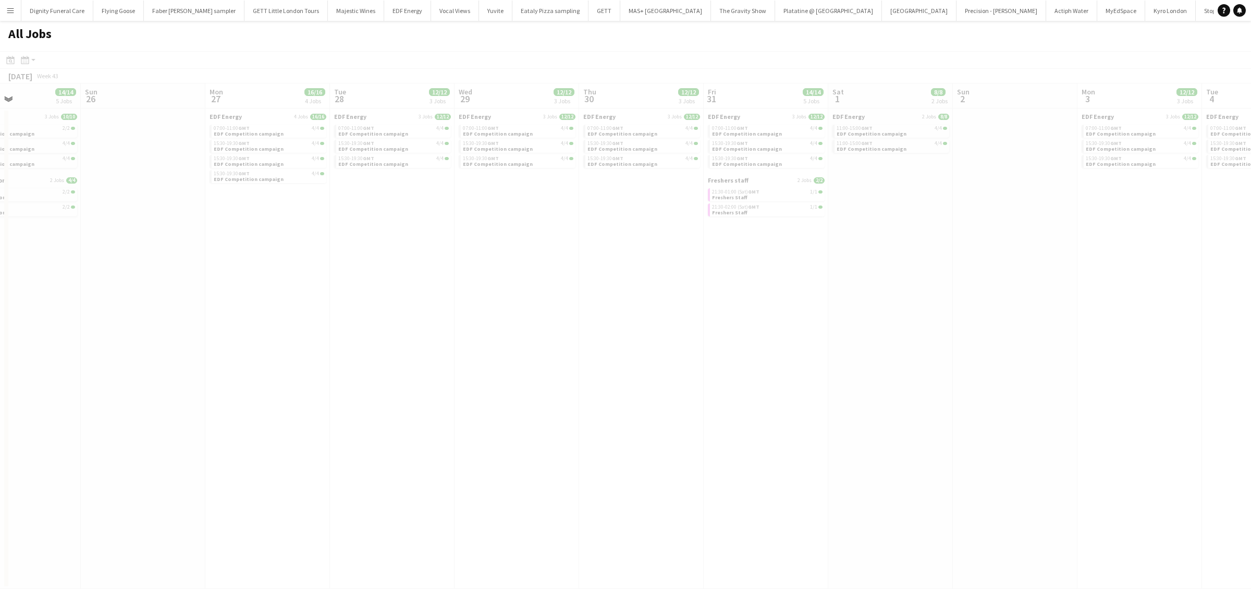
drag, startPoint x: 1077, startPoint y: 316, endPoint x: 647, endPoint y: 319, distance: 430.7
click at [642, 319] on app-all-jobs "All Jobs Date picker [DATE] [DATE] [DATE] M [DATE] T [DATE] W [DATE] T [DATE] F…" at bounding box center [625, 305] width 1251 height 568
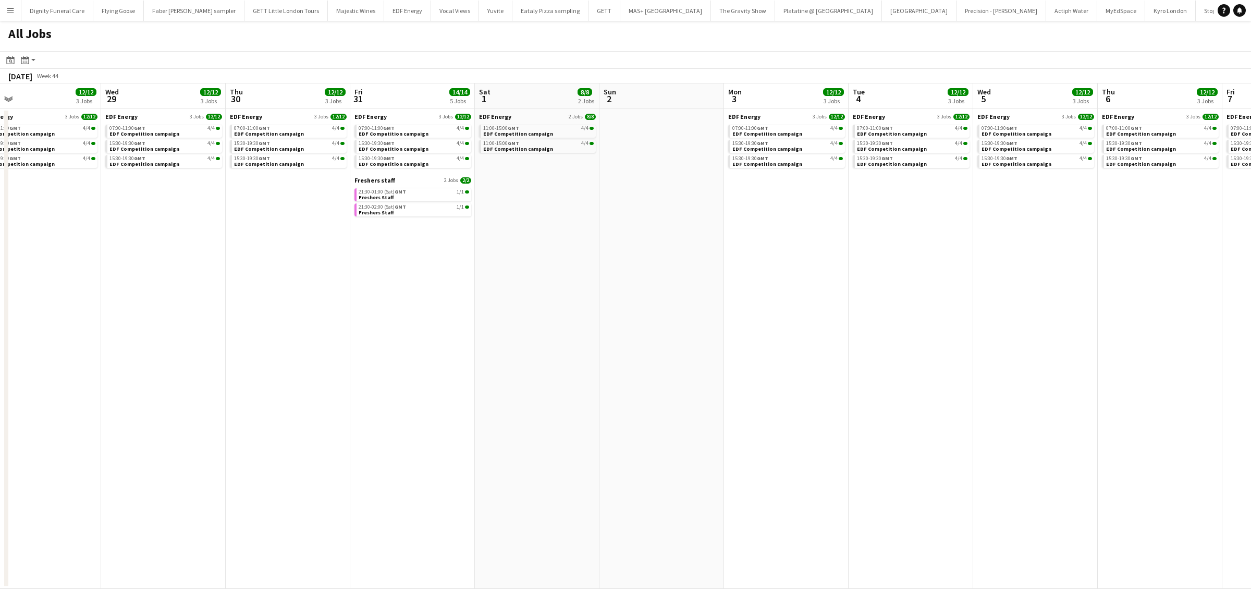
scroll to position [0, 291]
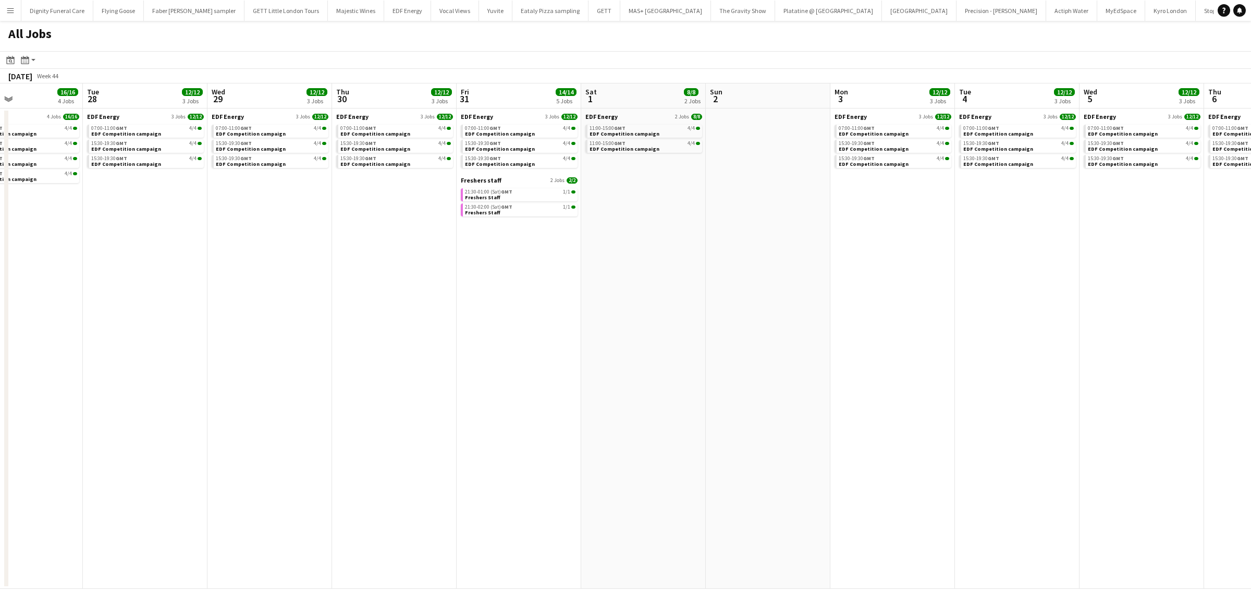
click at [554, 327] on app-all-jobs "All Jobs Date picker [DATE] [DATE] [DATE] M [DATE] T [DATE] W [DATE] T [DATE] F…" at bounding box center [625, 305] width 1251 height 568
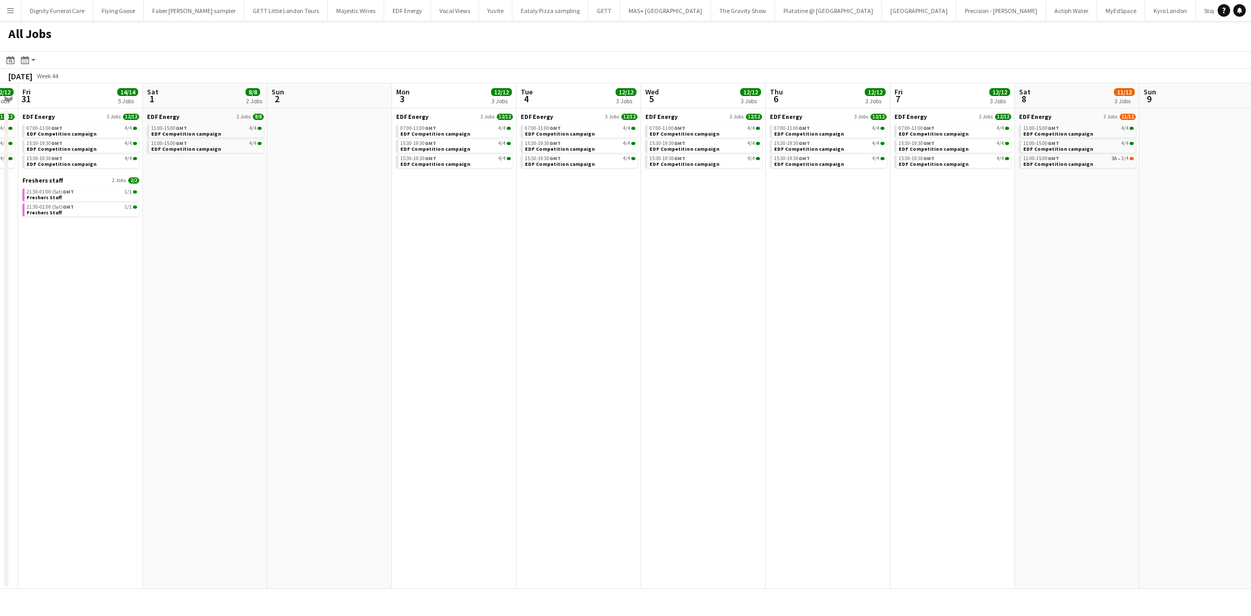
scroll to position [0, 292]
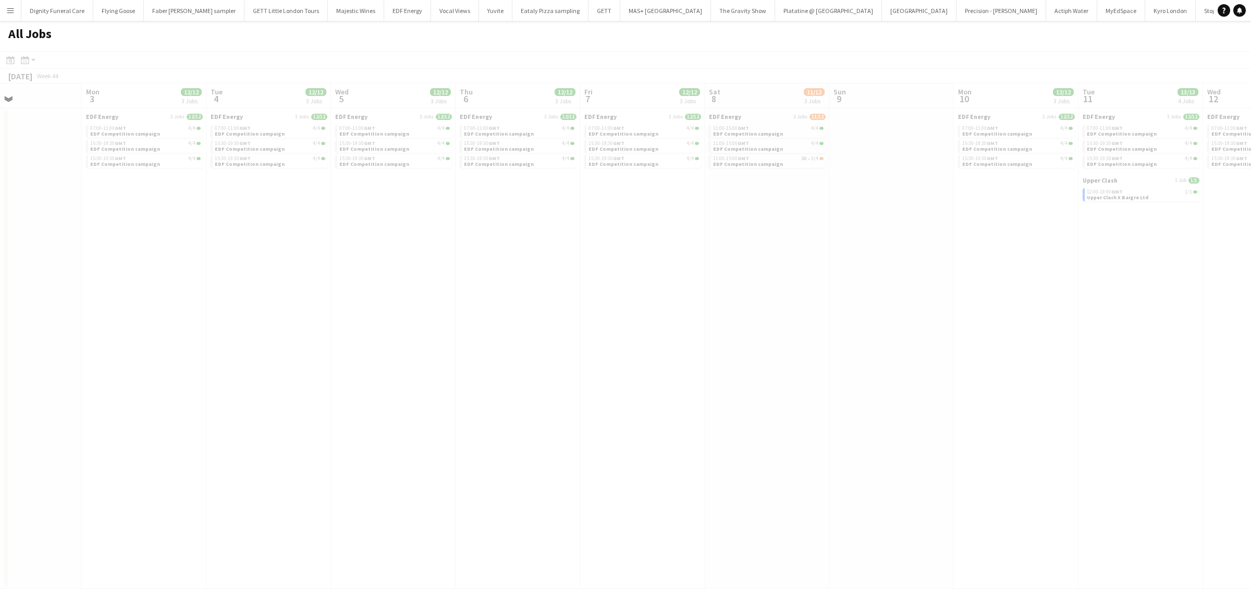
drag, startPoint x: 971, startPoint y: 322, endPoint x: 554, endPoint y: 312, distance: 416.7
click at [479, 309] on app-all-jobs "All Jobs Date picker [DATE] [DATE] [DATE] M [DATE] T [DATE] W [DATE] T [DATE] F…" at bounding box center [625, 305] width 1251 height 568
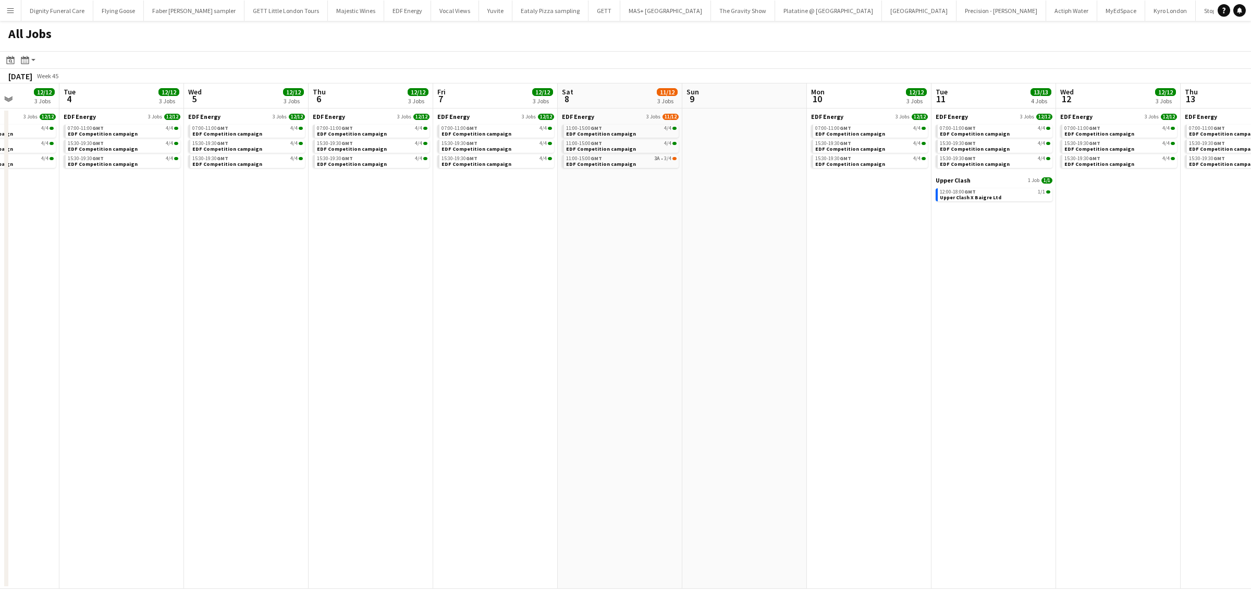
scroll to position [0, 316]
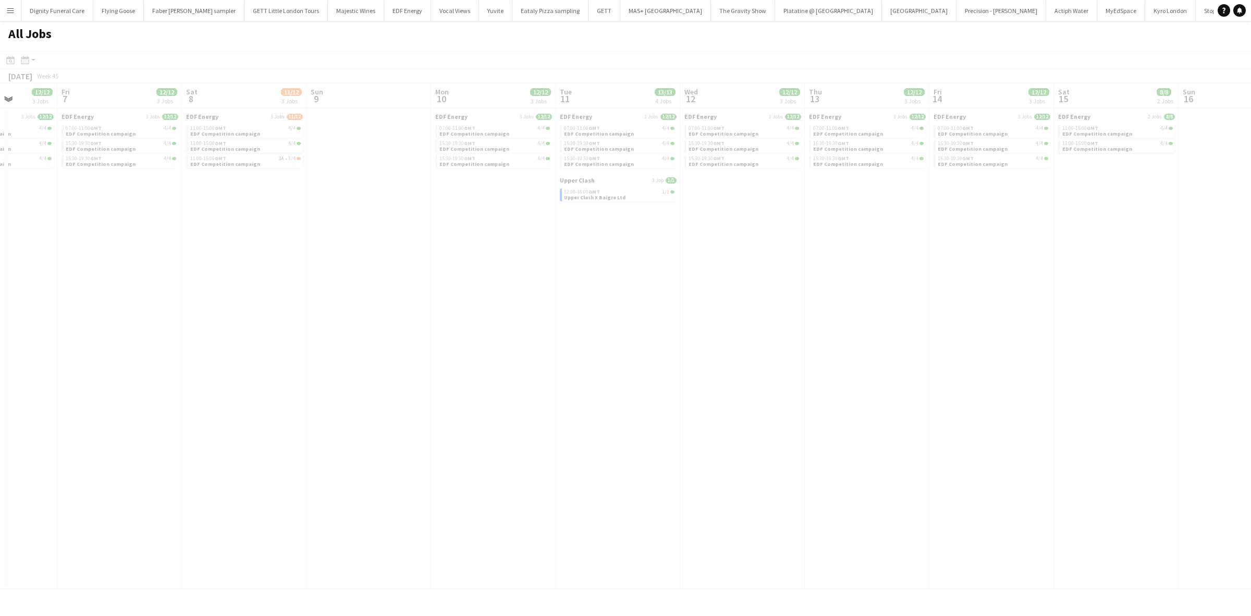
drag, startPoint x: 973, startPoint y: 352, endPoint x: 485, endPoint y: 352, distance: 488.0
click at [395, 340] on app-all-jobs "All Jobs Date picker [DATE] [DATE] [DATE] M [DATE] T [DATE] W [DATE] T [DATE] F…" at bounding box center [625, 305] width 1251 height 568
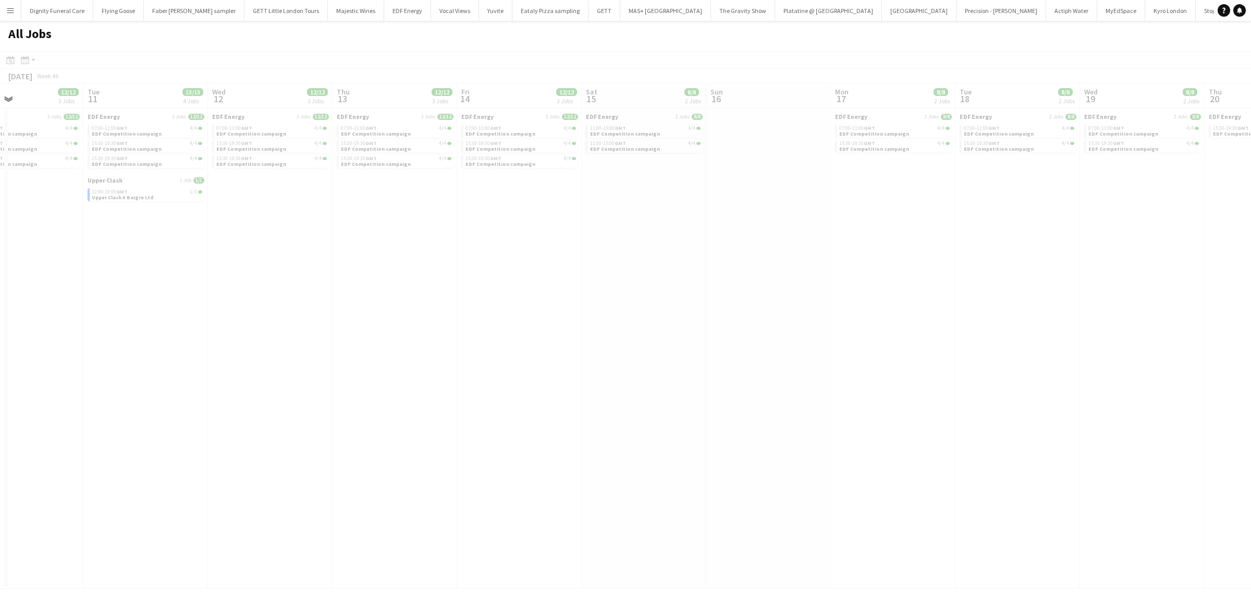
drag, startPoint x: 1009, startPoint y: 356, endPoint x: 537, endPoint y: 360, distance: 472.4
click at [407, 357] on app-all-jobs "All Jobs Date picker [DATE] [DATE] [DATE] M [DATE] T [DATE] W [DATE] T [DATE] F…" at bounding box center [625, 305] width 1251 height 568
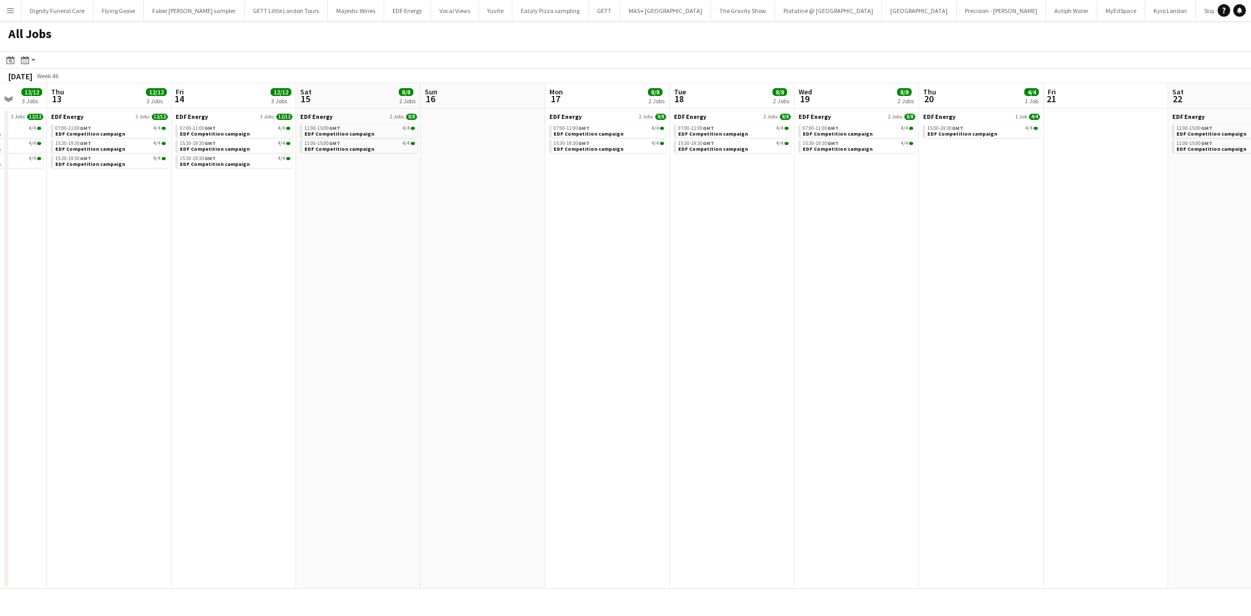
click at [464, 375] on app-all-jobs "All Jobs Date picker [DATE] [DATE] [DATE] M [DATE] T [DATE] W [DATE] T [DATE] F…" at bounding box center [625, 305] width 1251 height 568
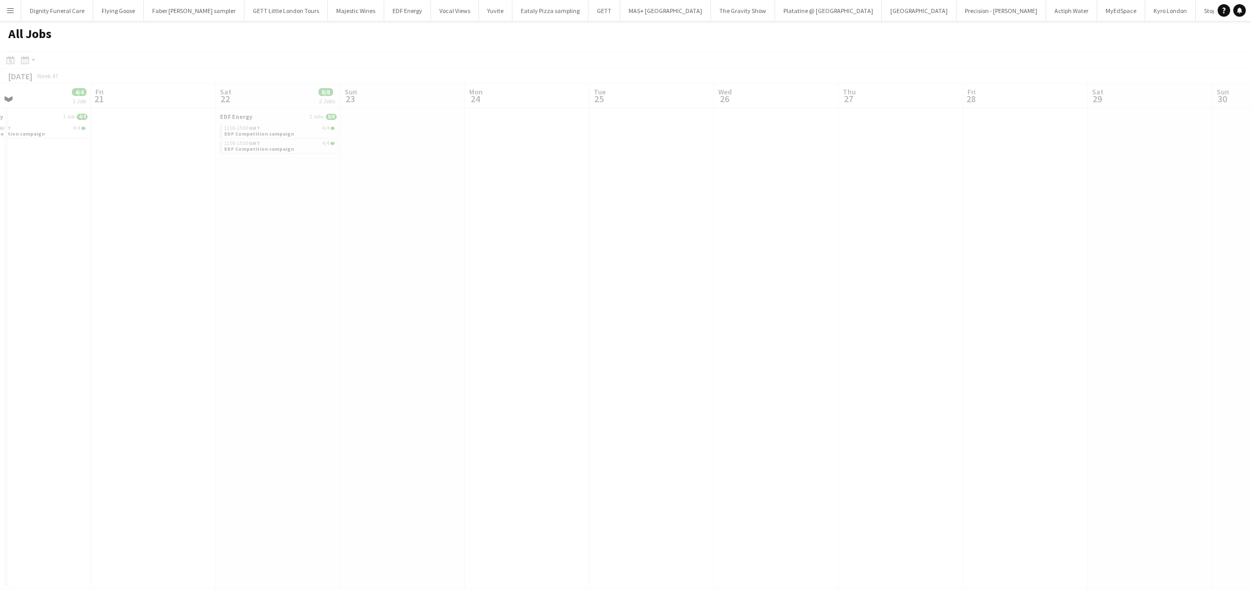
scroll to position [0, 301]
drag, startPoint x: 991, startPoint y: 367, endPoint x: 559, endPoint y: 339, distance: 433.1
click at [545, 343] on app-all-jobs "All Jobs Date picker [DATE] [DATE] [DATE] M [DATE] T [DATE] W [DATE] T [DATE] F…" at bounding box center [625, 305] width 1251 height 568
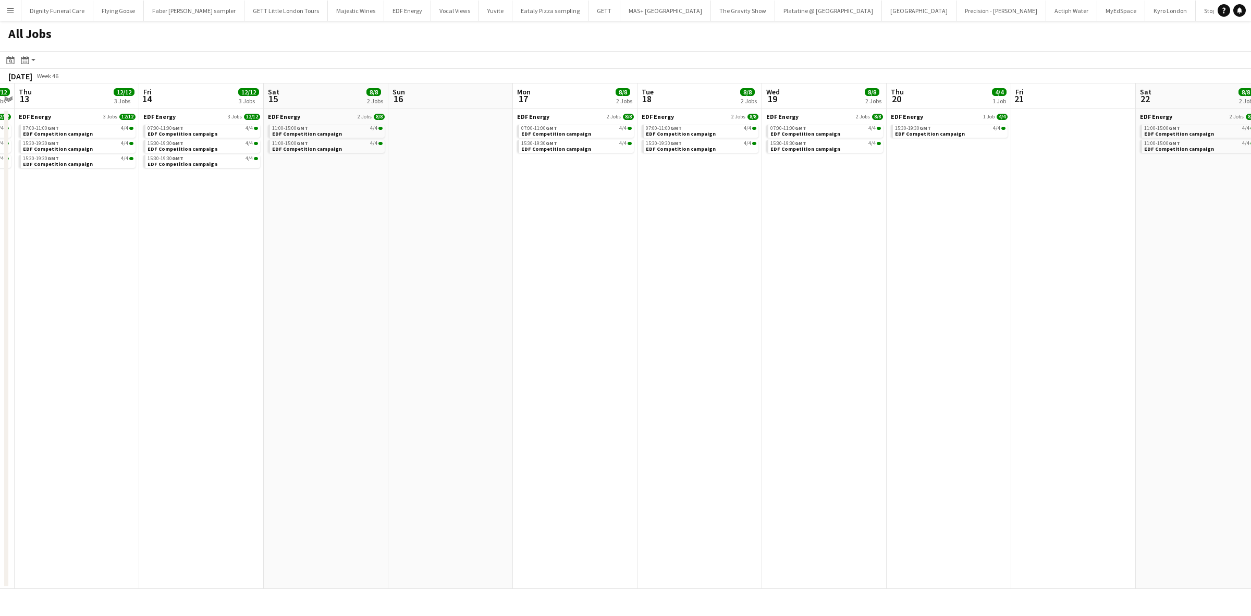
drag, startPoint x: 444, startPoint y: 296, endPoint x: 496, endPoint y: 310, distance: 54.1
click at [1227, 317] on app-calendar-viewport "Tue 11 13/13 4 Jobs Wed 12 12/12 3 Jobs Thu 13 12/12 3 Jobs Fri 14 12/12 3 Jobs…" at bounding box center [625, 335] width 1251 height 505
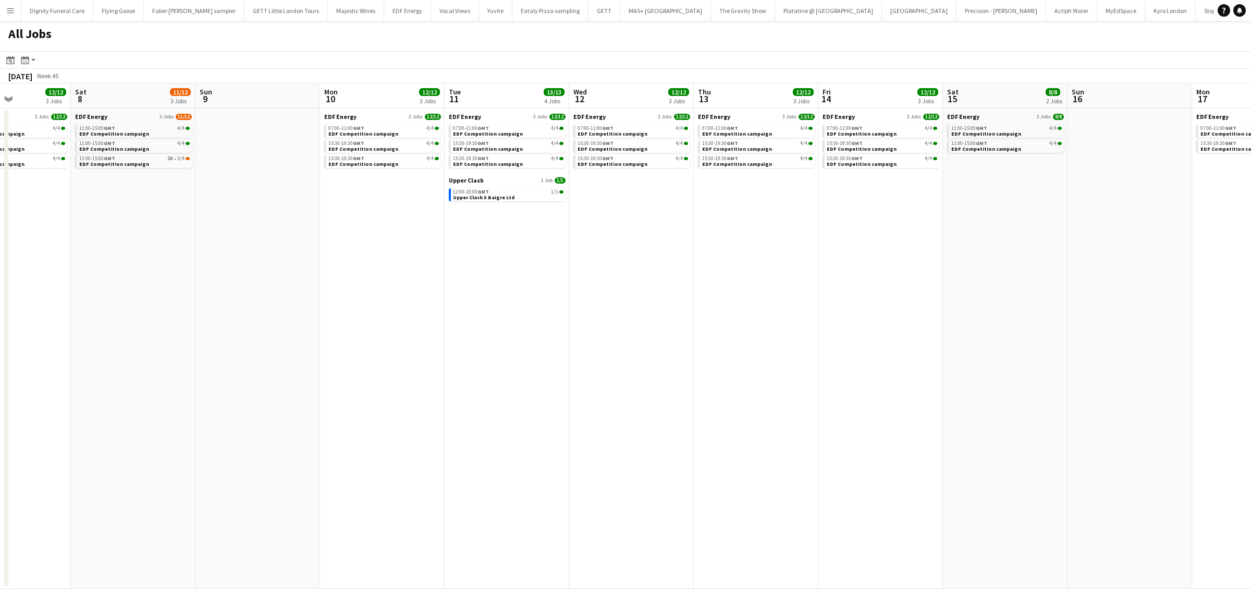
drag, startPoint x: 975, startPoint y: 314, endPoint x: 992, endPoint y: 313, distance: 16.7
click at [1149, 322] on app-calendar-viewport "Wed 5 12/12 3 Jobs Thu 6 12/12 3 Jobs Fri 7 12/12 3 Jobs Sat 8 11/12 3 Jobs Sun…" at bounding box center [625, 335] width 1251 height 505
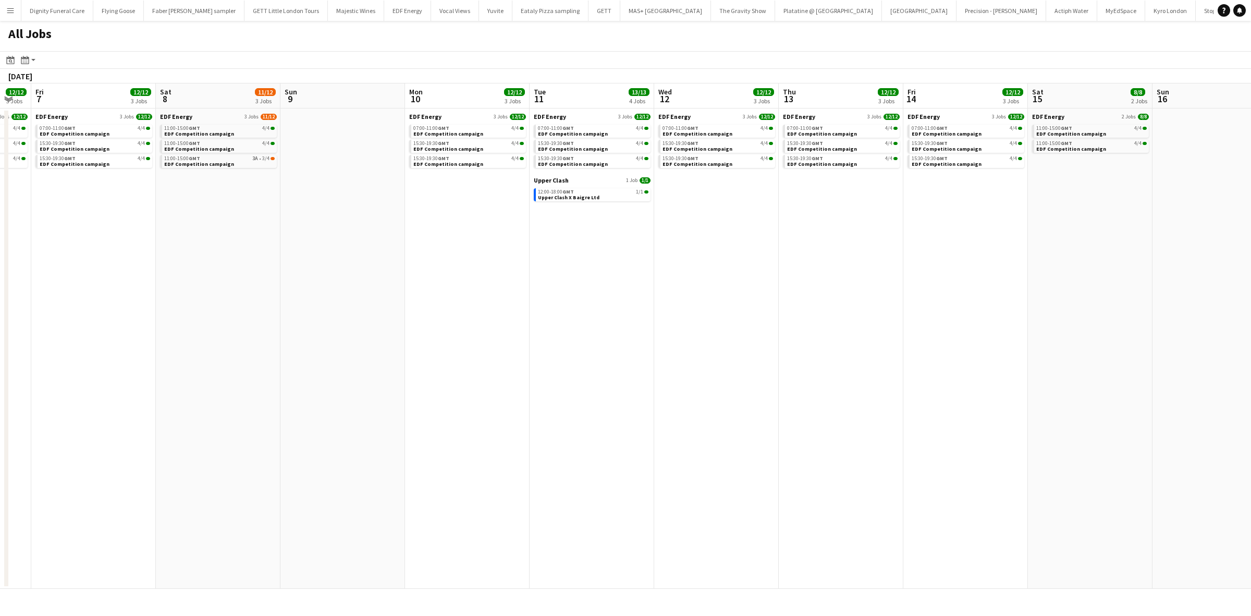
drag, startPoint x: 384, startPoint y: 312, endPoint x: 851, endPoint y: 323, distance: 466.8
click at [1042, 326] on app-calendar-viewport "Tue 4 12/12 3 Jobs Wed 5 12/12 3 Jobs Thu 6 12/12 3 Jobs Fri 7 12/12 3 Jobs Sat…" at bounding box center [625, 335] width 1251 height 505
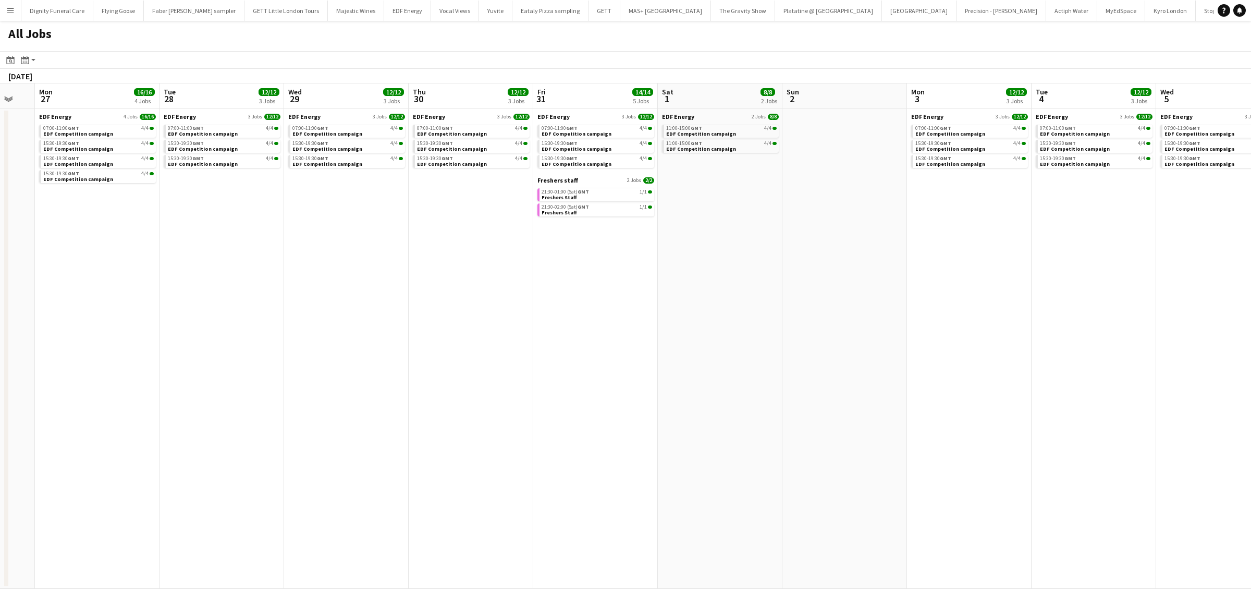
drag, startPoint x: 540, startPoint y: 324, endPoint x: 965, endPoint y: 348, distance: 425.6
click at [1053, 348] on app-calendar-viewport "Sat 25 14/14 5 Jobs Sun 26 Mon 27 16/16 4 Jobs Tue 28 12/12 3 Jobs Wed 29 12/12…" at bounding box center [625, 335] width 1251 height 505
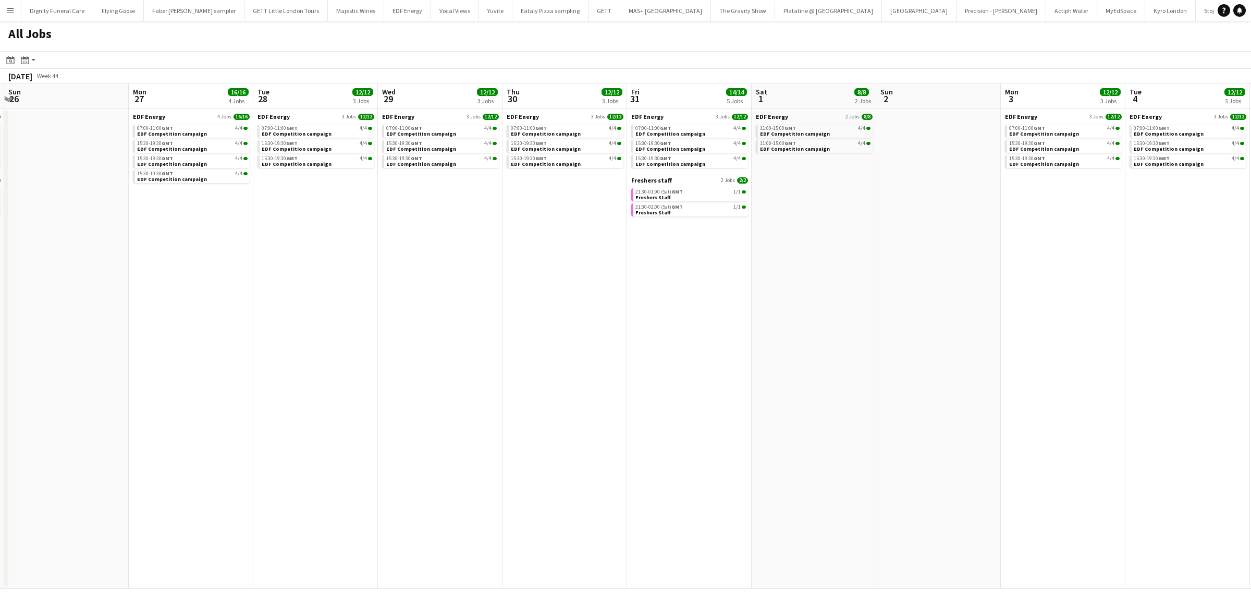
drag, startPoint x: 1042, startPoint y: 339, endPoint x: 1135, endPoint y: 340, distance: 92.8
click at [1145, 340] on app-calendar-viewport "Fri 24 13/16 4 Jobs Sat 25 14/14 5 Jobs Sun 26 Mon 27 16/16 4 Jobs Tue 28 12/12…" at bounding box center [625, 335] width 1251 height 505
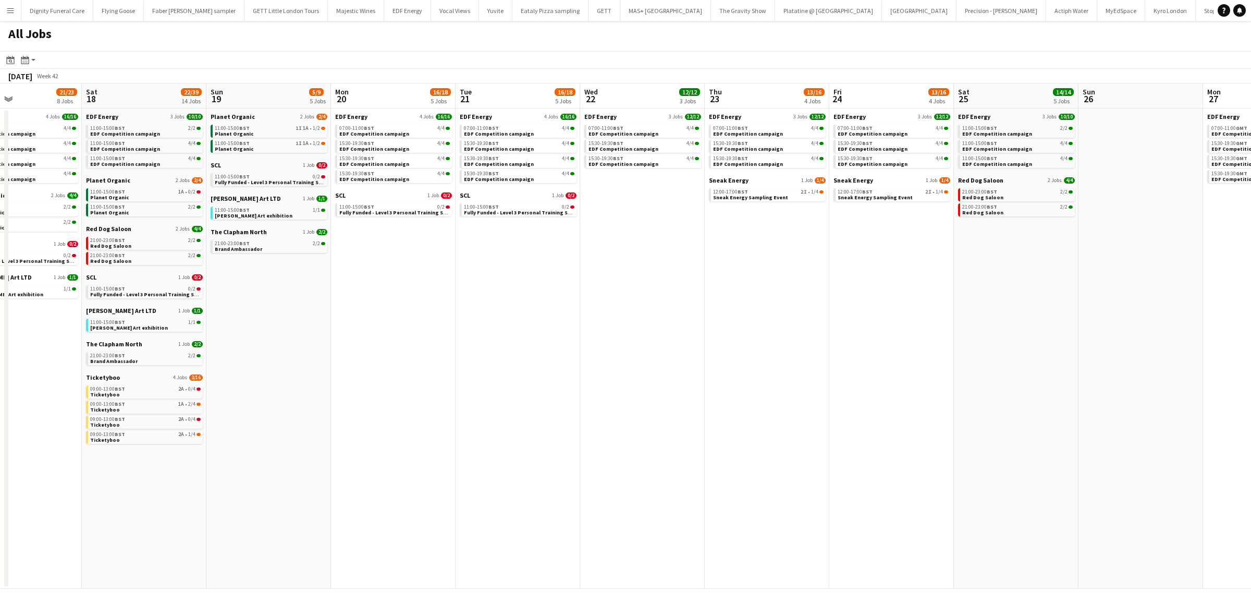
drag, startPoint x: 869, startPoint y: 369, endPoint x: 818, endPoint y: 388, distance: 55.3
click at [1067, 371] on app-calendar-viewport "Wed 15 18/20 6 Jobs Thu 16 21/23 8 Jobs Fri 17 21/23 8 Jobs Sat 18 22/39 14 Job…" at bounding box center [625, 335] width 1251 height 505
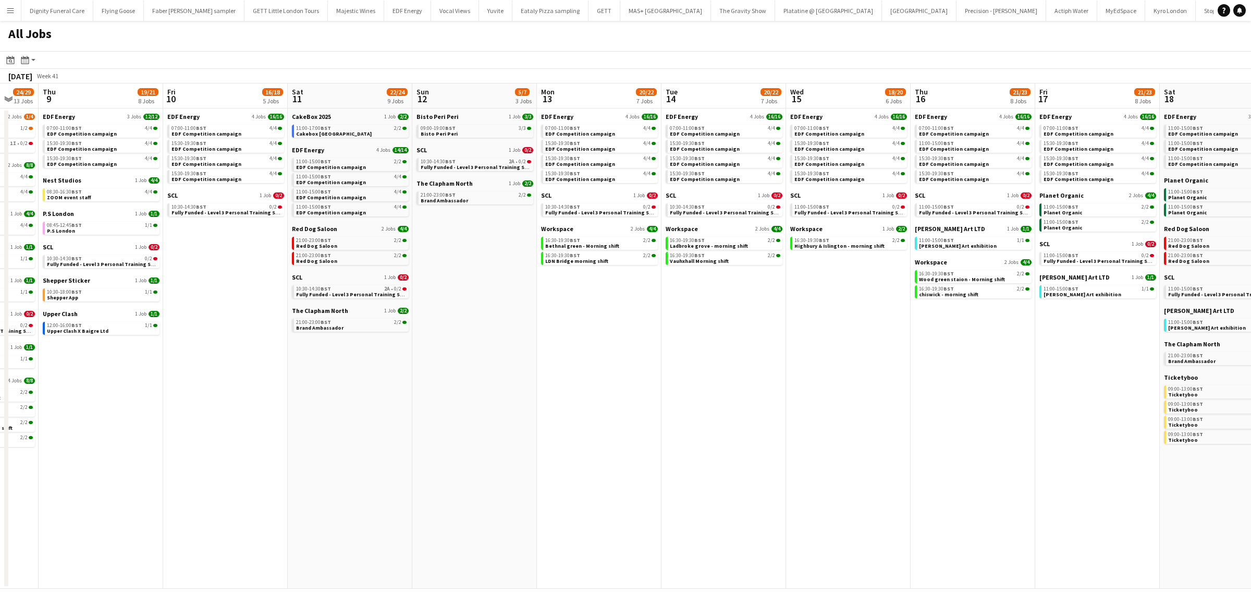
drag, startPoint x: 512, startPoint y: 357, endPoint x: 346, endPoint y: 403, distance: 172.4
click at [1033, 394] on app-calendar-viewport "Mon 6 14/14 4 Jobs Tue 7 23/23 8 Jobs Wed 8 24/29 13 Jobs Thu 9 19/21 8 Jobs Fr…" at bounding box center [625, 335] width 1251 height 505
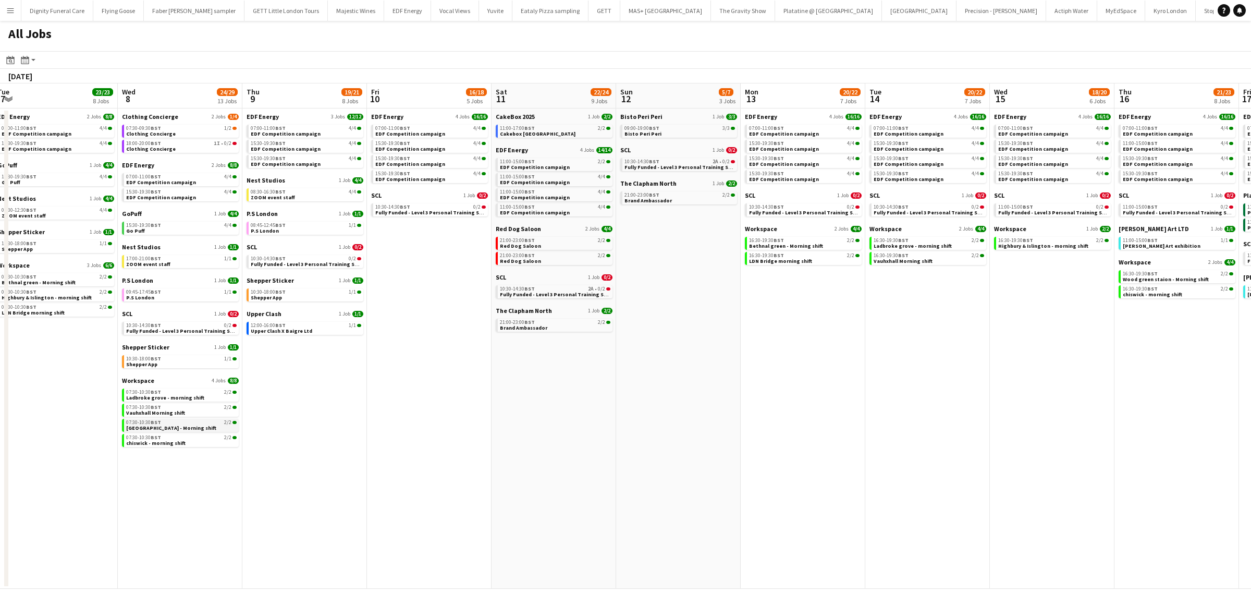
drag, startPoint x: 739, startPoint y: 409, endPoint x: 595, endPoint y: 422, distance: 145.0
click at [981, 415] on app-calendar-viewport "Sun 5 4/4 2 Jobs Mon 6 14/14 4 Jobs Tue 7 23/23 8 Jobs Wed 8 24/29 13 Jobs Thu …" at bounding box center [625, 335] width 1251 height 505
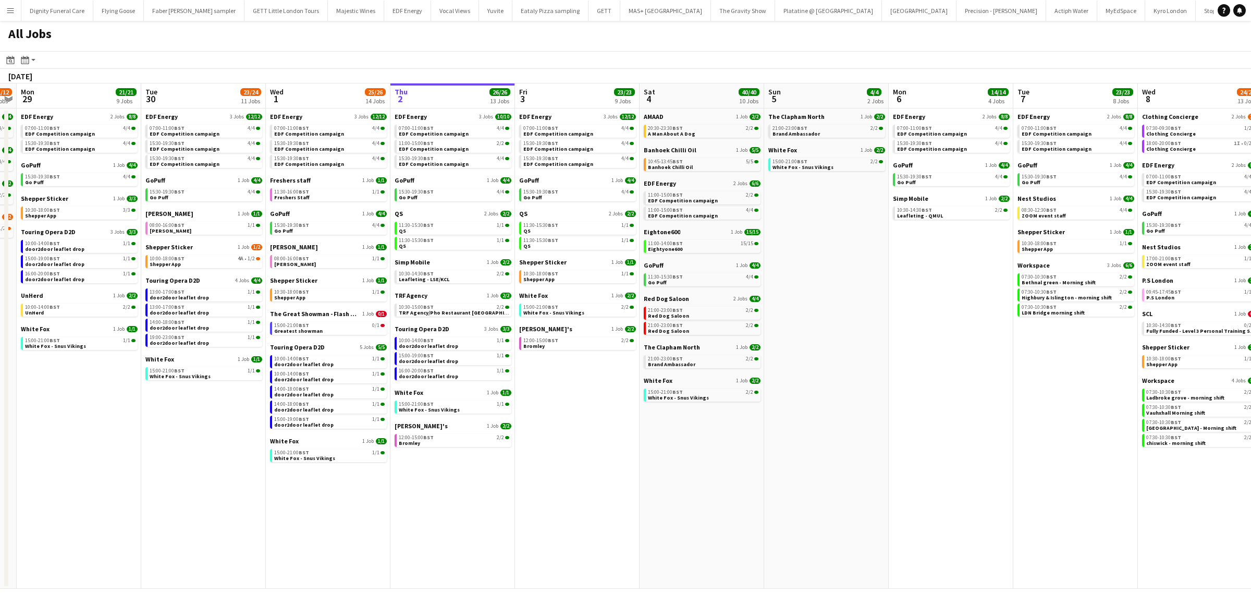
drag, startPoint x: 613, startPoint y: 437, endPoint x: 826, endPoint y: 456, distance: 214.6
click at [958, 453] on app-calendar-viewport "Sun 28 11/12 4 Jobs Mon 29 21/21 9 Jobs Tue 30 23/24 11 Jobs Wed 1 25/26 14 Job…" at bounding box center [625, 335] width 1251 height 505
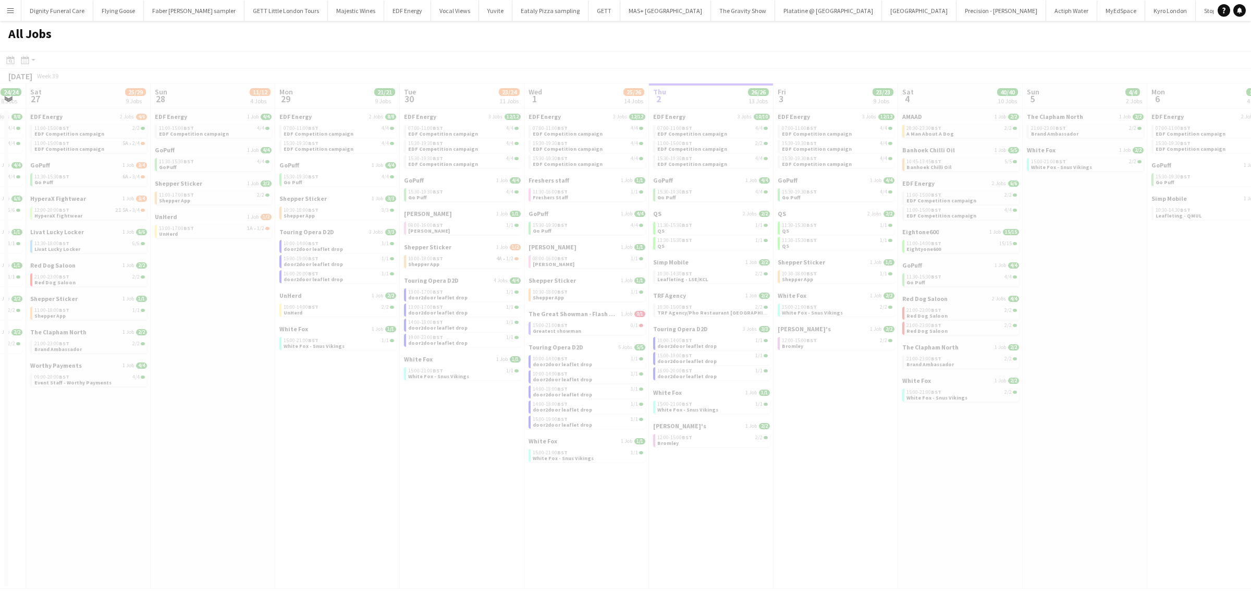
drag, startPoint x: 377, startPoint y: 423, endPoint x: 568, endPoint y: 436, distance: 191.8
click at [726, 448] on app-all-jobs "All Jobs Date picker [DATE] [DATE] [DATE] M [DATE] T [DATE] W [DATE] T [DATE] F…" at bounding box center [625, 305] width 1251 height 568
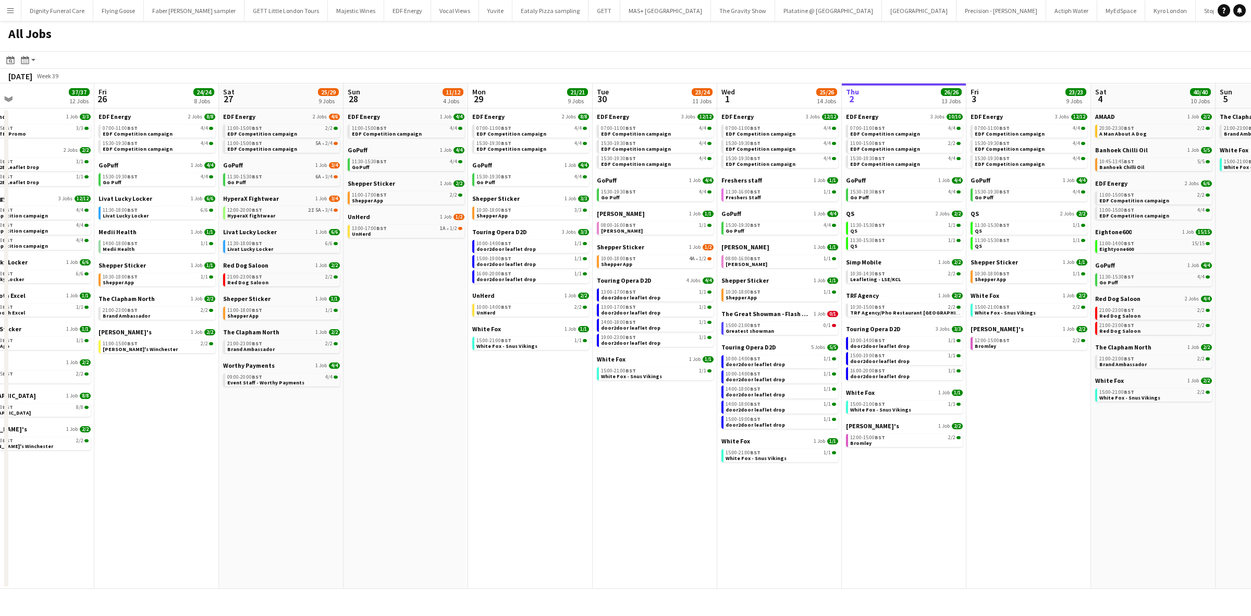
scroll to position [0, 441]
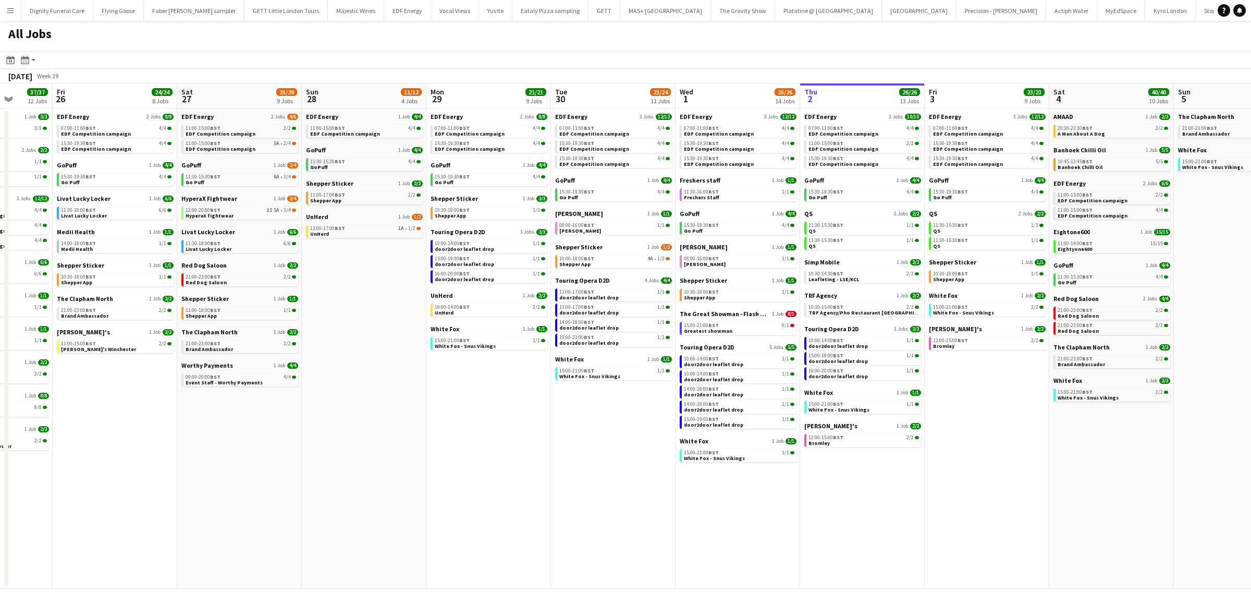
drag, startPoint x: 666, startPoint y: 372, endPoint x: 549, endPoint y: 389, distance: 118.6
click at [552, 389] on app-calendar-viewport "Mon 22 12/12 3 Jobs Tue 23 24/24 9 Jobs Wed 24 20/20 7 Jobs Thu 25 37/37 12 Job…" at bounding box center [625, 335] width 1251 height 505
